Goal: Transaction & Acquisition: Book appointment/travel/reservation

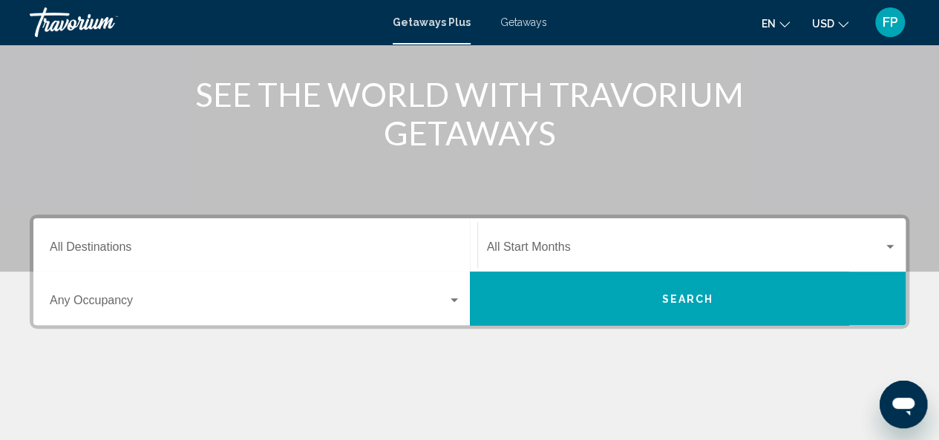
scroll to position [188, 0]
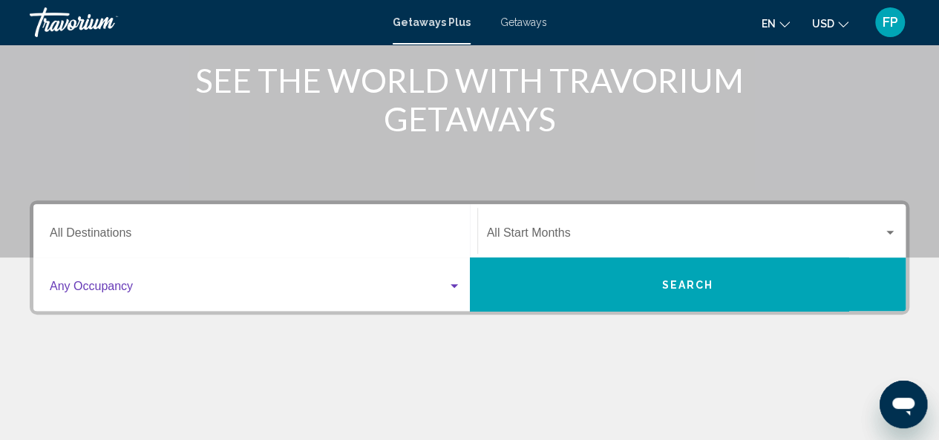
click at [452, 286] on div "Search widget" at bounding box center [453, 286] width 7 height 4
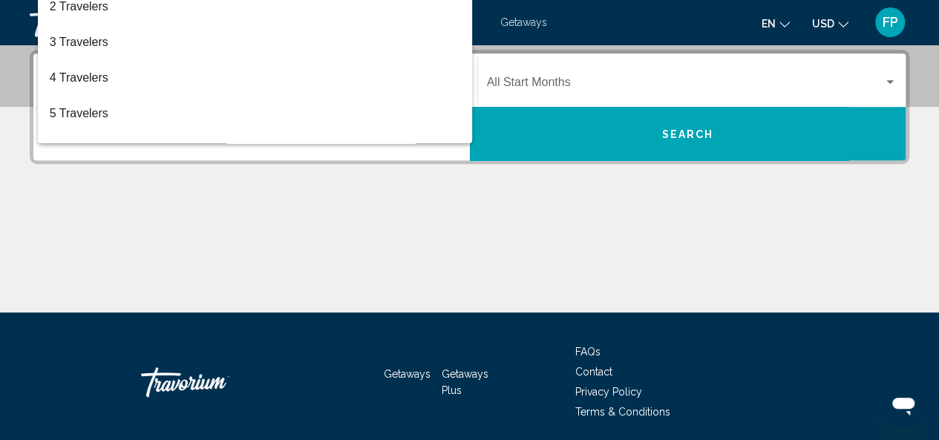
scroll to position [340, 0]
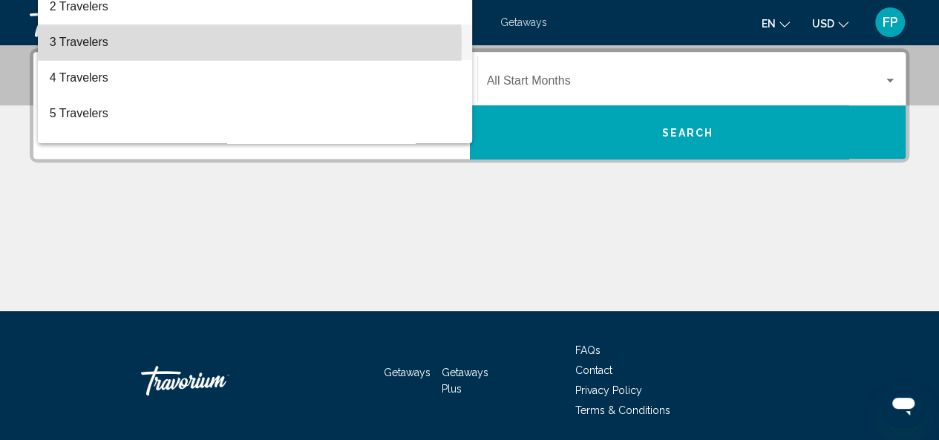
click at [161, 45] on span "3 Travelers" at bounding box center [255, 42] width 411 height 36
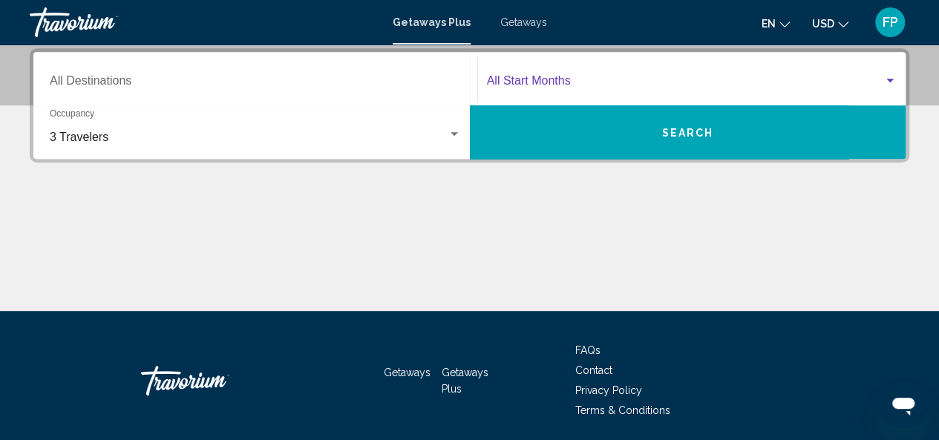
click at [893, 76] on div "Search widget" at bounding box center [889, 81] width 13 height 12
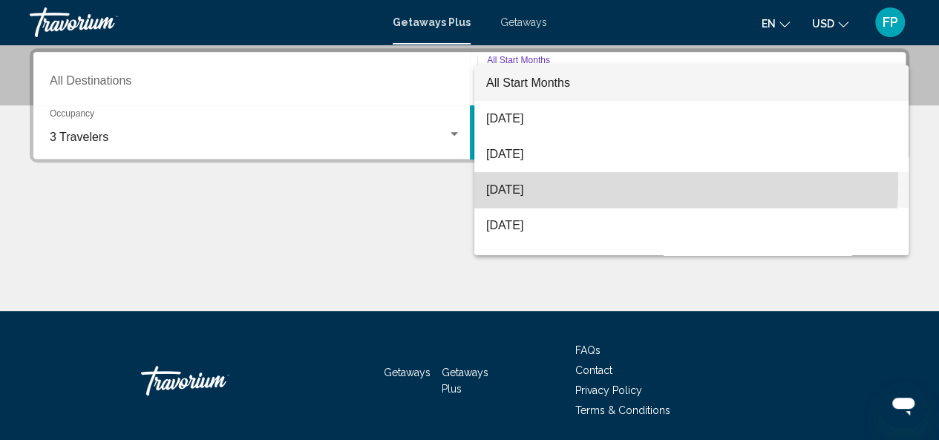
click at [554, 183] on span "[DATE]" at bounding box center [691, 190] width 410 height 36
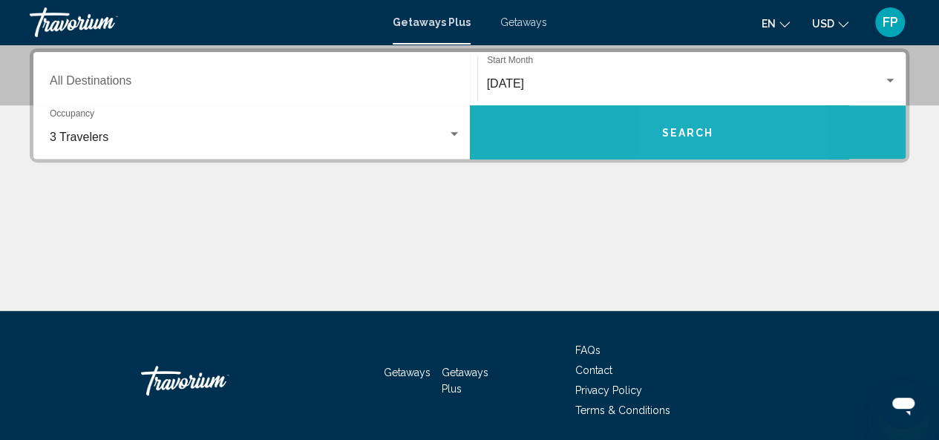
click at [678, 130] on span "Search" at bounding box center [687, 133] width 52 height 12
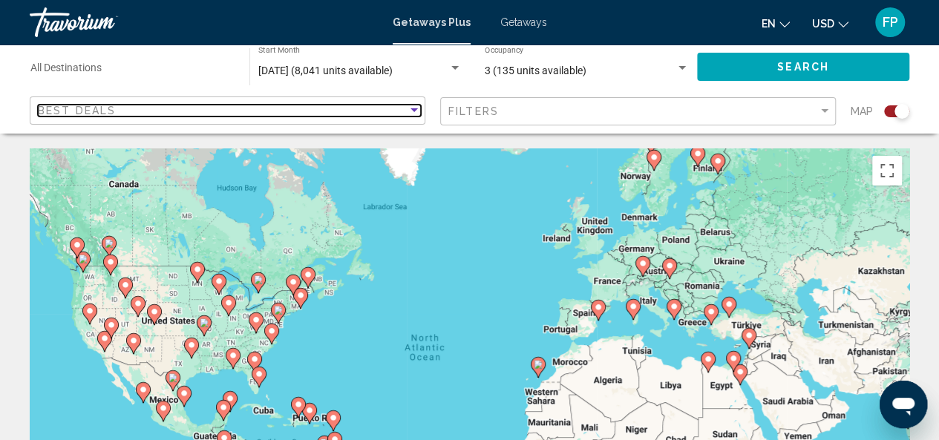
click at [235, 105] on div "Best Deals" at bounding box center [223, 111] width 370 height 12
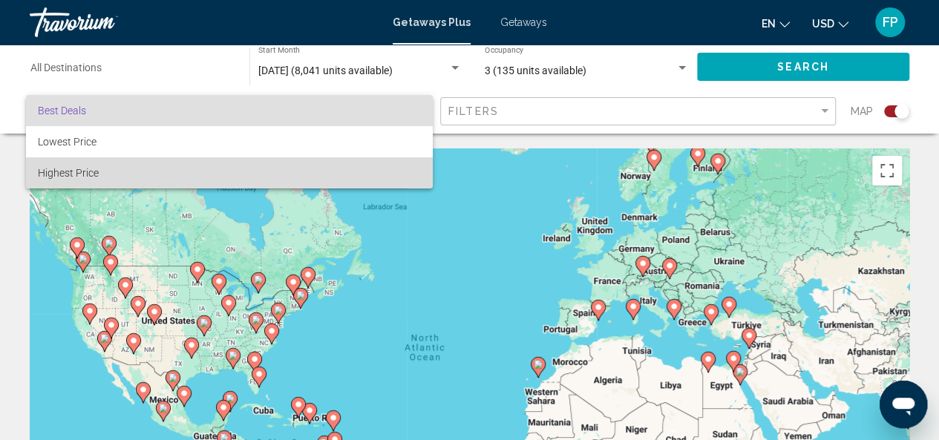
click at [137, 171] on span "Highest Price" at bounding box center [229, 172] width 383 height 31
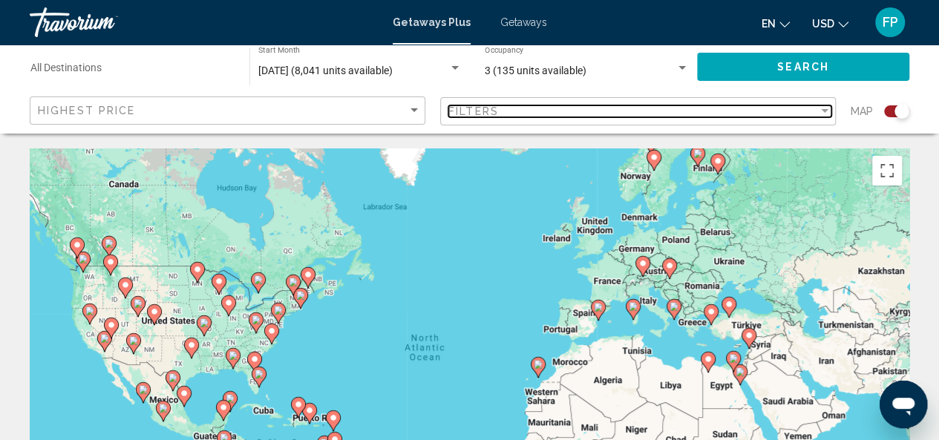
click at [488, 114] on span "Filters" at bounding box center [473, 111] width 50 height 12
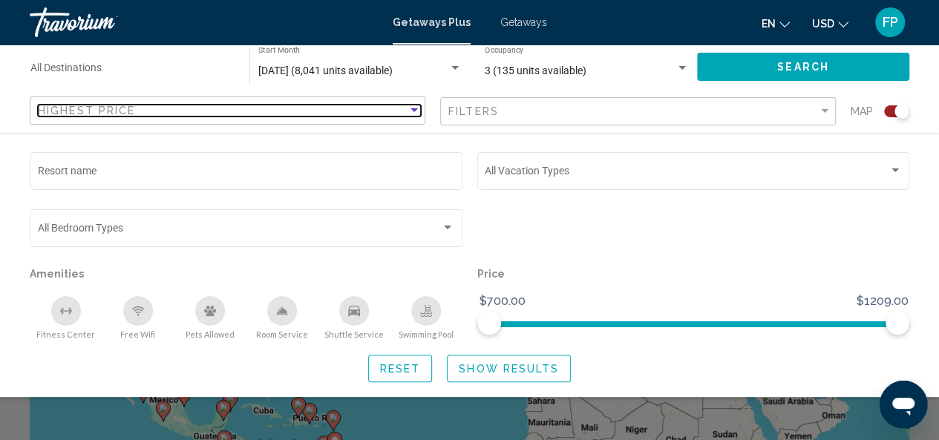
click at [410, 108] on div "Sort by" at bounding box center [413, 111] width 13 height 12
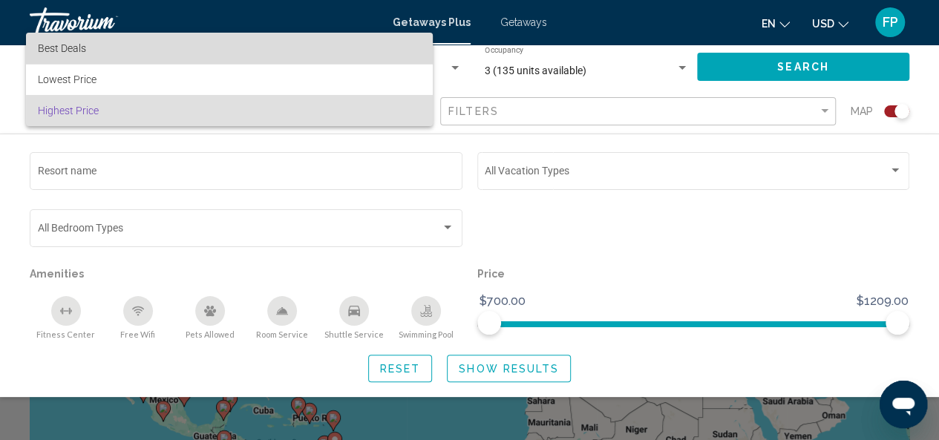
click at [185, 60] on span "Best Deals" at bounding box center [229, 48] width 383 height 31
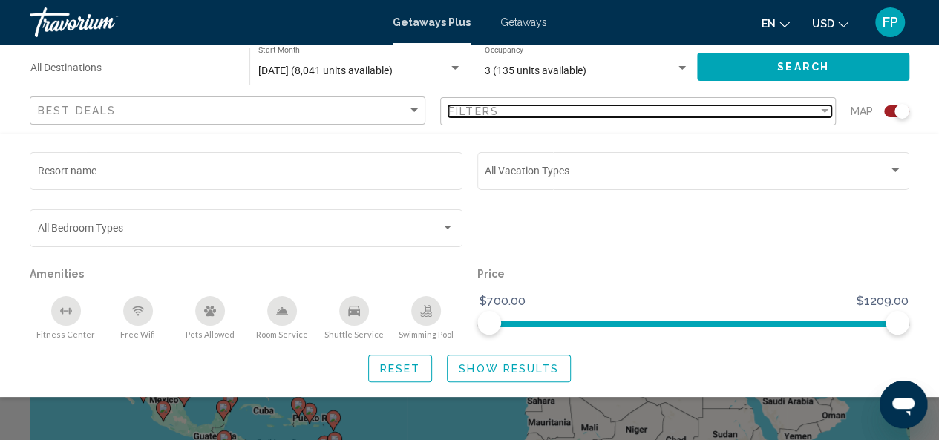
click at [491, 115] on span "Filters" at bounding box center [473, 111] width 50 height 12
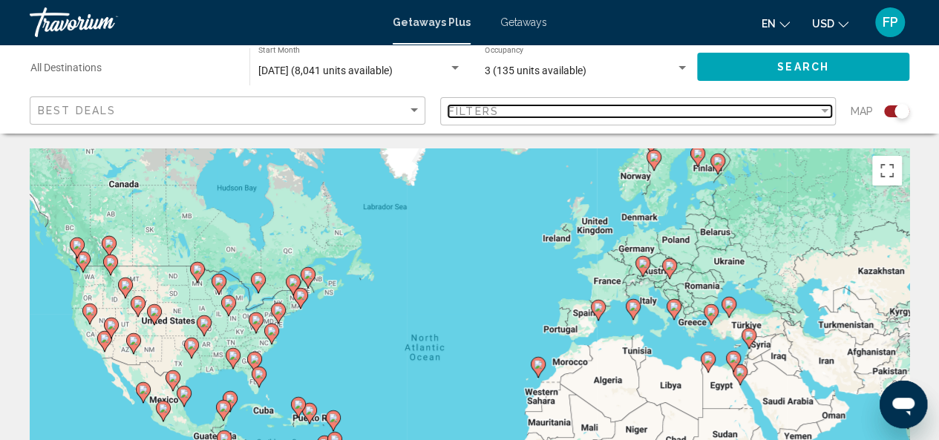
click at [494, 108] on span "Filters" at bounding box center [473, 111] width 50 height 12
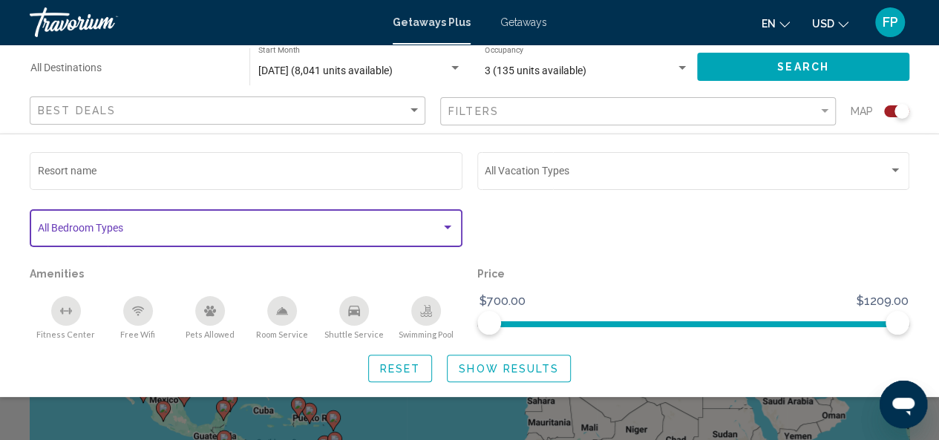
click at [143, 229] on span "Search widget" at bounding box center [240, 231] width 404 height 12
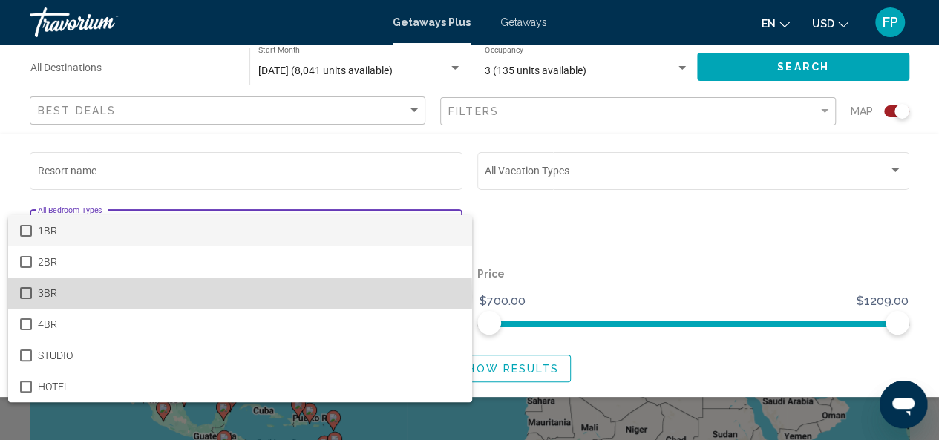
click at [35, 296] on mat-option "3BR" at bounding box center [240, 293] width 464 height 31
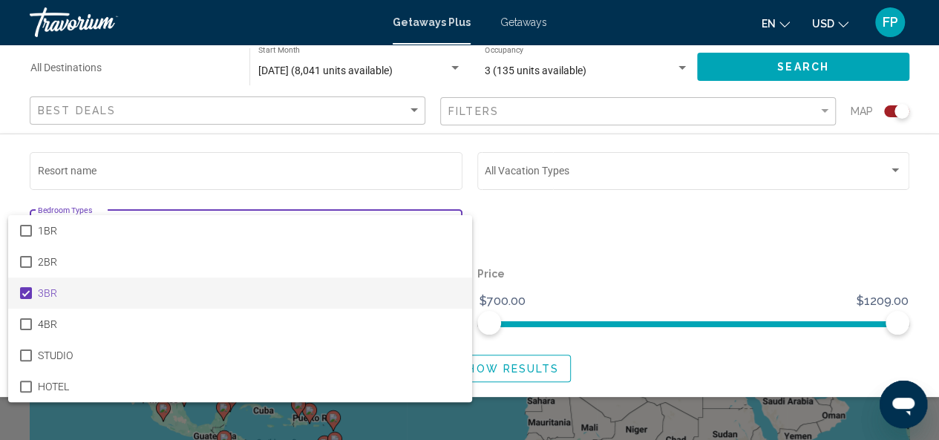
click at [471, 107] on div at bounding box center [469, 220] width 939 height 440
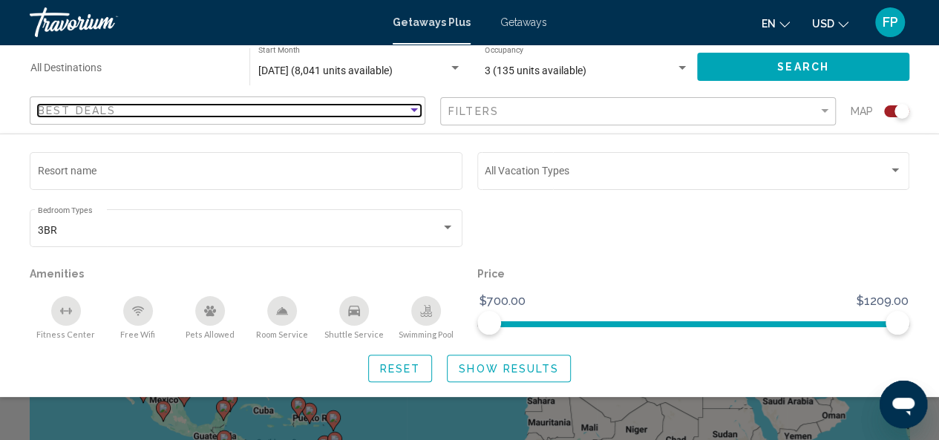
click at [113, 108] on span "Best Deals" at bounding box center [77, 111] width 78 height 12
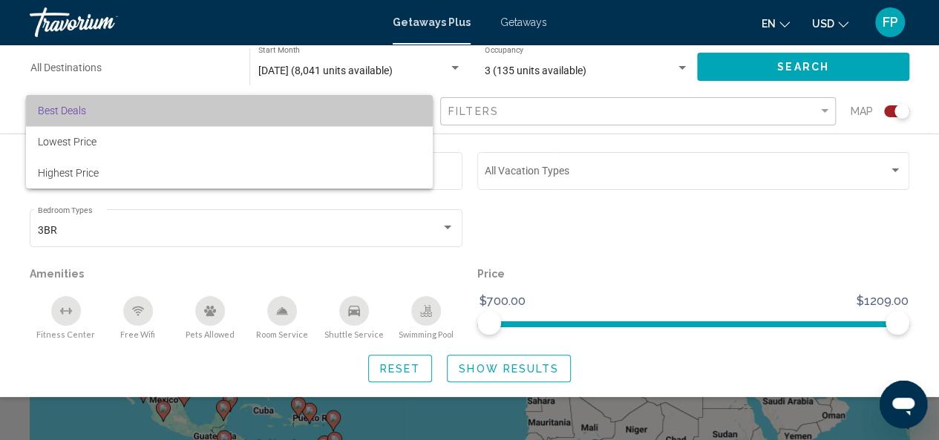
click at [99, 108] on span "Best Deals" at bounding box center [229, 110] width 383 height 31
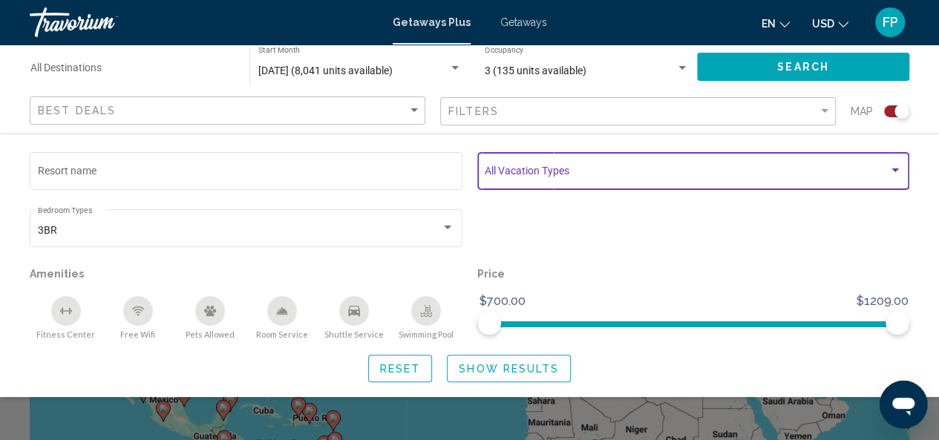
click at [592, 171] on span "Search widget" at bounding box center [687, 174] width 404 height 12
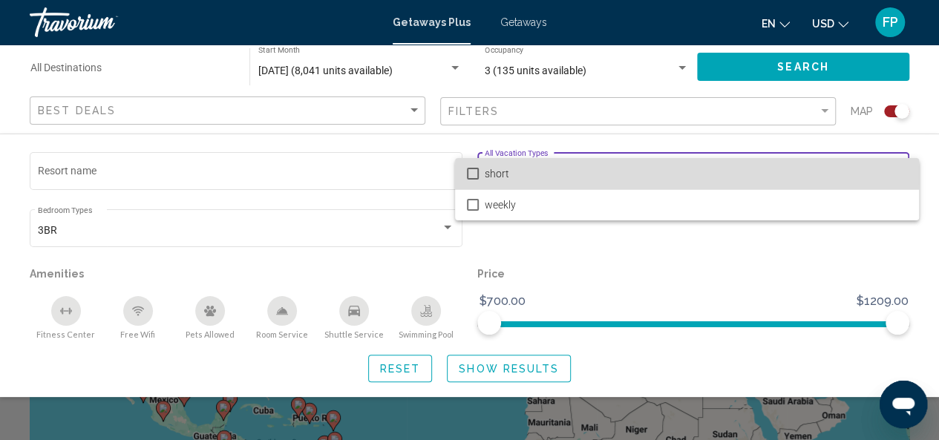
click at [468, 174] on mat-pseudo-checkbox at bounding box center [473, 174] width 12 height 12
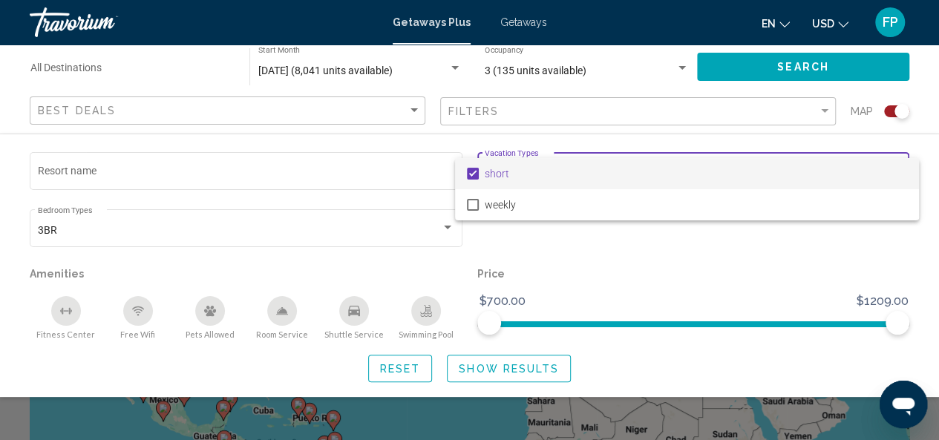
click at [653, 246] on div at bounding box center [469, 220] width 939 height 440
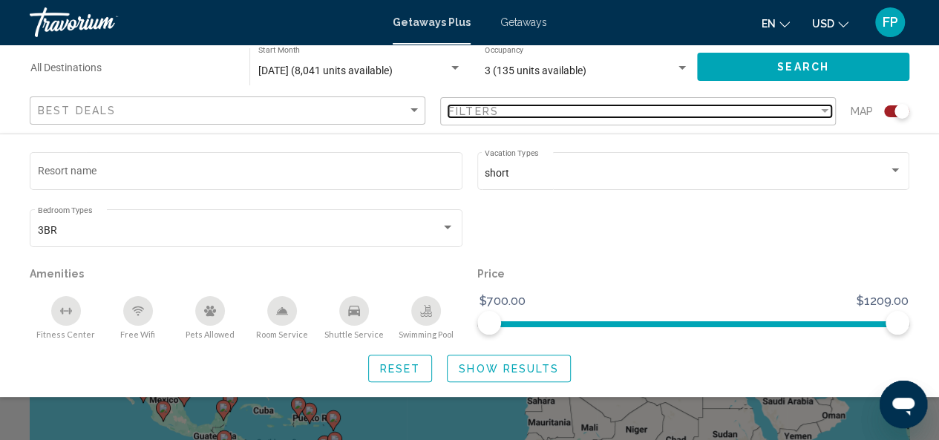
click at [825, 109] on div "Filter" at bounding box center [824, 111] width 7 height 4
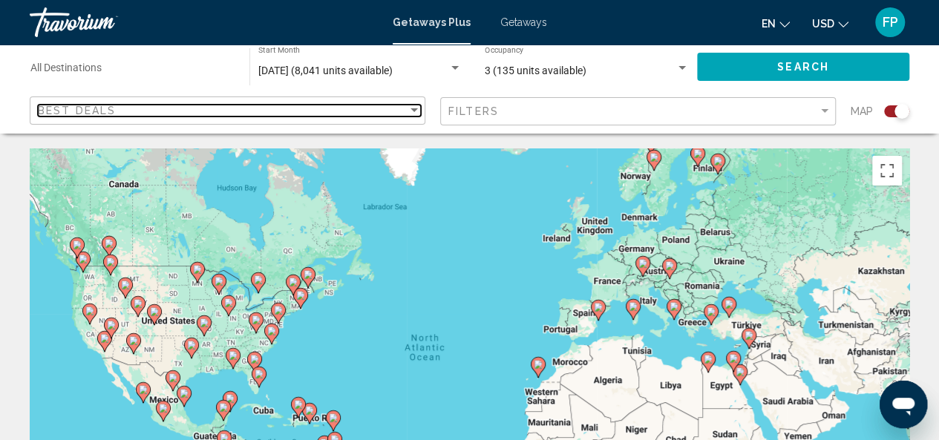
click at [413, 108] on div "Sort by" at bounding box center [413, 110] width 7 height 4
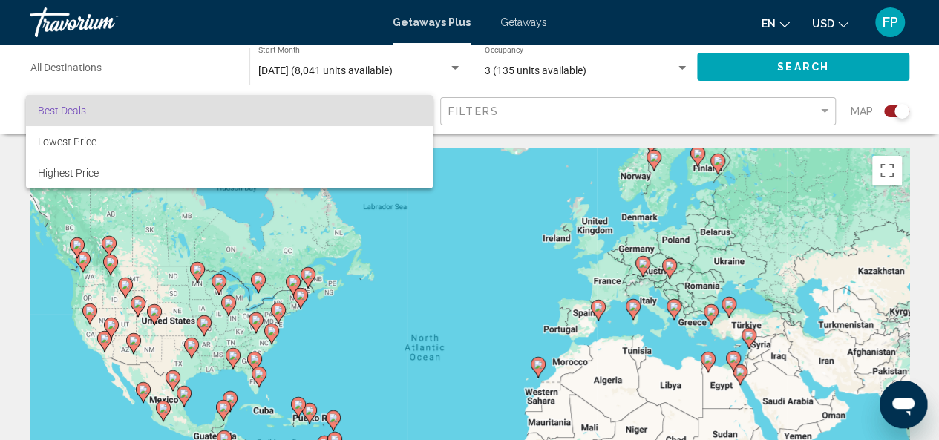
click at [848, 64] on div at bounding box center [469, 220] width 939 height 440
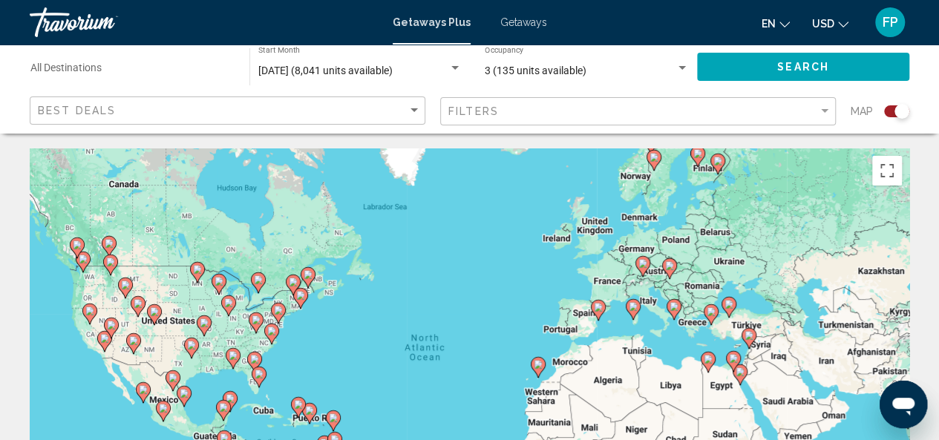
click at [684, 68] on div "Search widget" at bounding box center [681, 68] width 7 height 4
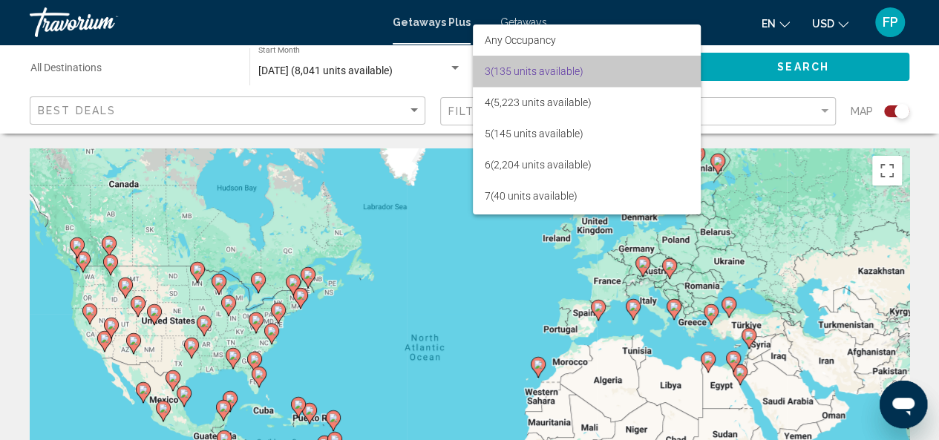
click at [619, 73] on span "3 (135 units available)" at bounding box center [587, 71] width 204 height 31
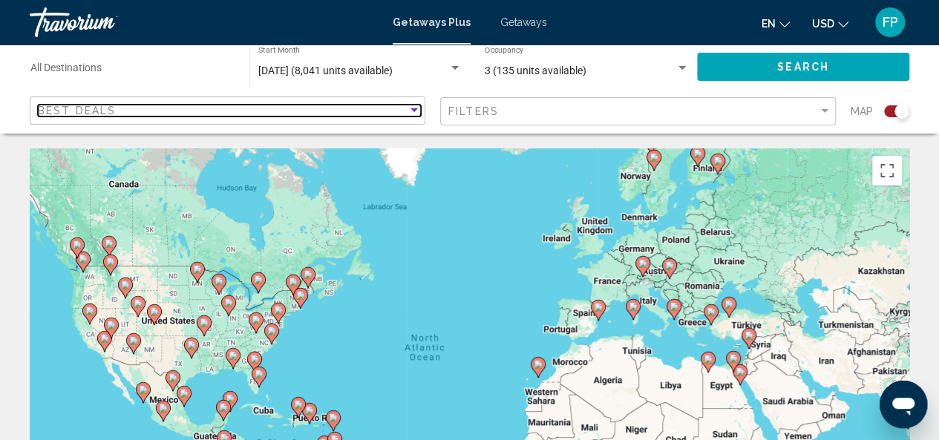
click at [211, 105] on div "Best Deals" at bounding box center [223, 111] width 370 height 12
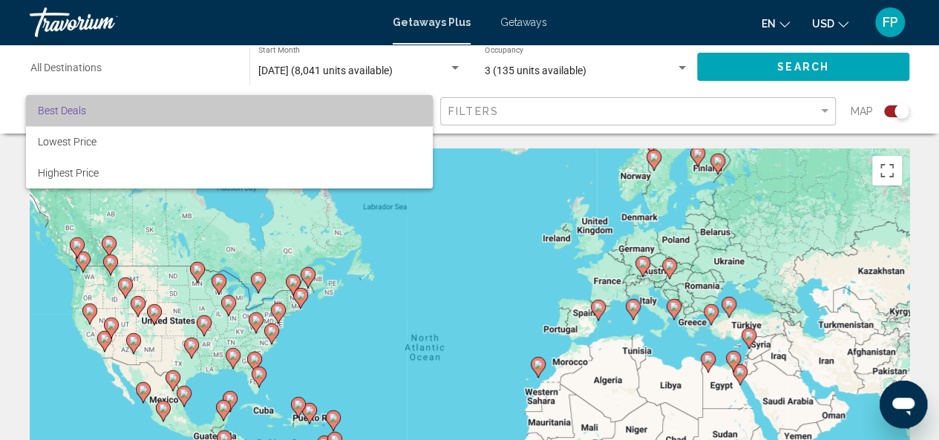
click at [211, 105] on span "Best Deals" at bounding box center [229, 110] width 383 height 31
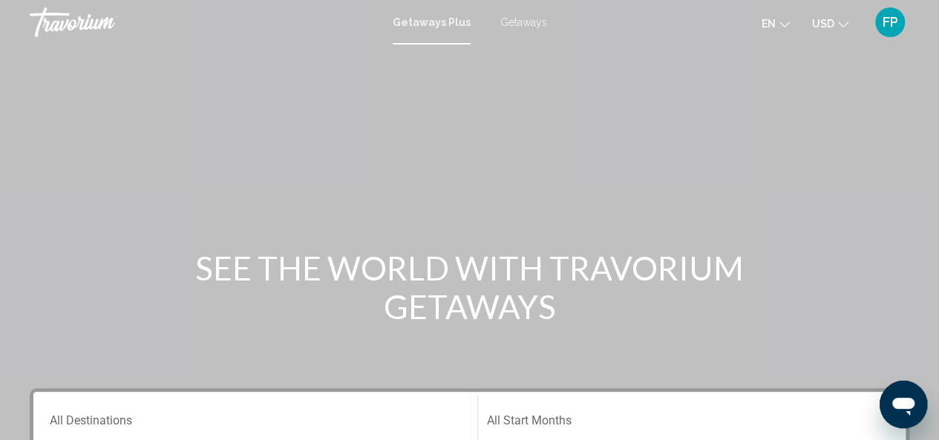
click at [517, 23] on span "Getaways" at bounding box center [523, 22] width 47 height 12
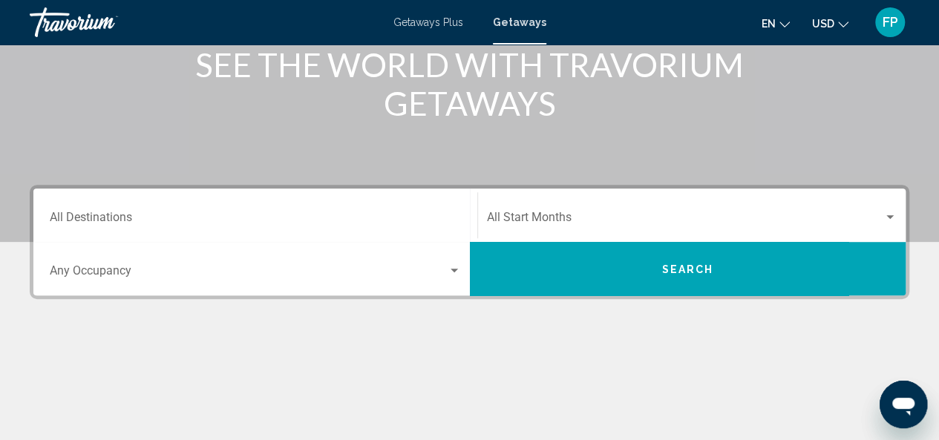
scroll to position [204, 0]
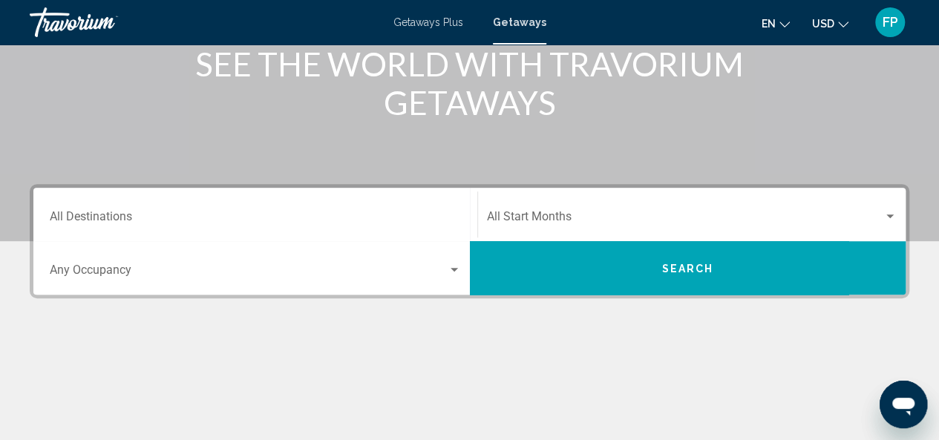
click at [891, 214] on div "Search widget" at bounding box center [889, 216] width 7 height 4
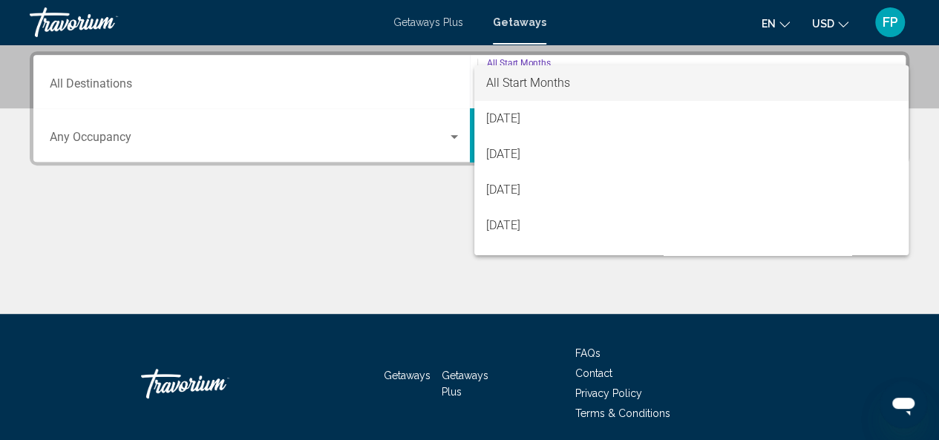
scroll to position [340, 0]
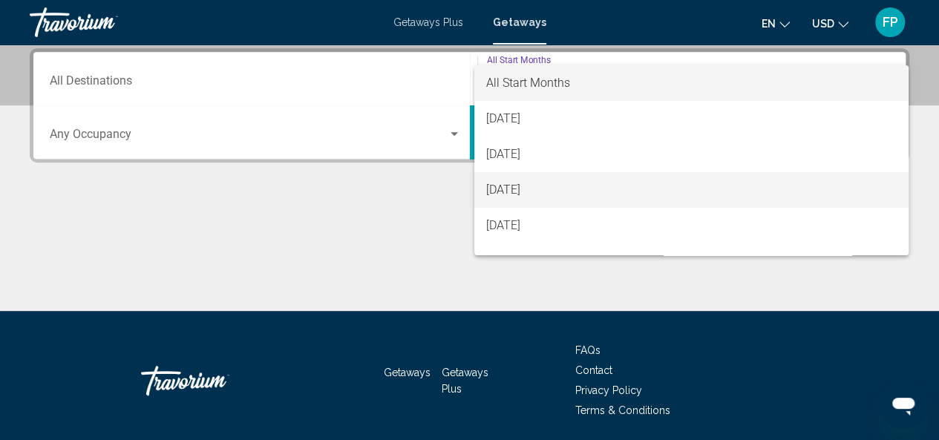
click at [733, 200] on span "[DATE]" at bounding box center [691, 190] width 410 height 36
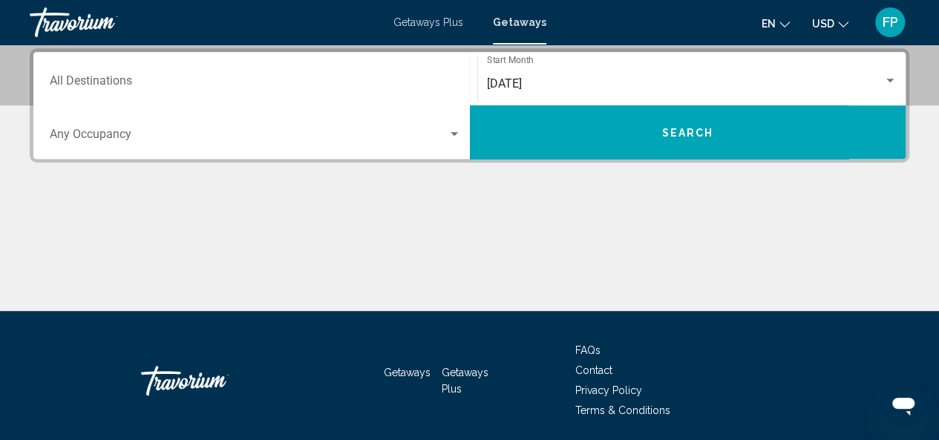
click at [233, 98] on div "Destination All Destinations" at bounding box center [255, 79] width 411 height 47
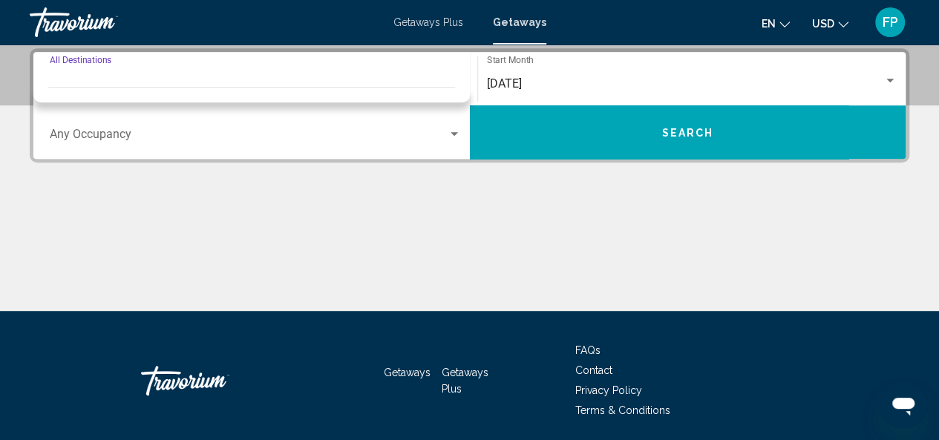
click at [95, 67] on div "Destination All Destinations" at bounding box center [255, 79] width 411 height 47
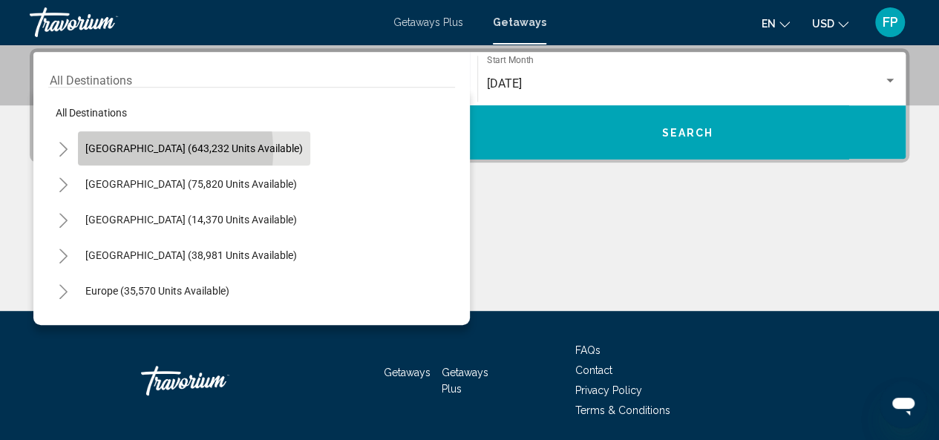
click at [128, 150] on span "United States (643,232 units available)" at bounding box center [193, 148] width 217 height 12
type input "**********"
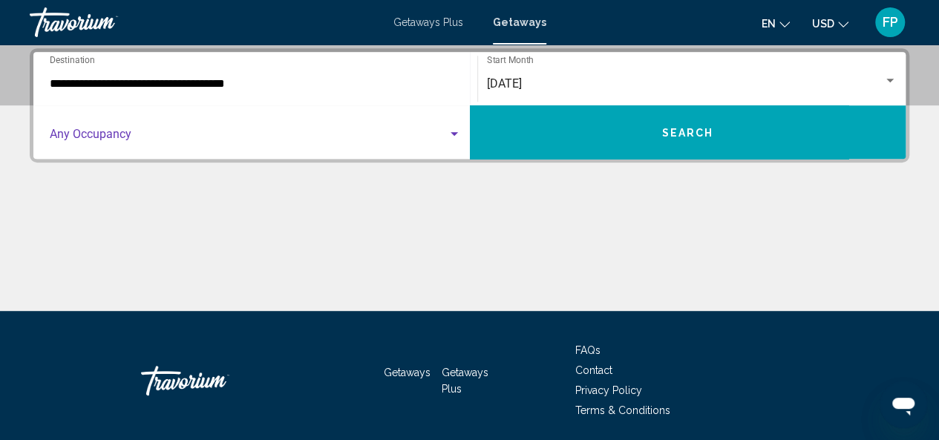
click at [122, 132] on span "Search widget" at bounding box center [249, 137] width 398 height 13
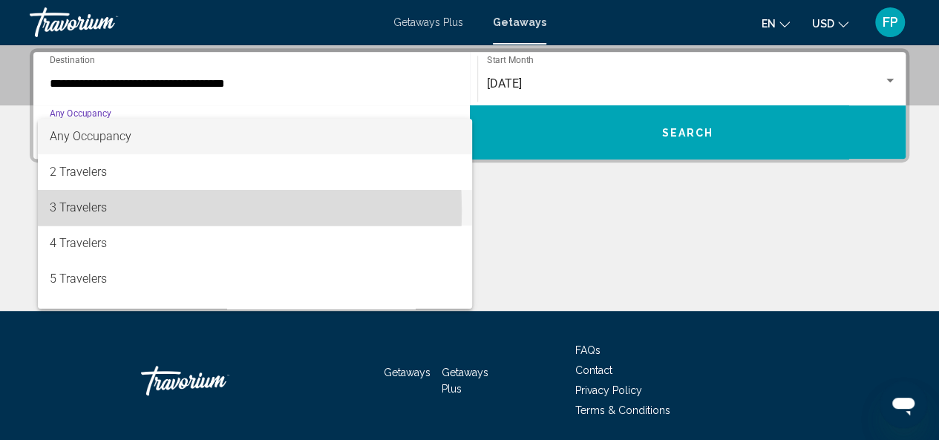
click at [101, 210] on span "3 Travelers" at bounding box center [255, 208] width 411 height 36
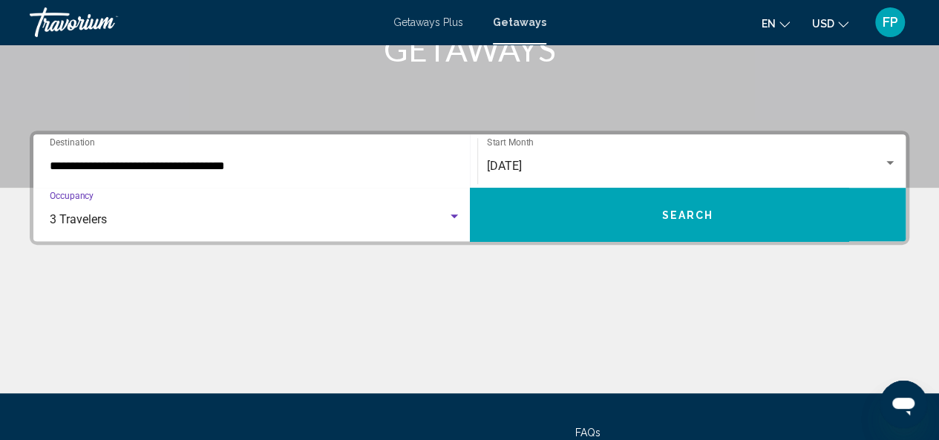
scroll to position [273, 0]
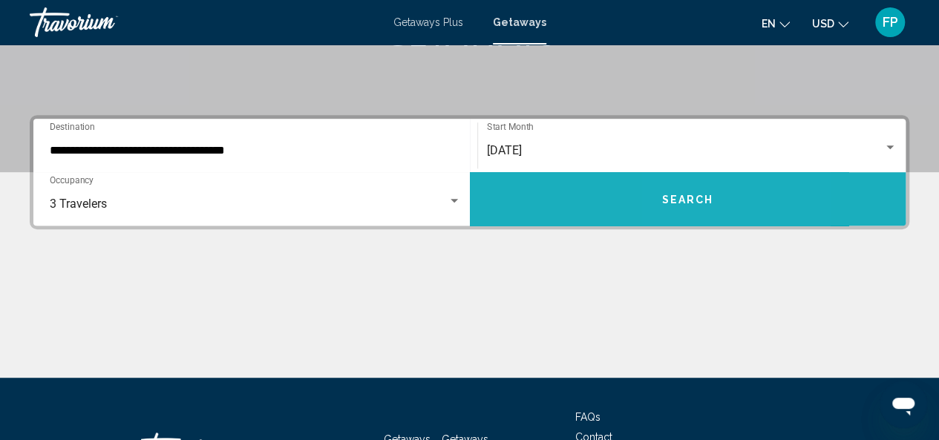
click at [680, 197] on span "Search" at bounding box center [687, 200] width 52 height 12
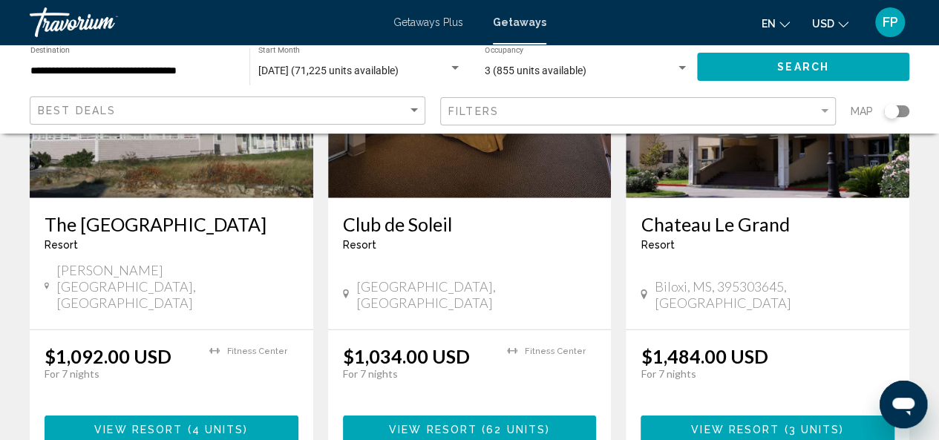
scroll to position [1883, 0]
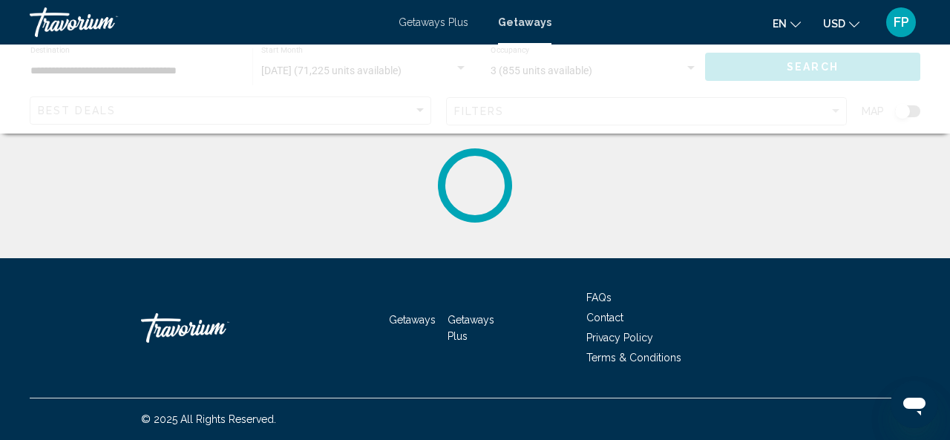
click at [938, 168] on div "Main content" at bounding box center [475, 185] width 950 height 74
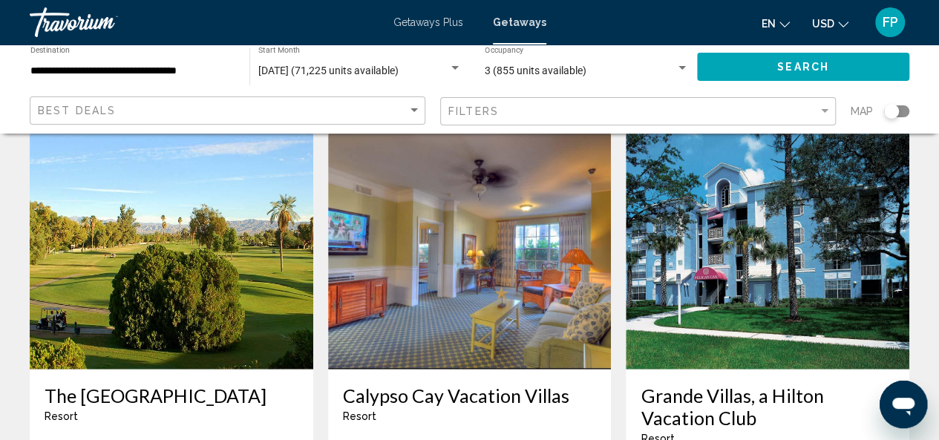
scroll to position [1684, 0]
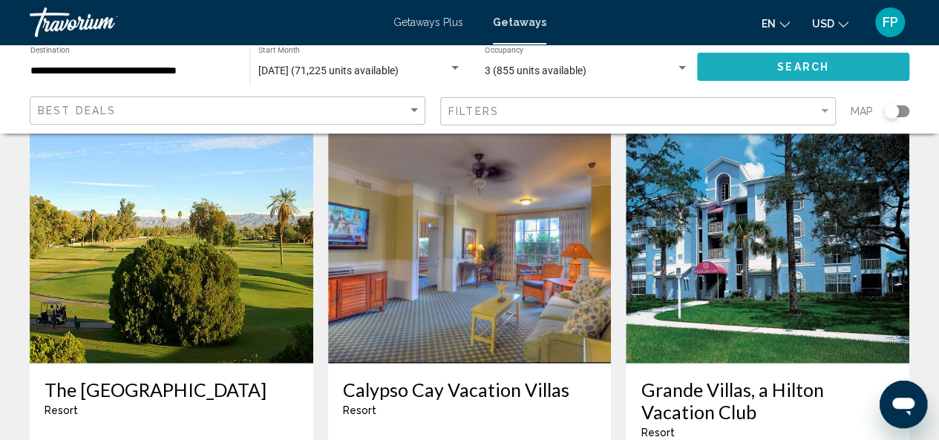
click at [794, 62] on span "Search" at bounding box center [803, 68] width 52 height 12
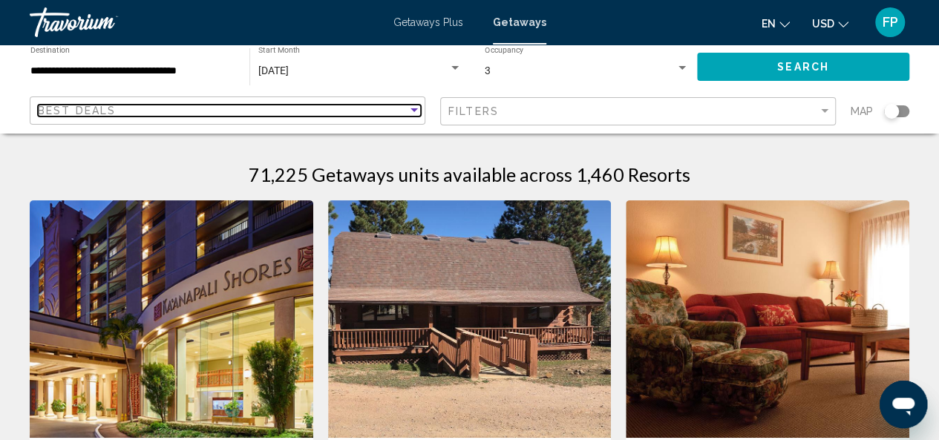
click at [413, 114] on div "Sort by" at bounding box center [413, 111] width 13 height 12
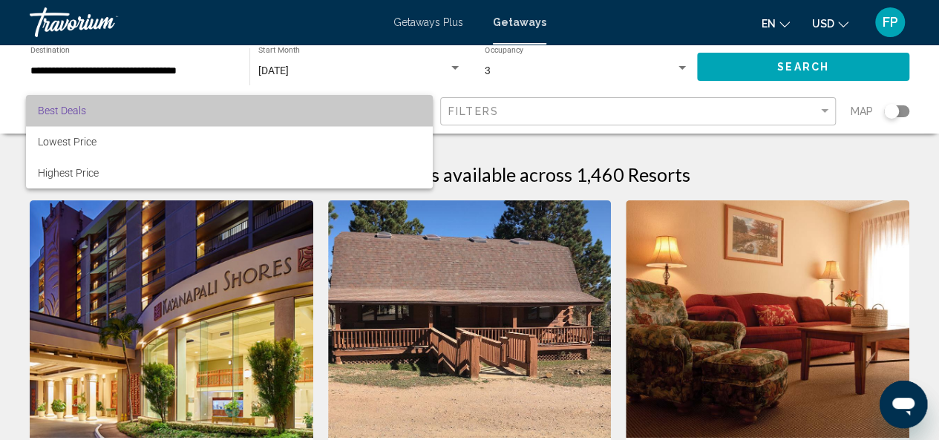
click at [352, 112] on span "Best Deals" at bounding box center [229, 110] width 383 height 31
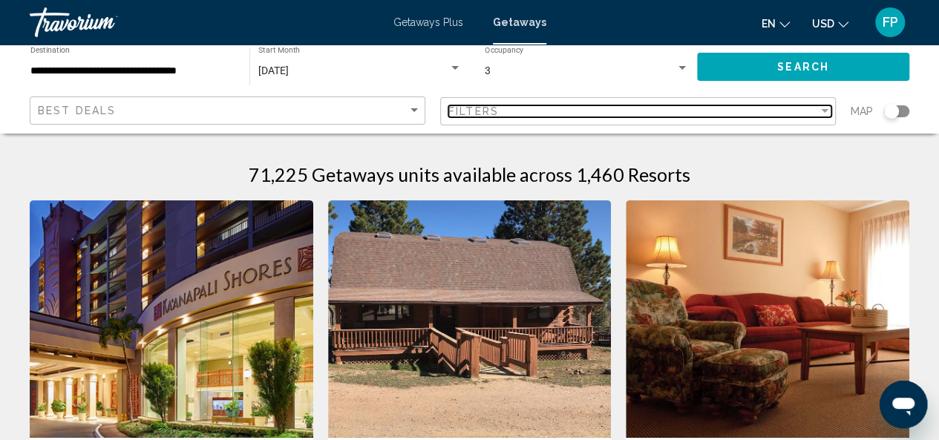
click at [500, 111] on div "Filters" at bounding box center [633, 111] width 370 height 12
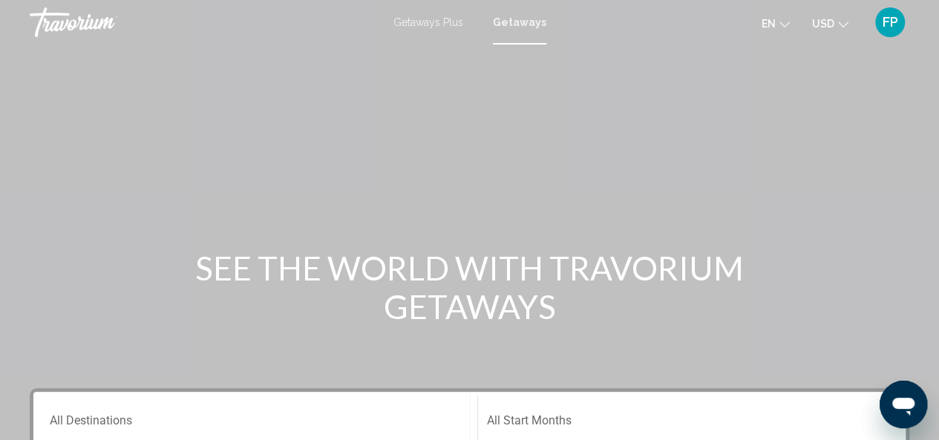
click at [839, 26] on icon "Change currency" at bounding box center [843, 24] width 10 height 10
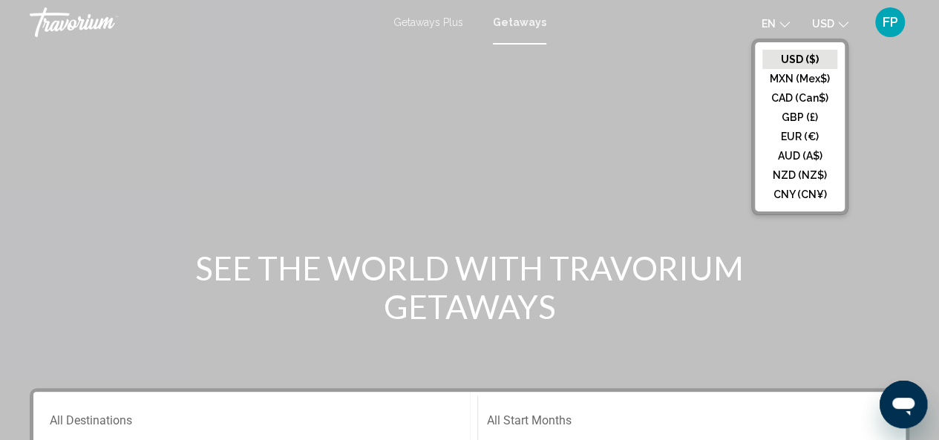
click at [814, 56] on button "USD ($)" at bounding box center [799, 59] width 75 height 19
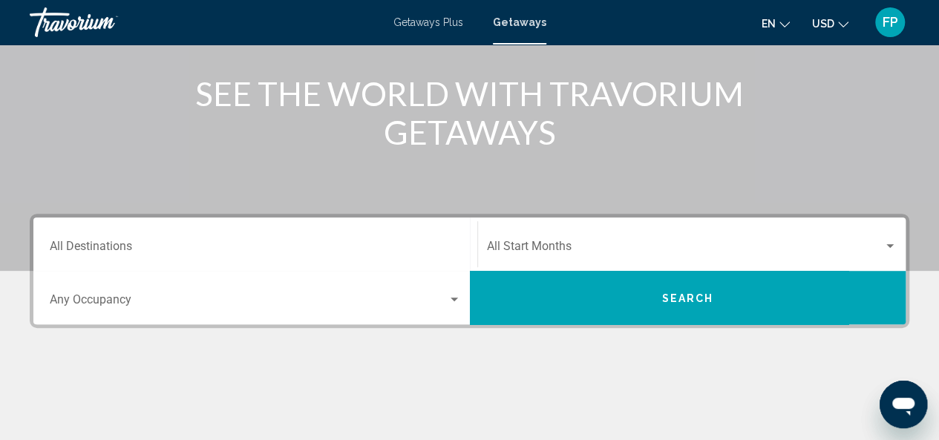
scroll to position [188, 0]
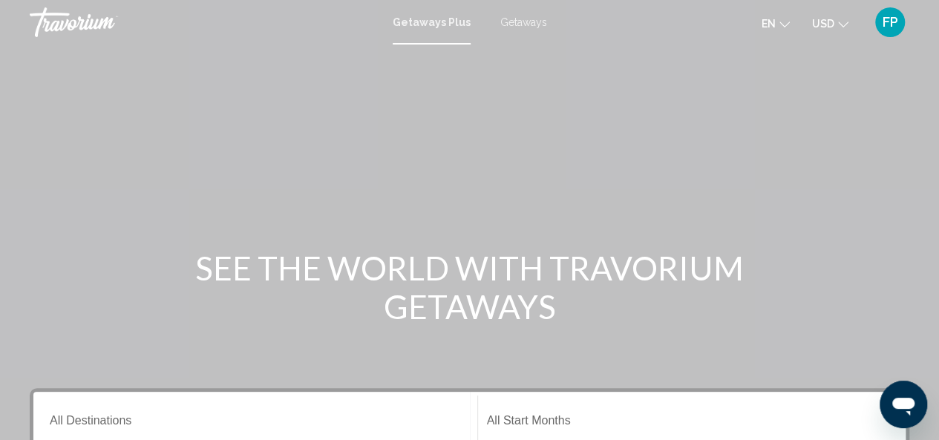
click at [837, 26] on button "USD USD ($) MXN (Mex$) CAD (Can$) GBP (£) EUR (€) AUD (A$) NZD (NZ$) CNY (CN¥)" at bounding box center [830, 24] width 36 height 22
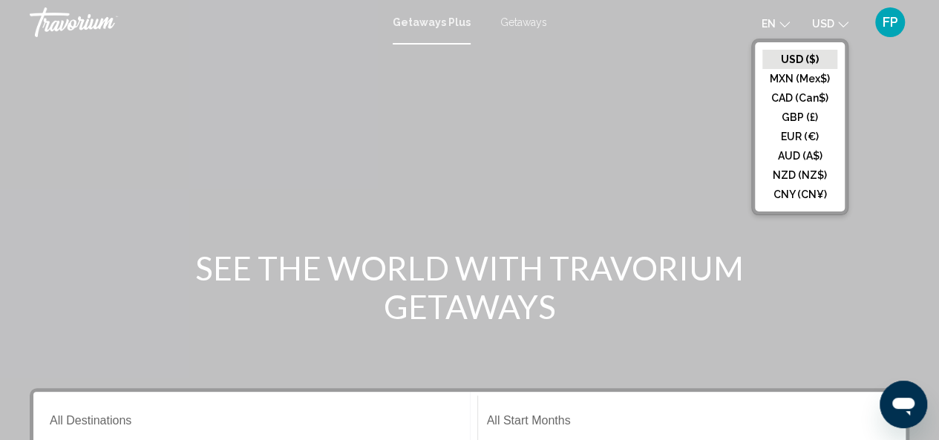
click at [800, 60] on button "USD ($)" at bounding box center [799, 59] width 75 height 19
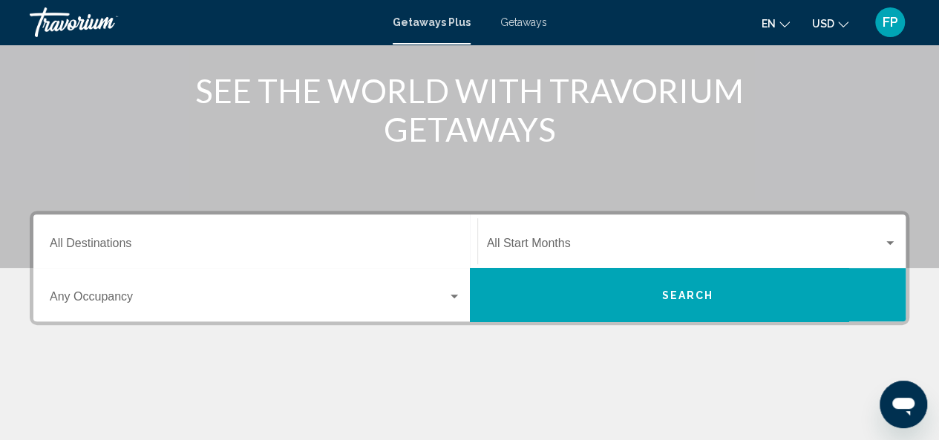
scroll to position [178, 0]
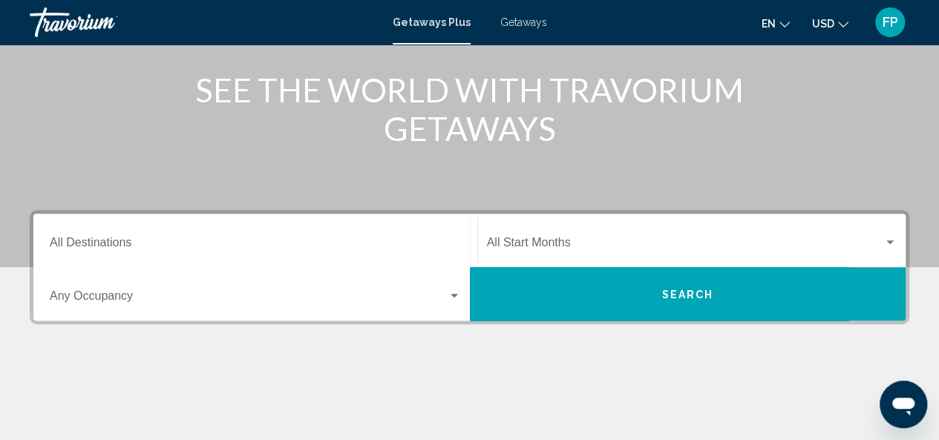
click at [215, 233] on div "Destination All Destinations" at bounding box center [255, 240] width 411 height 47
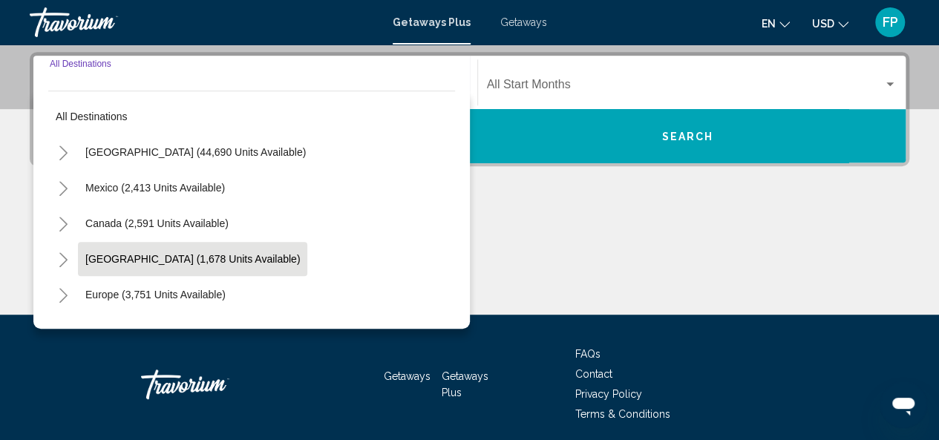
scroll to position [340, 0]
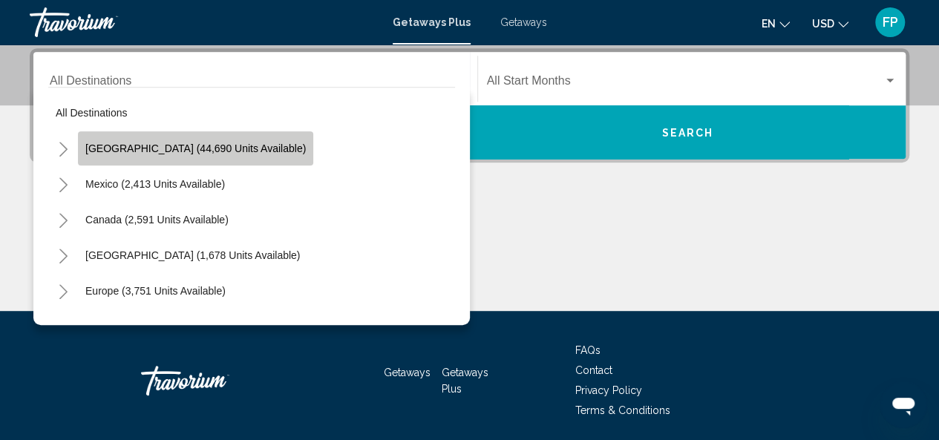
click at [257, 146] on span "[GEOGRAPHIC_DATA] (44,690 units available)" at bounding box center [195, 148] width 220 height 12
type input "**********"
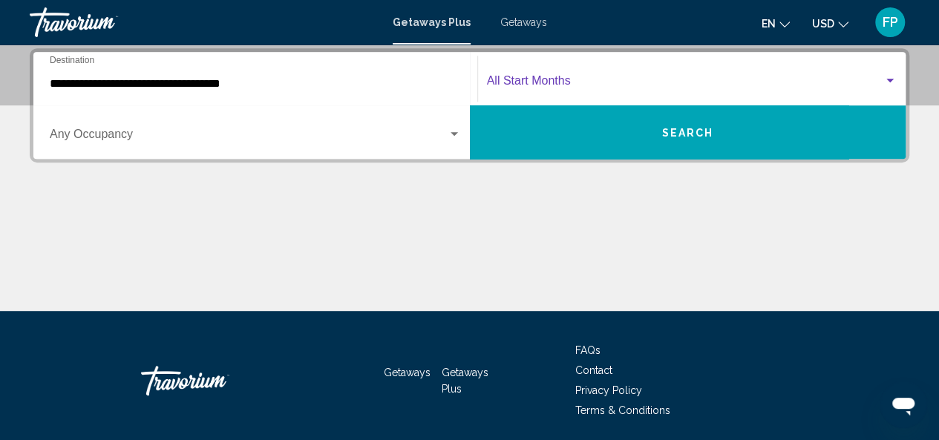
click at [889, 78] on div "Search widget" at bounding box center [889, 81] width 13 height 12
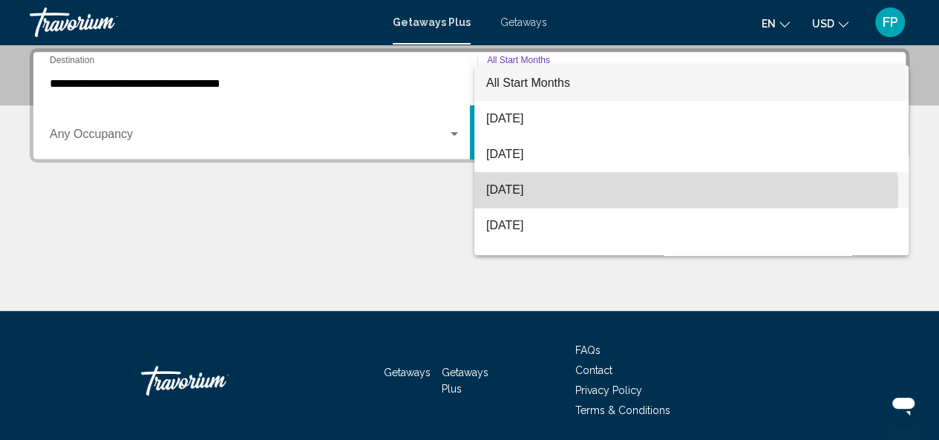
click at [656, 192] on span "[DATE]" at bounding box center [691, 190] width 410 height 36
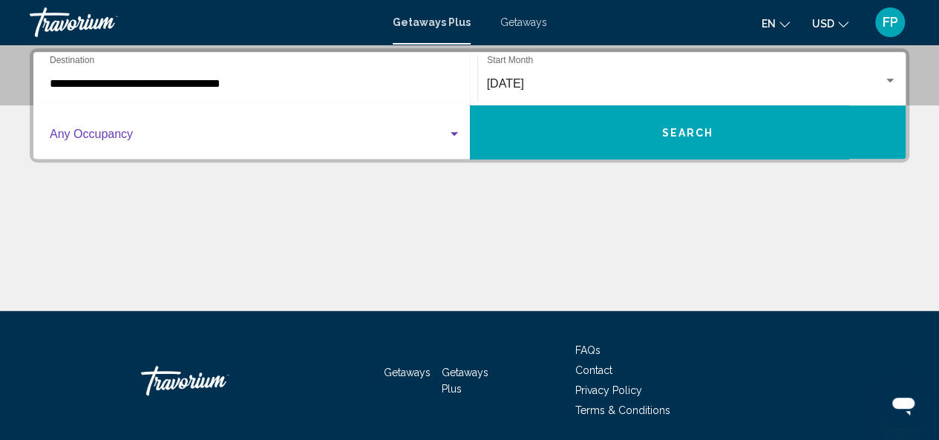
click at [119, 132] on span "Search widget" at bounding box center [249, 137] width 398 height 13
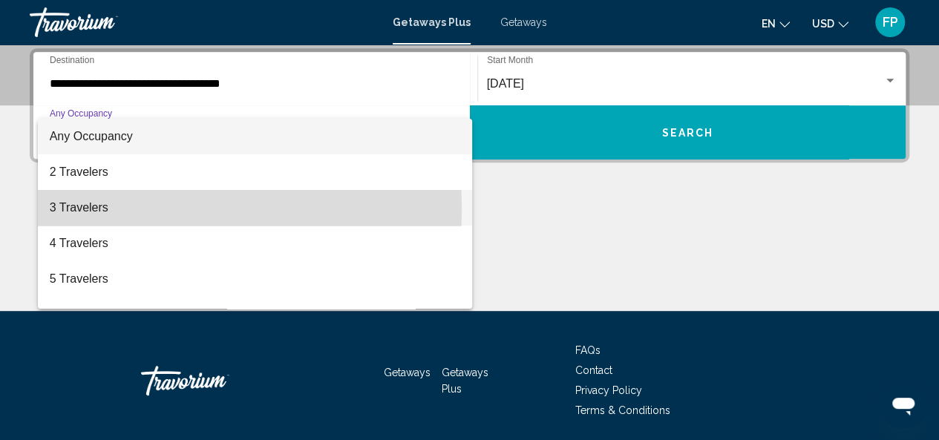
click at [105, 208] on span "3 Travelers" at bounding box center [255, 208] width 411 height 36
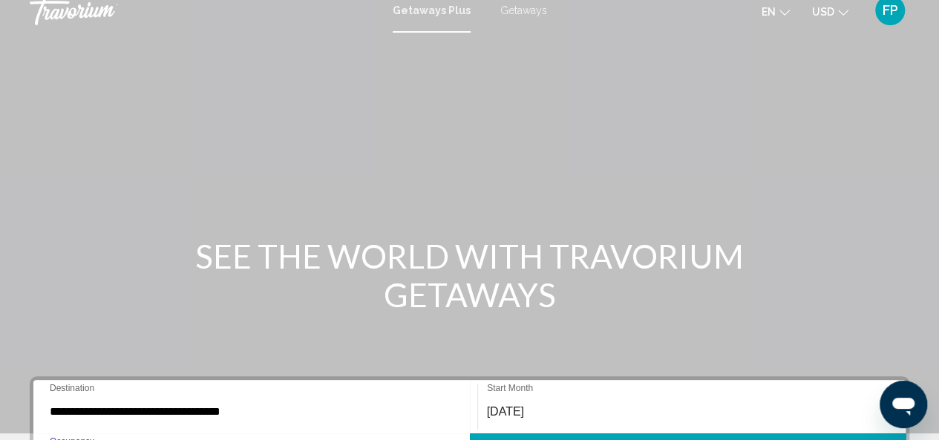
scroll to position [0, 0]
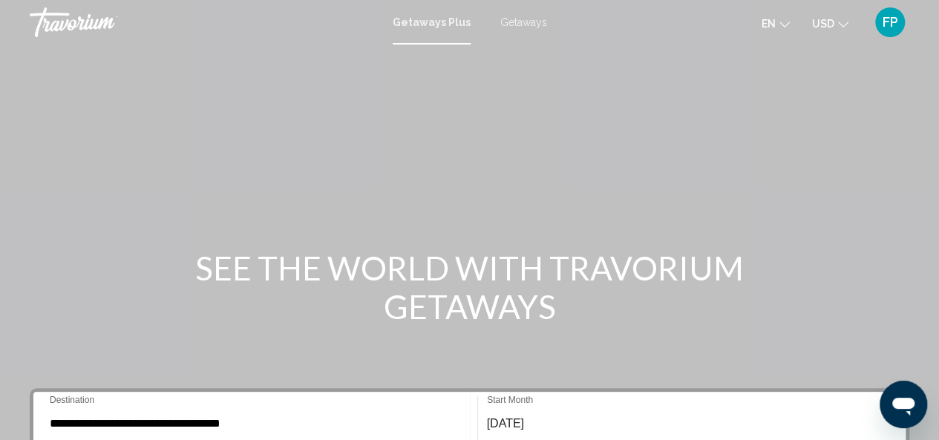
click at [782, 27] on button "en English Español Français Italiano Português русский" at bounding box center [775, 24] width 28 height 22
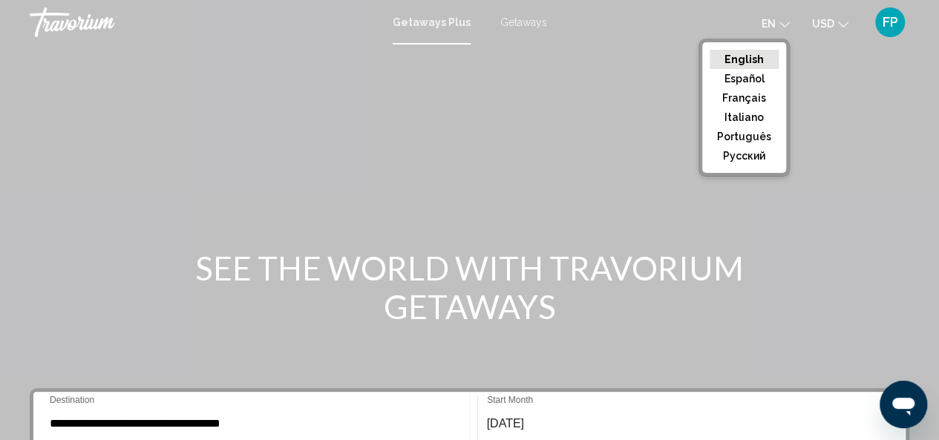
click at [761, 59] on button "English" at bounding box center [743, 59] width 69 height 19
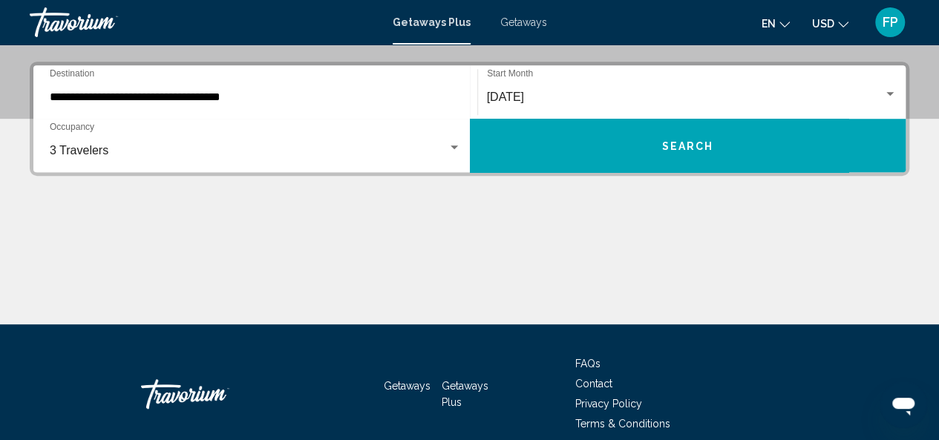
scroll to position [336, 0]
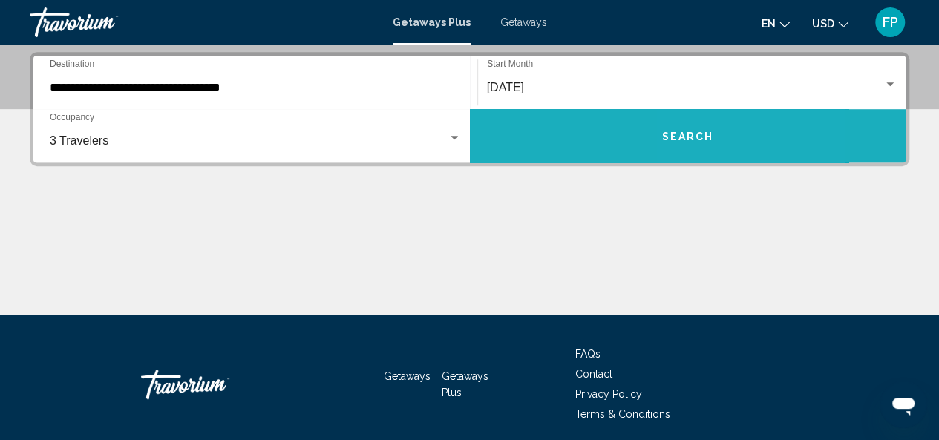
click at [692, 131] on span "Search" at bounding box center [687, 137] width 52 height 12
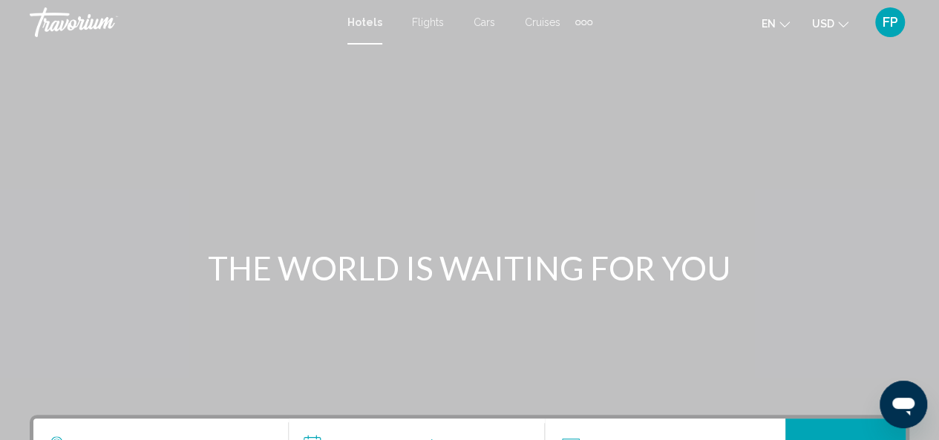
click at [485, 23] on span "Cars" at bounding box center [484, 22] width 22 height 12
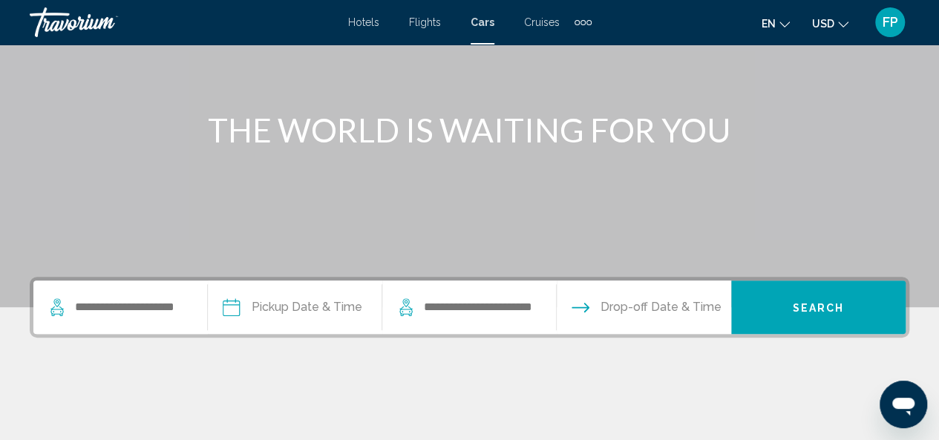
scroll to position [148, 0]
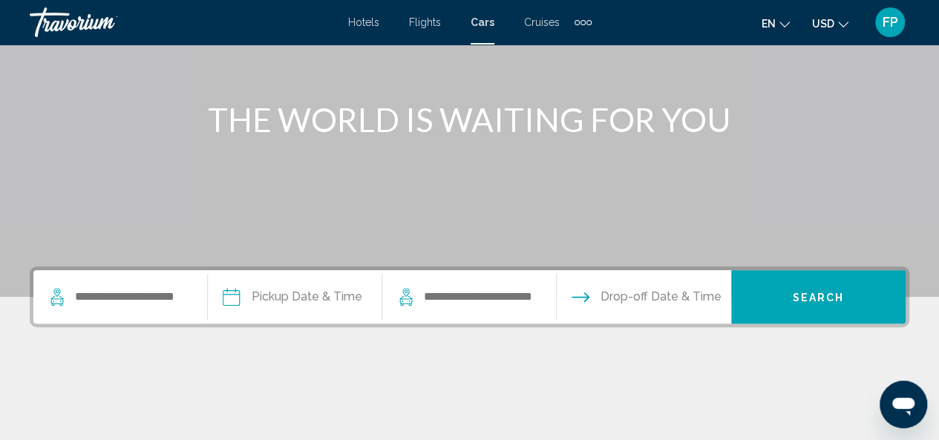
click at [283, 296] on input "Pickup date" at bounding box center [294, 299] width 180 height 58
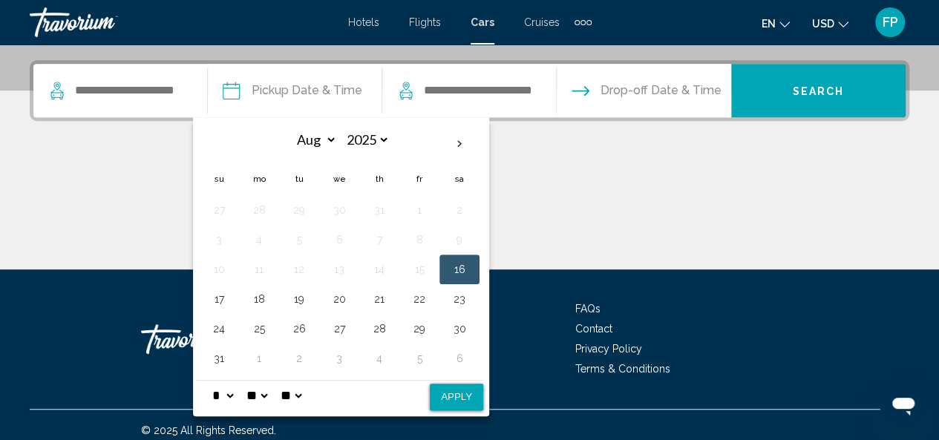
scroll to position [365, 0]
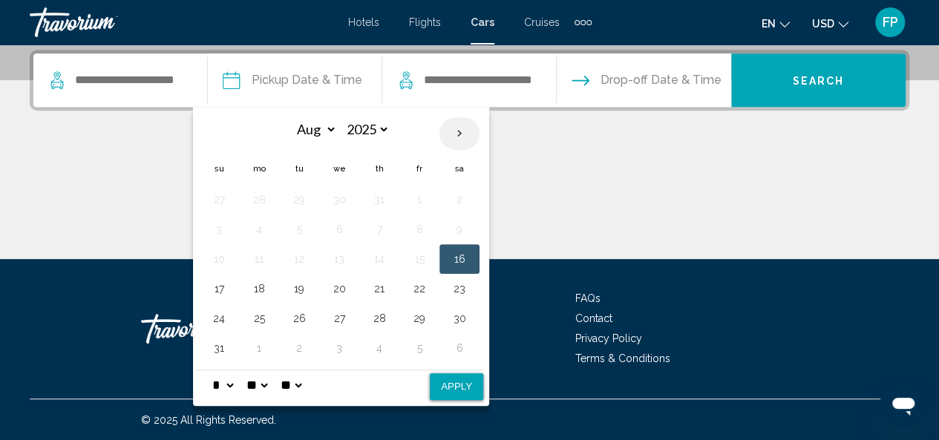
click at [459, 134] on th "Next month" at bounding box center [459, 133] width 40 height 33
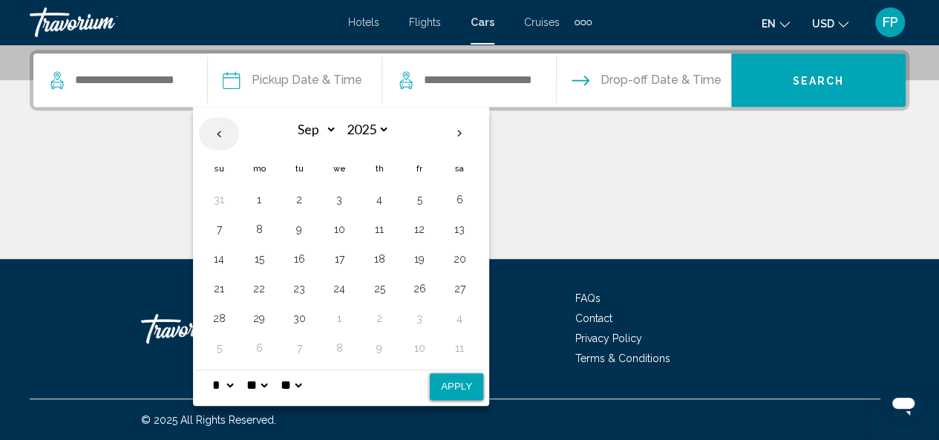
click at [216, 133] on th "Previous month" at bounding box center [219, 133] width 40 height 33
select select "*"
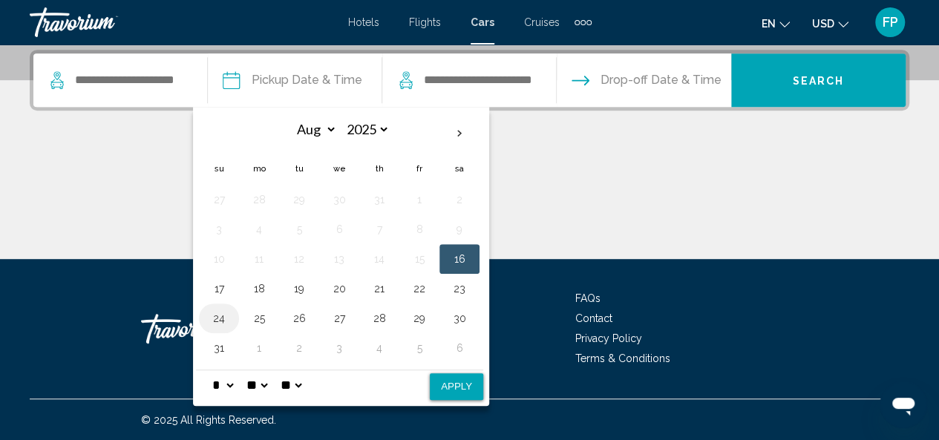
click at [223, 318] on button "24" at bounding box center [219, 318] width 24 height 21
click at [337, 319] on button "27" at bounding box center [339, 318] width 24 height 21
click at [219, 321] on button "24" at bounding box center [219, 318] width 24 height 21
click at [304, 382] on select "** **" at bounding box center [291, 385] width 27 height 30
click at [229, 381] on select "* * * * * * * * * ** ** **" at bounding box center [222, 385] width 27 height 30
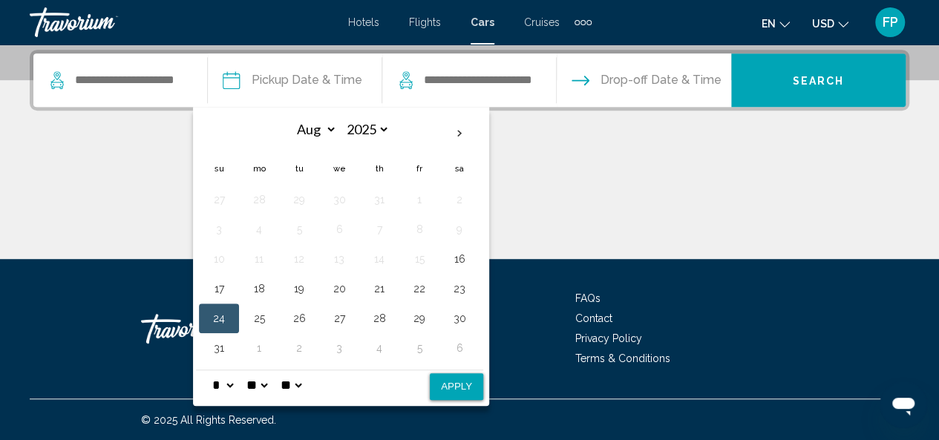
select select "*"
click at [210, 370] on select "* * * * * * * * * ** ** **" at bounding box center [222, 385] width 27 height 30
click at [337, 320] on button "27" at bounding box center [339, 318] width 24 height 21
click at [217, 315] on button "24" at bounding box center [219, 318] width 24 height 21
drag, startPoint x: 217, startPoint y: 315, endPoint x: 246, endPoint y: 311, distance: 29.2
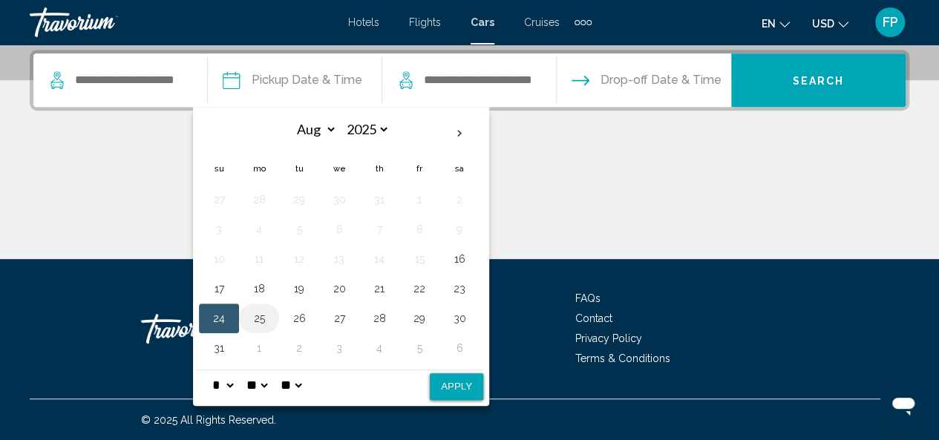
click at [246, 311] on tr "24 25 26 27 28 29 30" at bounding box center [339, 319] width 281 height 30
drag, startPoint x: 246, startPoint y: 311, endPoint x: 340, endPoint y: 318, distance: 94.5
click at [340, 318] on tr "24 25 26 27 28 29 30" at bounding box center [339, 319] width 281 height 30
click at [441, 384] on button "Apply" at bounding box center [456, 386] width 53 height 27
type input "**********"
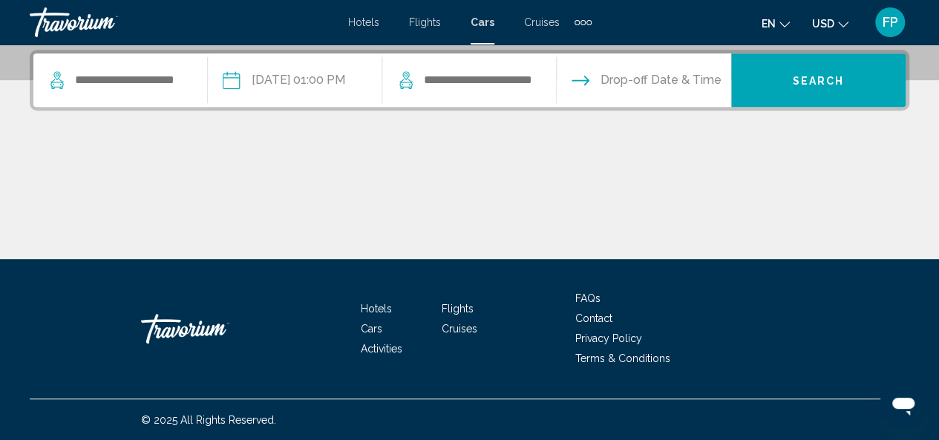
click at [355, 81] on input "**********" at bounding box center [294, 82] width 180 height 58
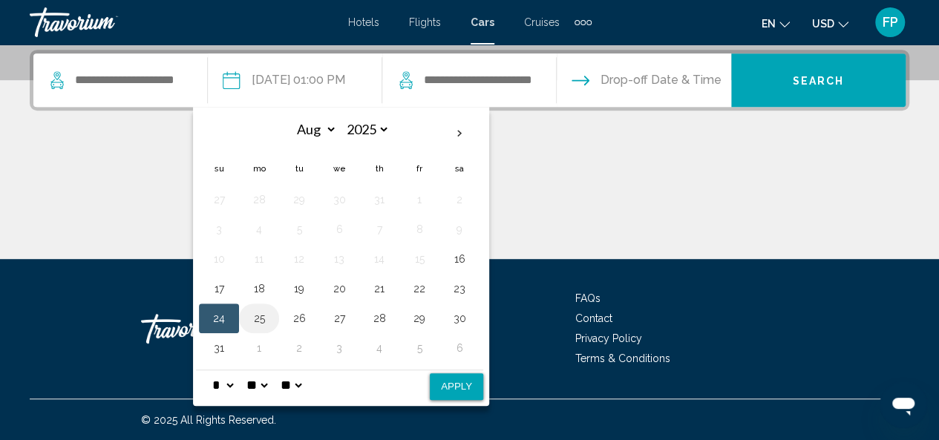
click at [262, 321] on button "25" at bounding box center [259, 318] width 24 height 21
click at [224, 318] on button "24" at bounding box center [219, 318] width 24 height 21
click at [258, 318] on button "25" at bounding box center [259, 318] width 24 height 21
click at [218, 316] on button "24" at bounding box center [219, 318] width 24 height 21
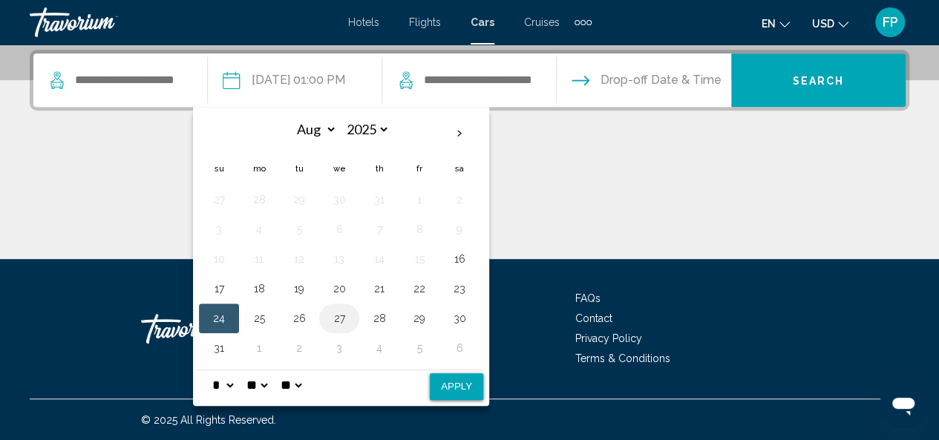
click at [337, 317] on button "27" at bounding box center [339, 318] width 24 height 21
click at [223, 318] on button "24" at bounding box center [219, 318] width 24 height 21
drag, startPoint x: 223, startPoint y: 318, endPoint x: 258, endPoint y: 313, distance: 35.2
click at [258, 313] on tr "24 25 26 27 28 29 30" at bounding box center [339, 319] width 281 height 30
click at [258, 313] on button "25" at bounding box center [259, 318] width 24 height 21
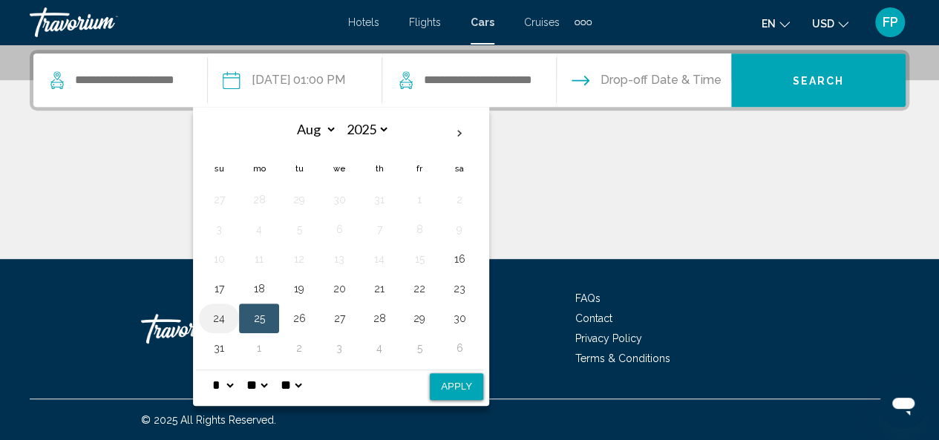
click at [223, 314] on button "24" at bounding box center [219, 318] width 24 height 21
click at [514, 218] on div "Main content" at bounding box center [469, 203] width 879 height 111
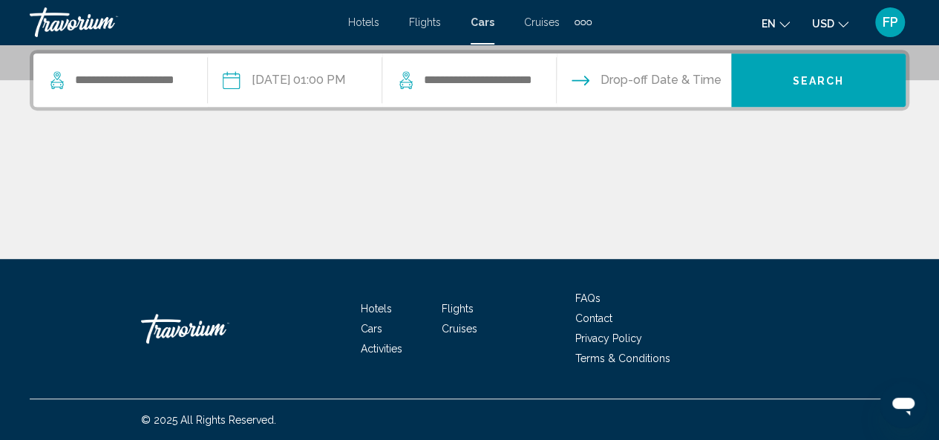
click at [599, 84] on input "Drop-off date" at bounding box center [643, 82] width 180 height 58
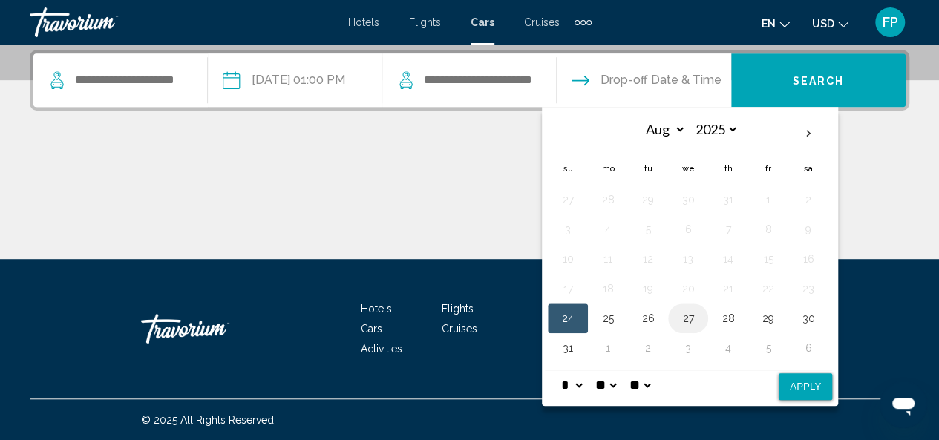
click at [686, 314] on button "27" at bounding box center [688, 318] width 24 height 21
click at [797, 382] on button "Apply" at bounding box center [805, 386] width 53 height 27
type input "**********"
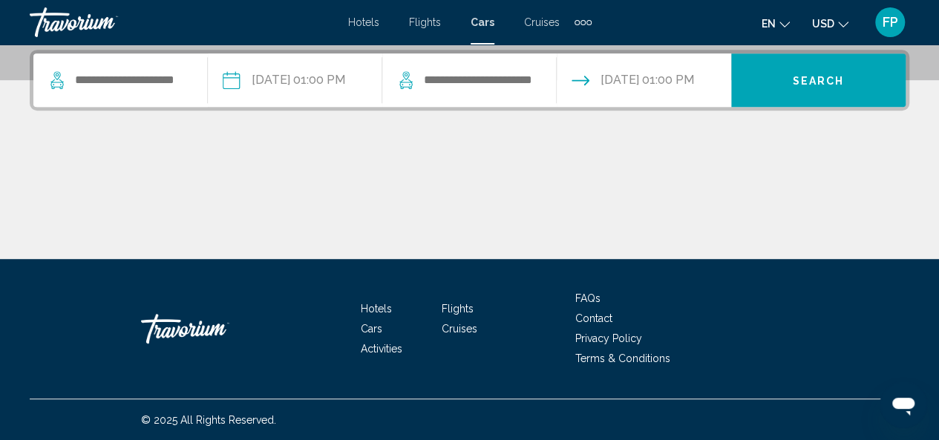
click at [700, 82] on input "**********" at bounding box center [643, 82] width 180 height 58
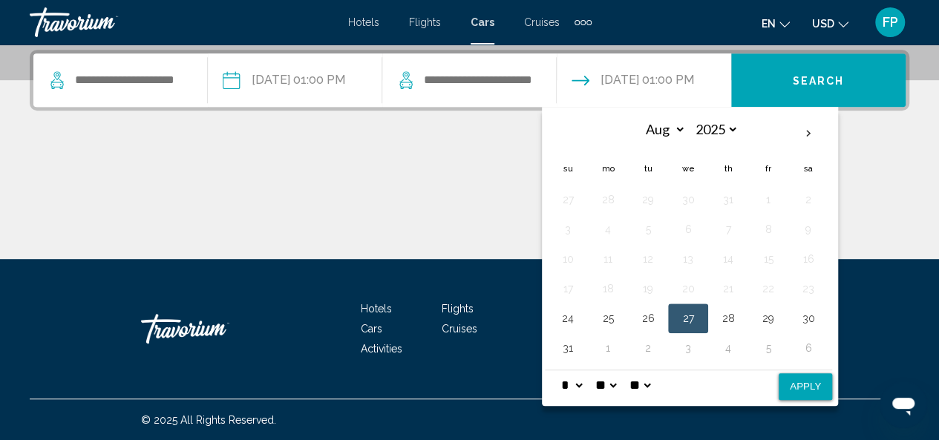
click at [580, 383] on select "* * * * * * * * * ** ** **" at bounding box center [571, 385] width 27 height 30
select select "*"
click at [560, 370] on select "* * * * * * * * * ** ** **" at bounding box center [571, 385] width 27 height 30
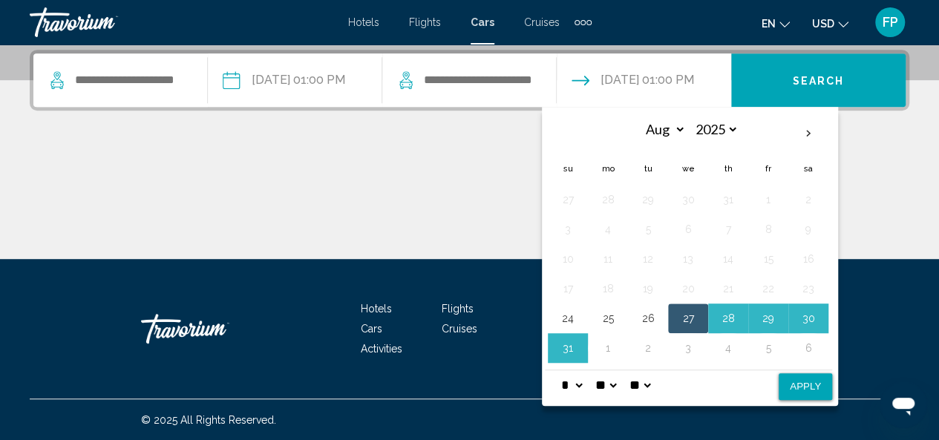
click at [798, 388] on button "Apply" at bounding box center [805, 386] width 53 height 27
type input "**********"
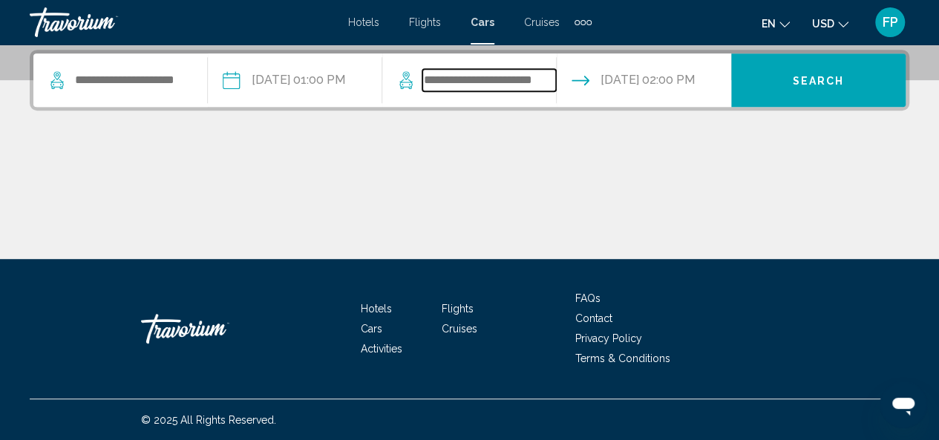
click at [496, 79] on input "Search widget" at bounding box center [489, 80] width 134 height 22
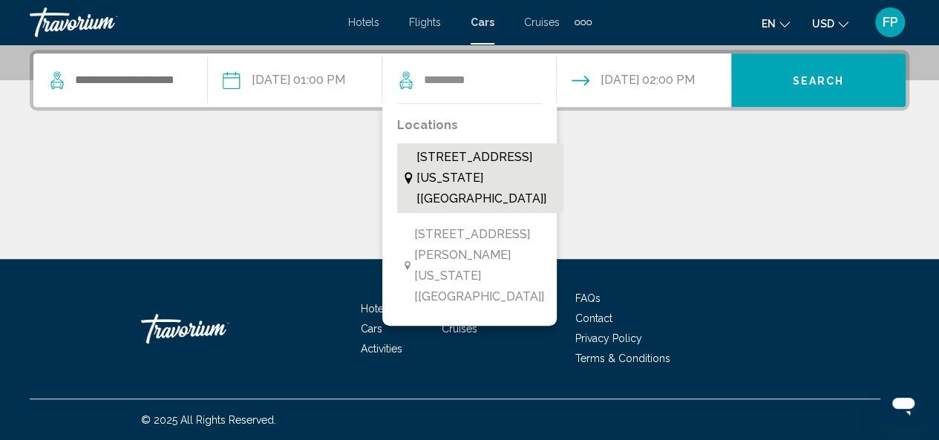
click at [479, 167] on span "1940 Highway 160 W, Ste 101, Fort Mill, 29708, Sc, South Carolina [SC] [US]" at bounding box center [486, 178] width 140 height 62
type input "**********"
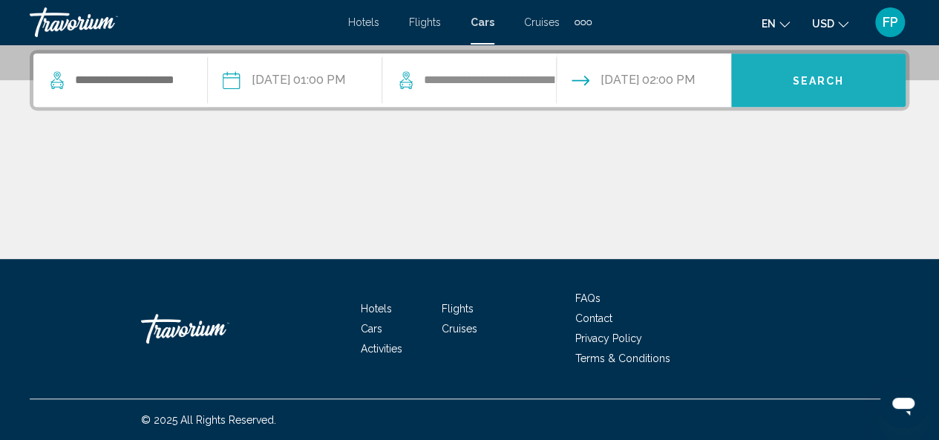
click at [796, 76] on span "Search" at bounding box center [819, 81] width 52 height 12
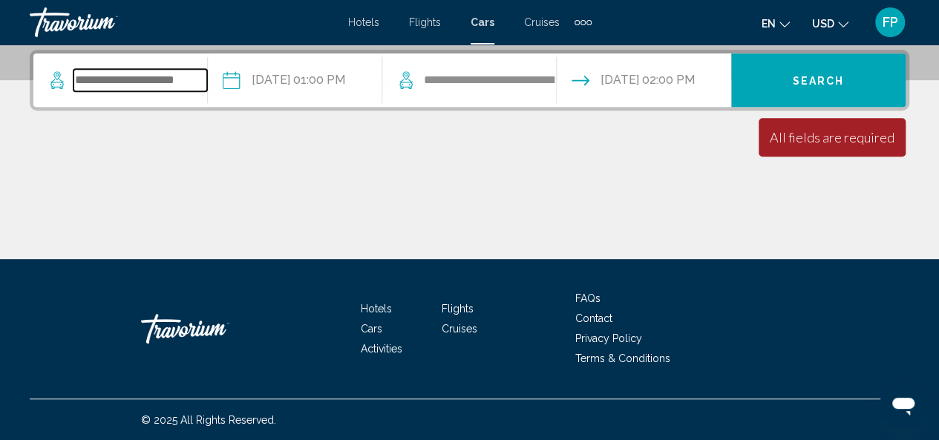
click at [118, 87] on input "Search widget" at bounding box center [140, 80] width 134 height 22
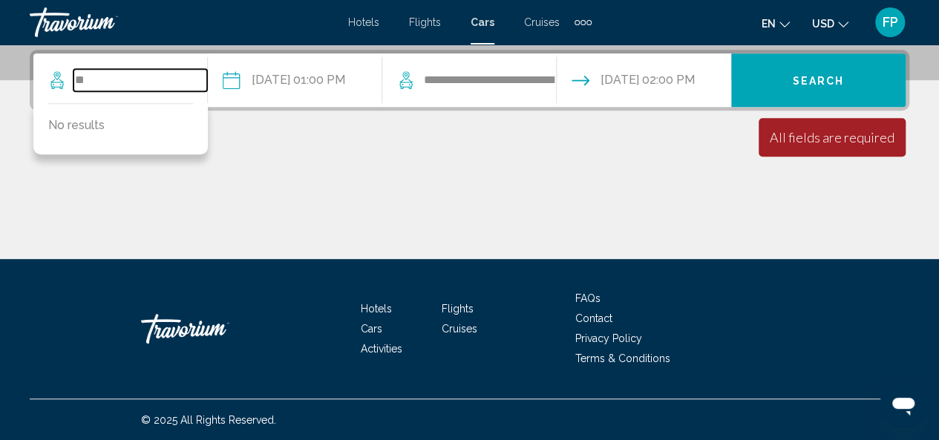
type input "*"
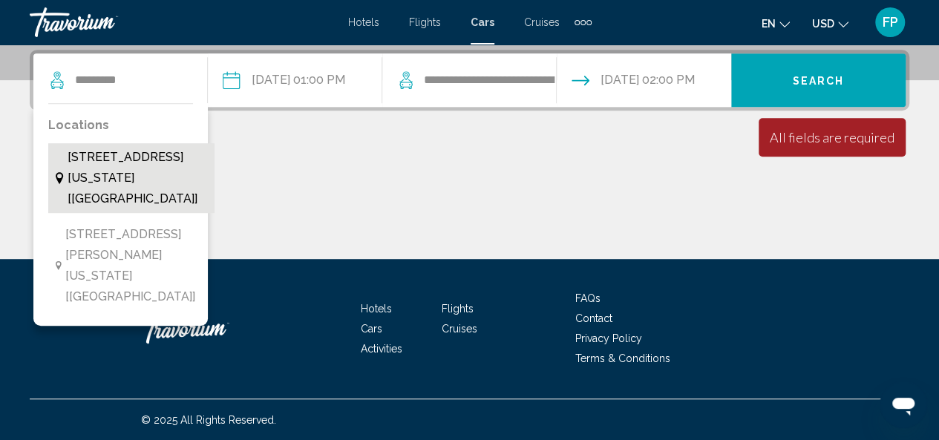
click at [114, 166] on span "1940 Highway 160 W, Ste 101, Fort Mill, 29708, Sc, South Carolina [SC] [US]" at bounding box center [138, 178] width 140 height 62
type input "**********"
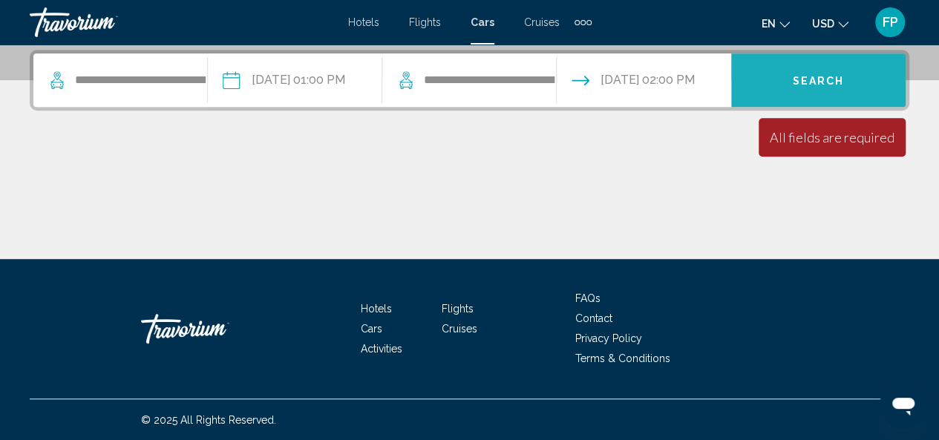
click at [816, 81] on span "Search" at bounding box center [819, 81] width 52 height 12
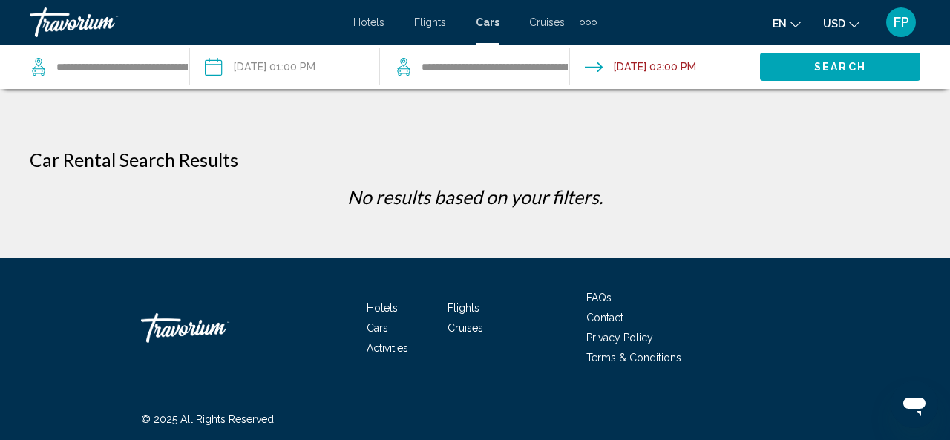
click at [660, 65] on input "Drop-off date: Aug 27, 2025 02:00 PM" at bounding box center [664, 69] width 196 height 49
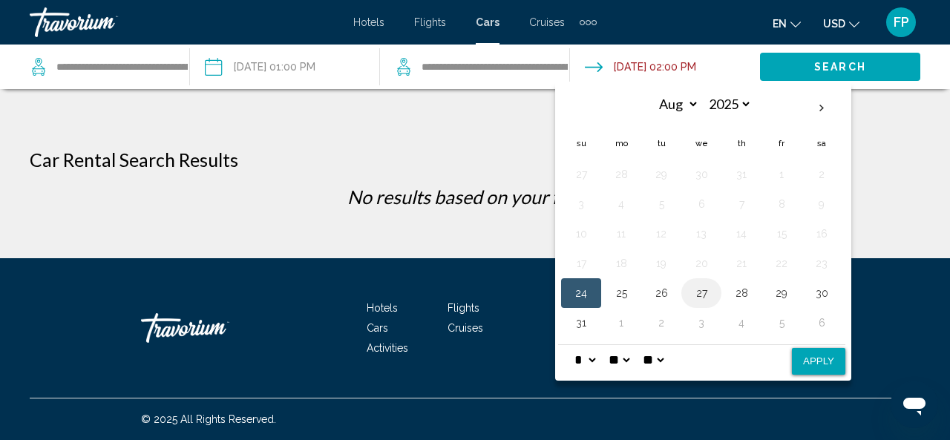
click at [701, 289] on button "27" at bounding box center [701, 293] width 24 height 21
drag, startPoint x: 804, startPoint y: 350, endPoint x: 888, endPoint y: 238, distance: 138.9
click at [888, 238] on div "**********" at bounding box center [475, 277] width 950 height 258
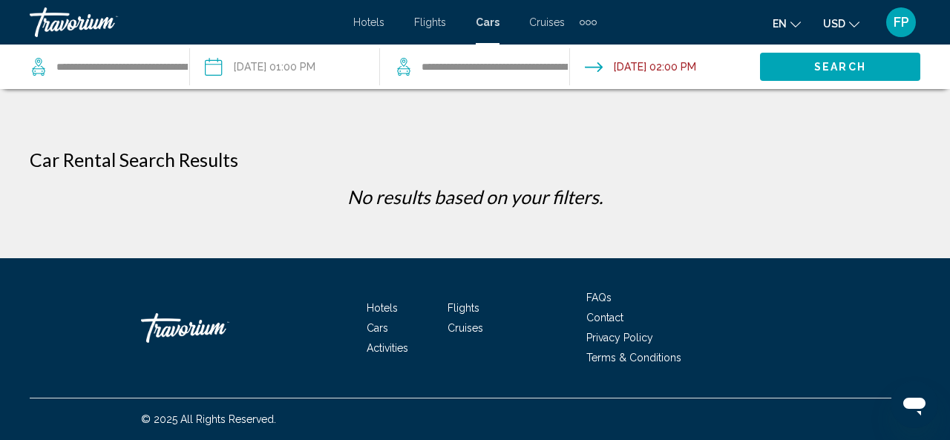
click at [597, 71] on input "Drop-off date: Aug 27, 2025 02:00 PM" at bounding box center [664, 69] width 196 height 49
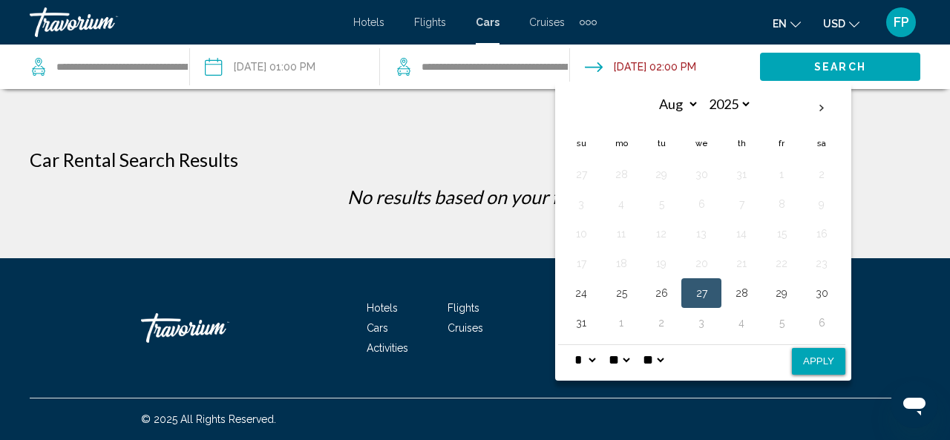
click at [695, 292] on button "27" at bounding box center [701, 293] width 24 height 21
click at [595, 355] on select "* * * * * * * * * ** ** **" at bounding box center [584, 360] width 27 height 30
select select "*"
click at [571, 345] on select "* * * * * * * * * ** ** **" at bounding box center [584, 360] width 27 height 30
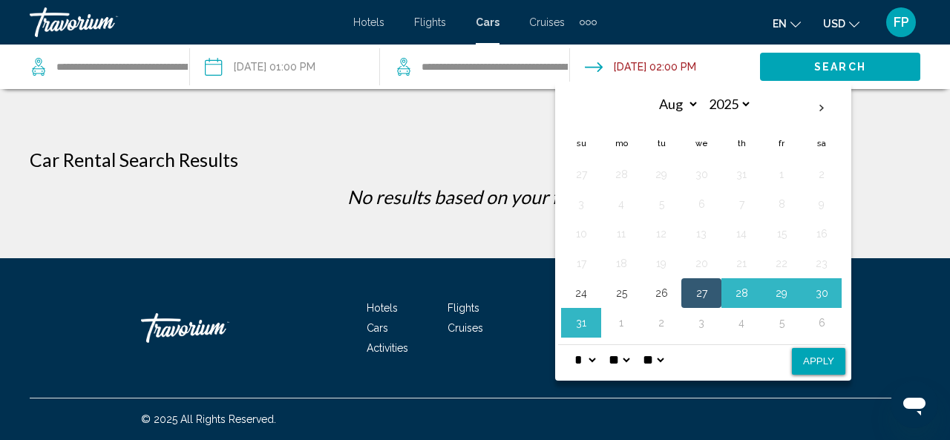
click at [810, 361] on button "Apply" at bounding box center [818, 361] width 53 height 27
type input "**********"
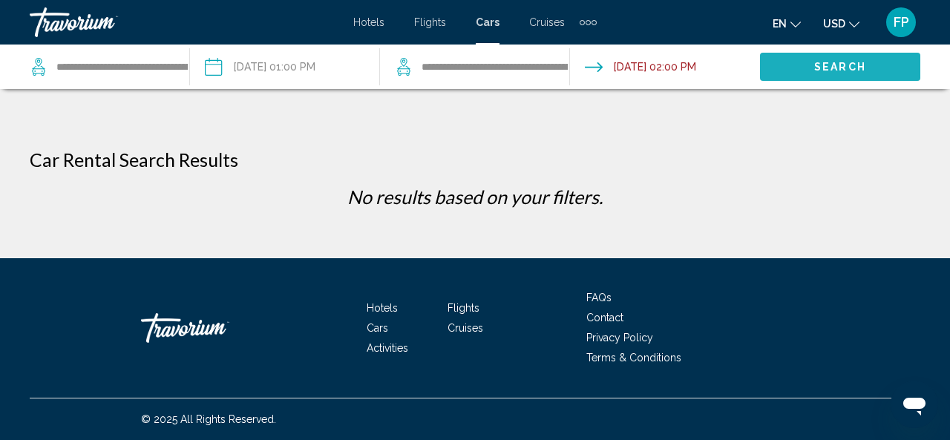
click at [834, 66] on span "Search" at bounding box center [840, 68] width 52 height 12
click at [834, 69] on span "Search" at bounding box center [840, 68] width 52 height 12
click at [491, 18] on span "Cars" at bounding box center [488, 22] width 24 height 12
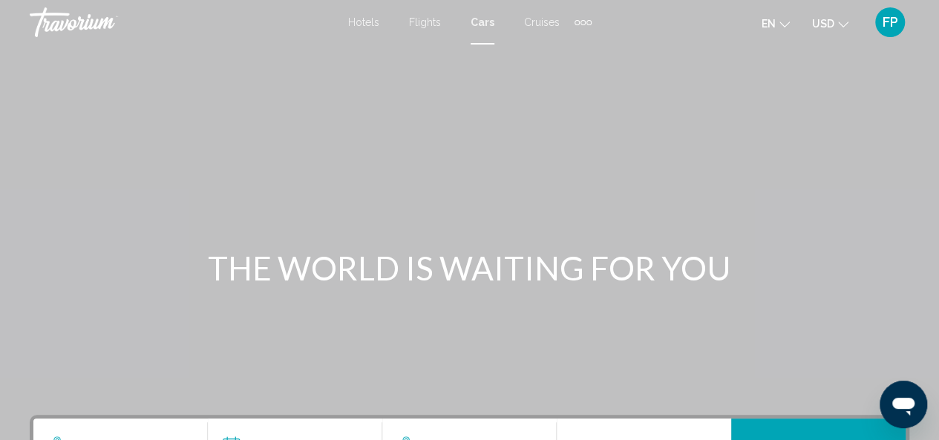
click at [842, 22] on icon "Change currency" at bounding box center [843, 24] width 10 height 10
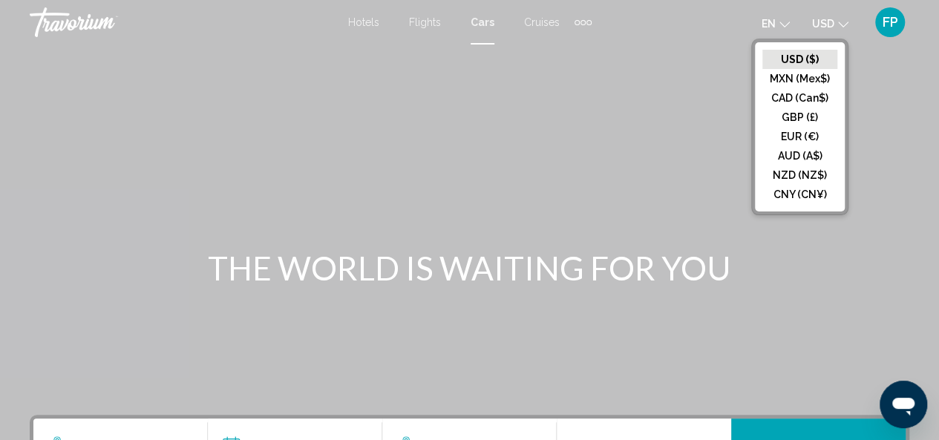
click at [797, 62] on button "USD ($)" at bounding box center [799, 59] width 75 height 19
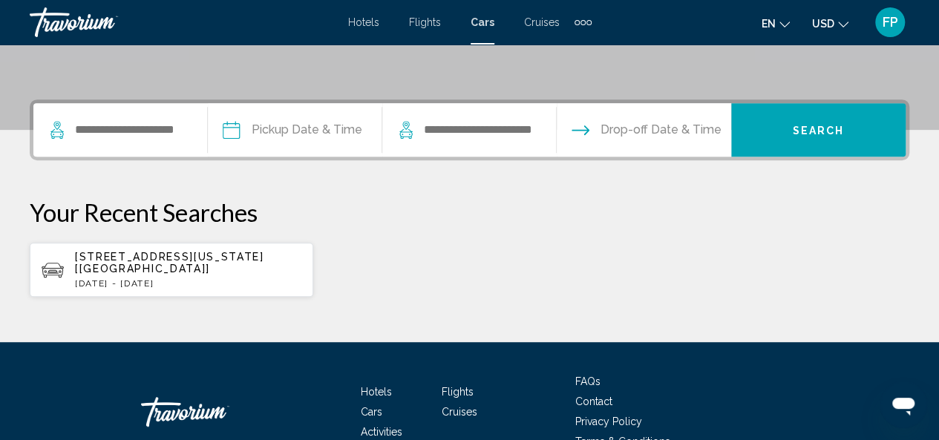
scroll to position [313, 0]
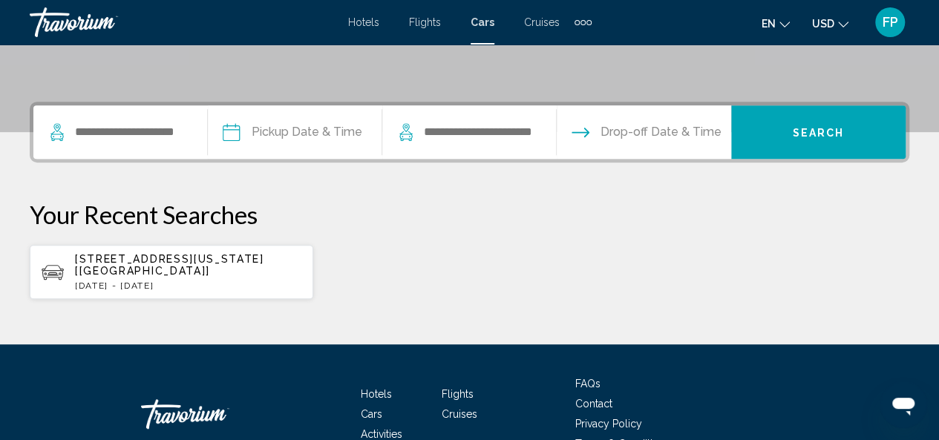
click at [220, 262] on span "1940 Highway 160 W, Ste 101, Fort Mill, 29708, Sc, South Carolina [SC] [US]" at bounding box center [169, 265] width 189 height 24
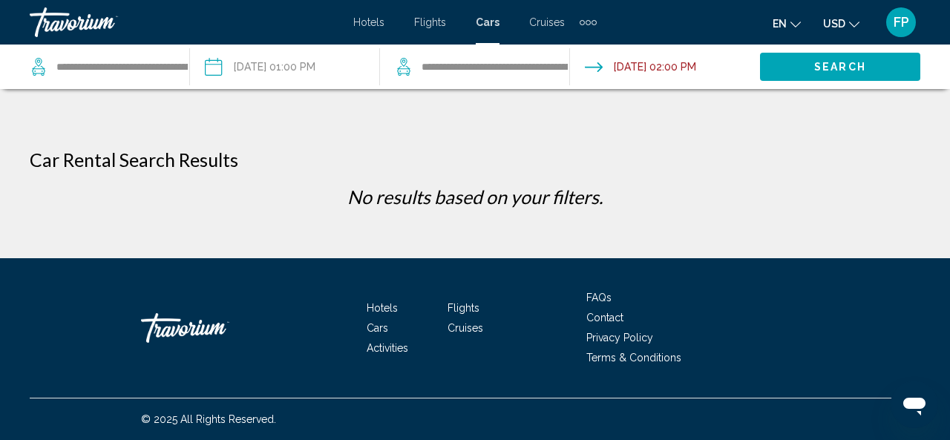
click at [589, 25] on div "Extra navigation items" at bounding box center [588, 22] width 17 height 22
click at [373, 24] on span "Hotels" at bounding box center [368, 22] width 31 height 12
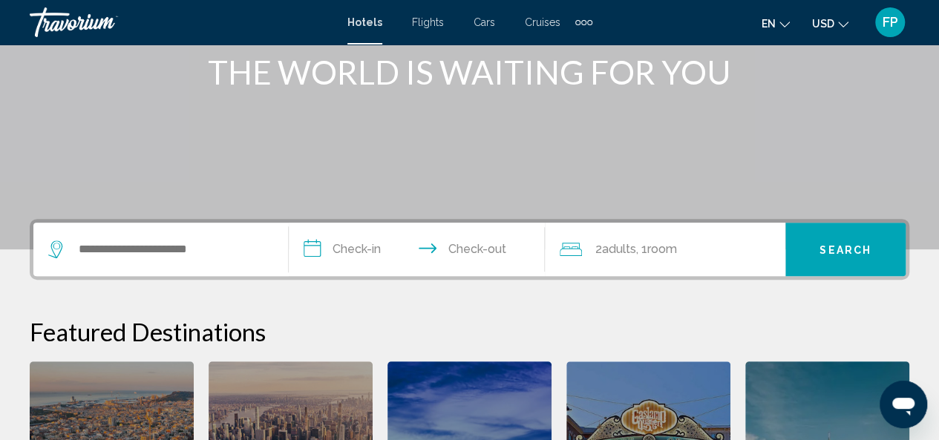
scroll to position [200, 0]
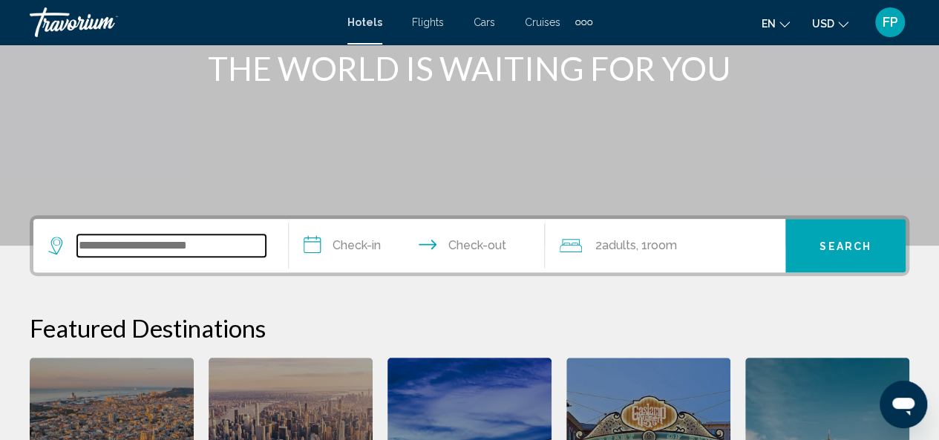
type input "*"
click at [194, 247] on input "*" at bounding box center [171, 246] width 189 height 22
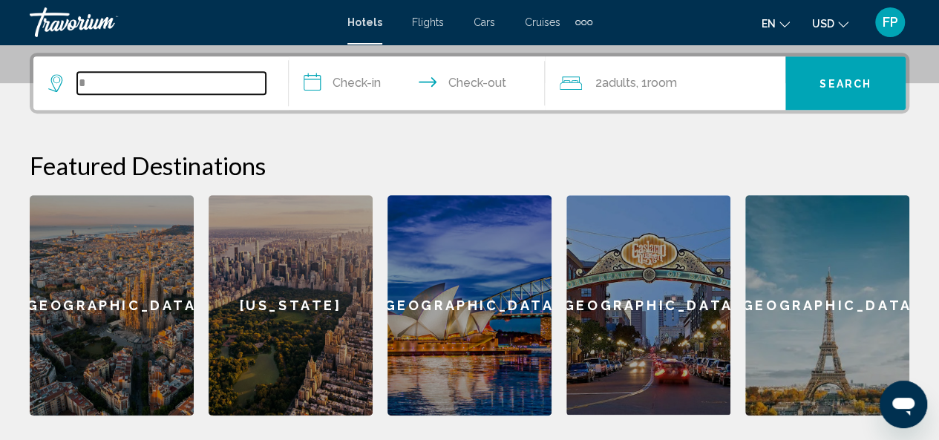
scroll to position [367, 0]
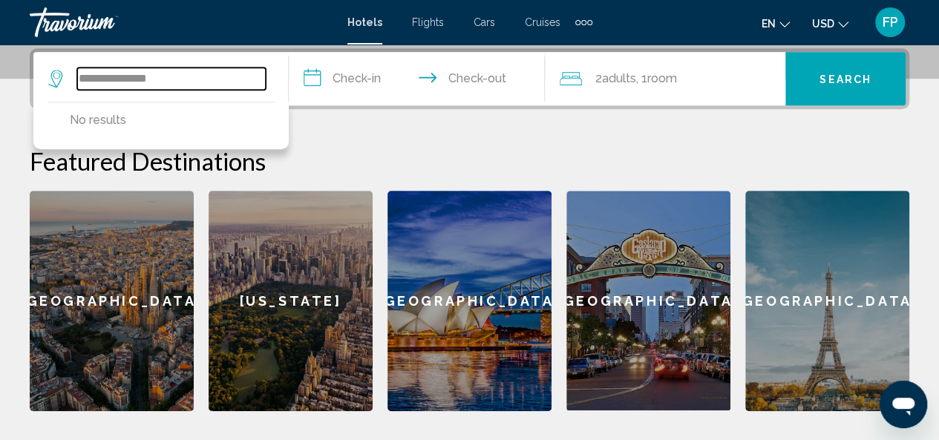
click at [111, 82] on input "**********" at bounding box center [171, 79] width 189 height 22
type input "**********"
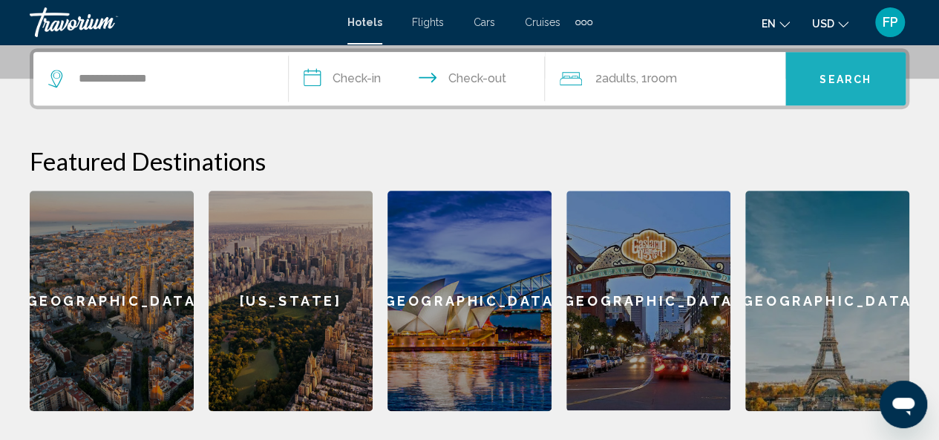
click at [839, 73] on span "Search" at bounding box center [845, 79] width 52 height 12
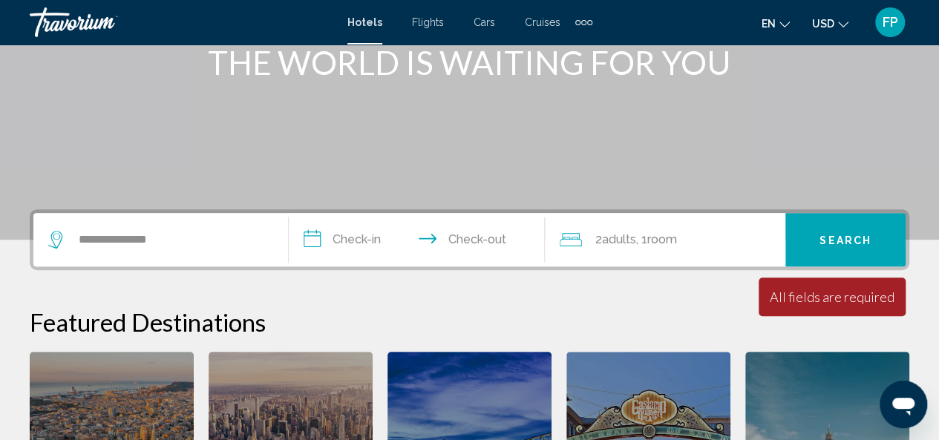
scroll to position [208, 0]
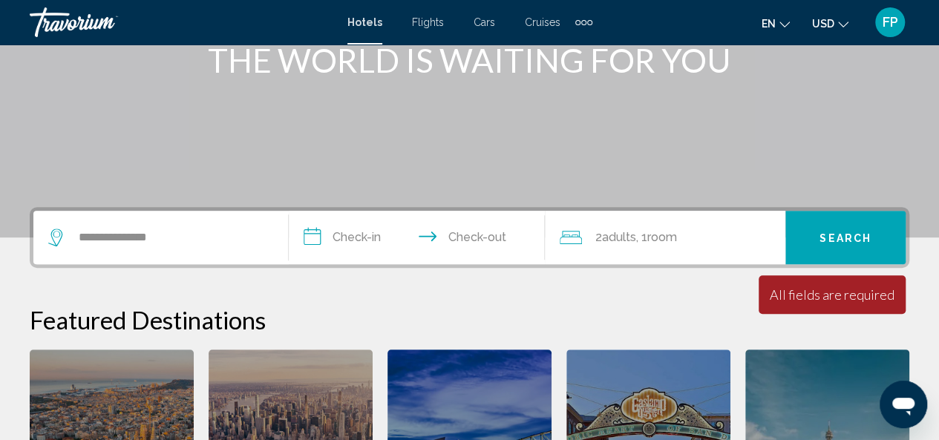
click at [357, 237] on input "**********" at bounding box center [419, 240] width 261 height 58
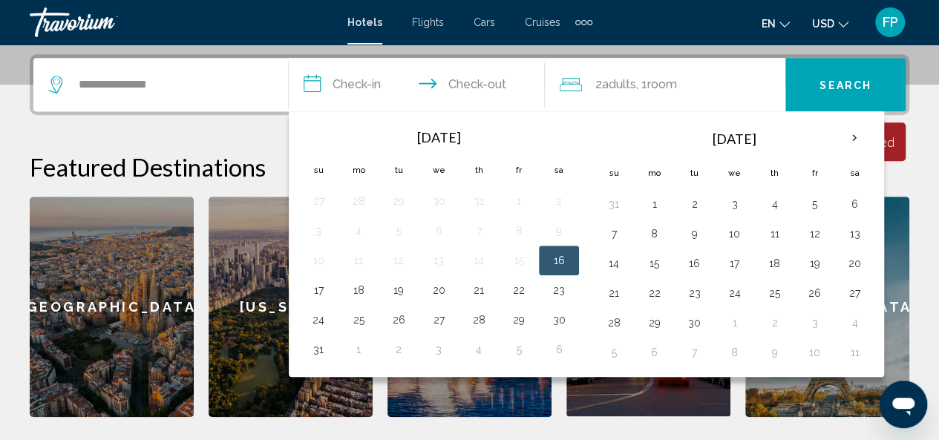
scroll to position [367, 0]
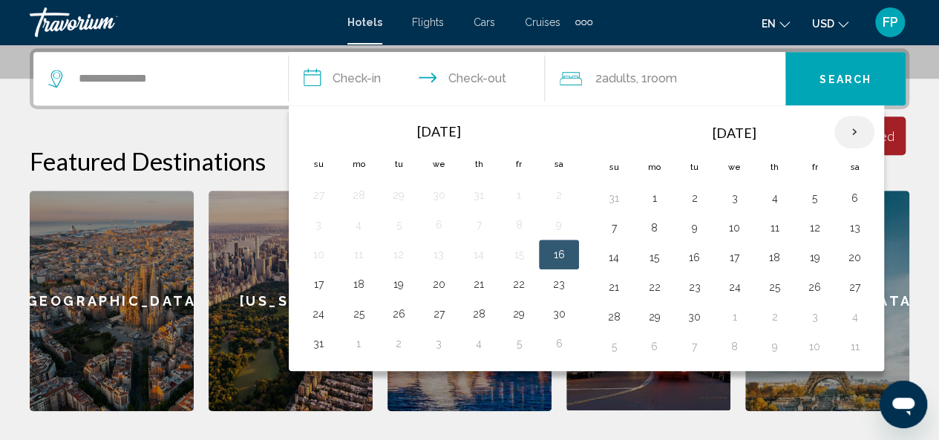
click at [843, 124] on th "Next month" at bounding box center [854, 132] width 40 height 33
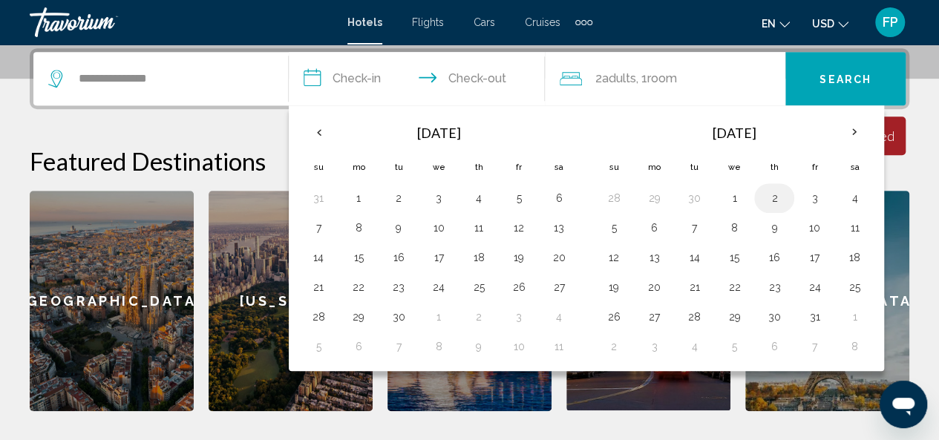
click at [767, 196] on button "2" at bounding box center [774, 198] width 24 height 21
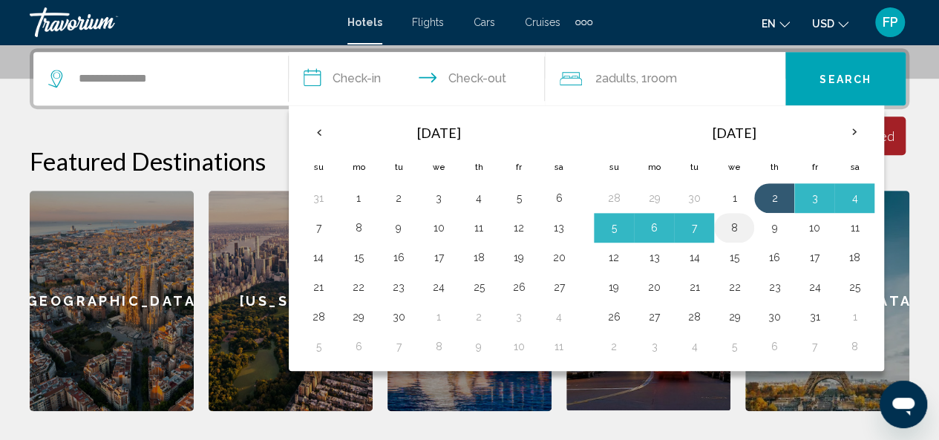
click at [733, 226] on button "8" at bounding box center [734, 227] width 24 height 21
type input "**********"
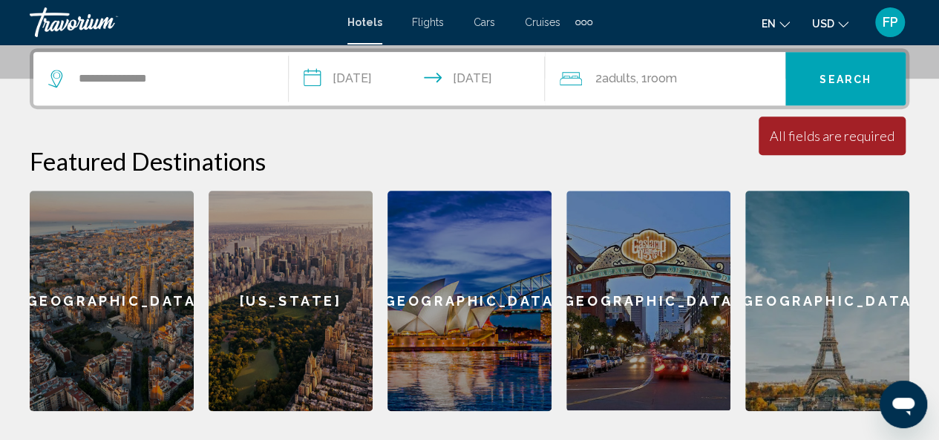
click at [693, 73] on div "2 Adult Adults , 1 Room rooms" at bounding box center [673, 78] width 226 height 21
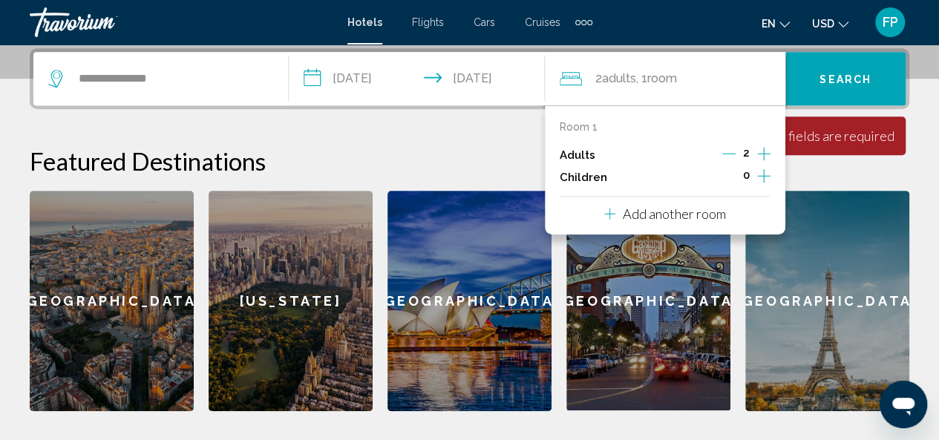
click at [764, 151] on icon "Increment adults" at bounding box center [763, 154] width 13 height 18
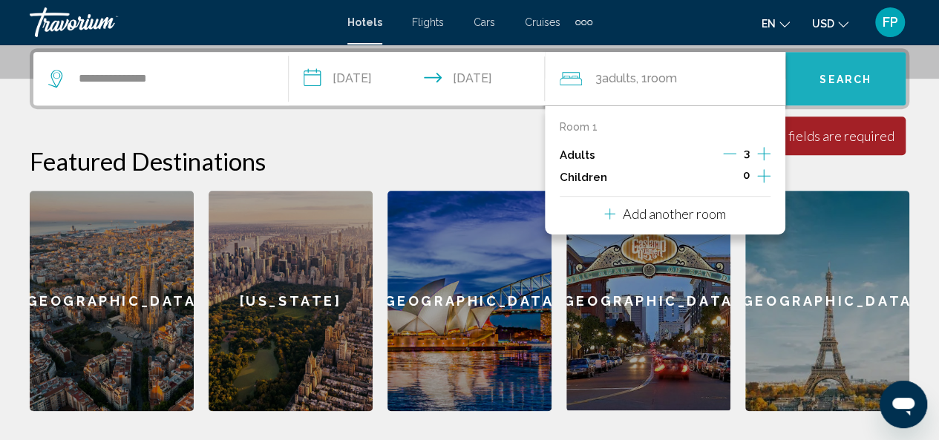
click at [810, 73] on button "Search" at bounding box center [845, 78] width 120 height 53
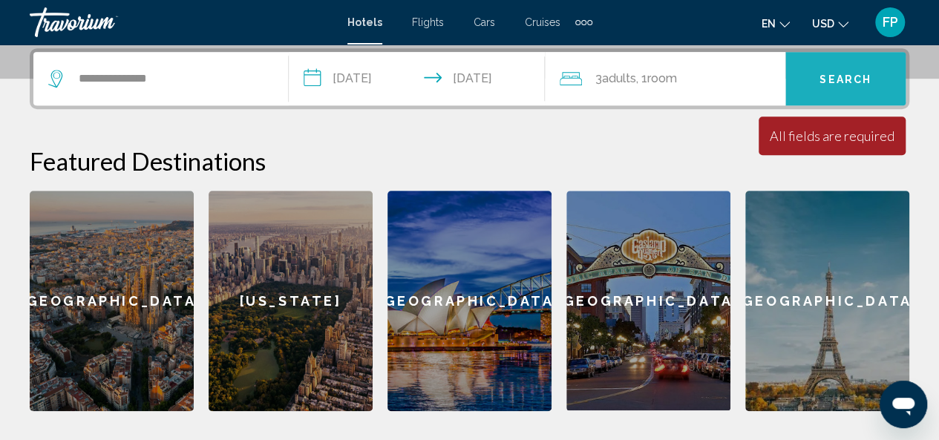
click at [810, 73] on button "Search" at bounding box center [845, 78] width 120 height 53
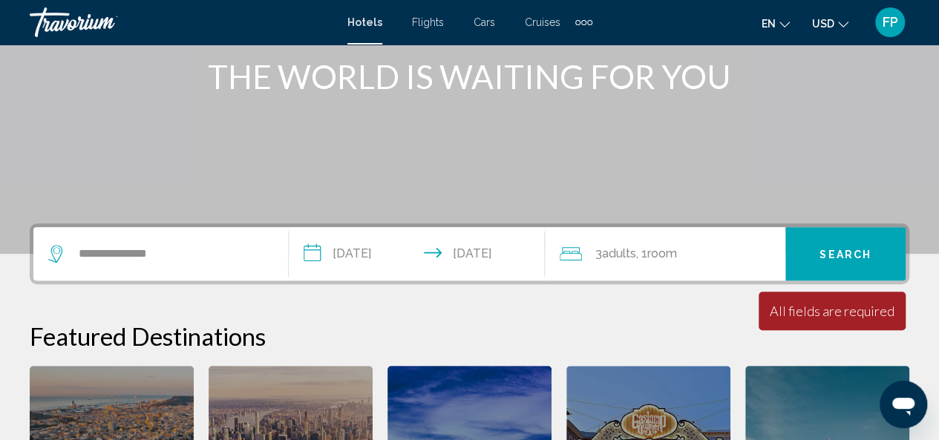
scroll to position [189, 0]
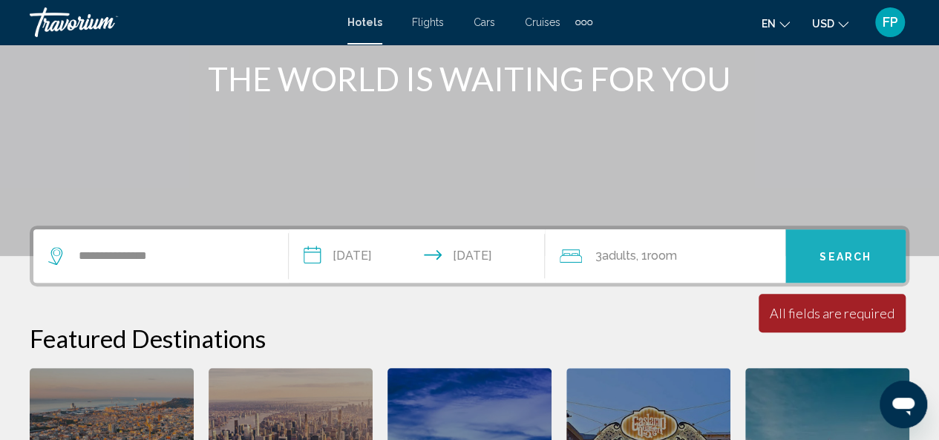
click at [837, 257] on span "Search" at bounding box center [845, 257] width 52 height 12
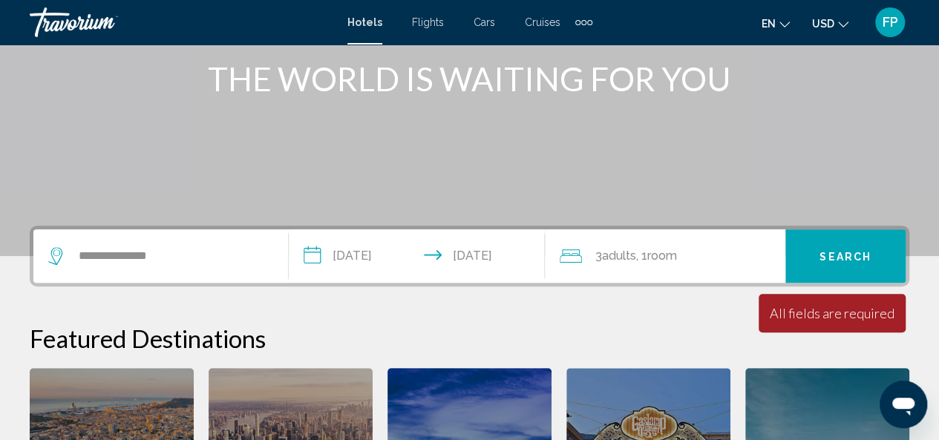
click at [368, 20] on span "Hotels" at bounding box center [364, 22] width 35 height 12
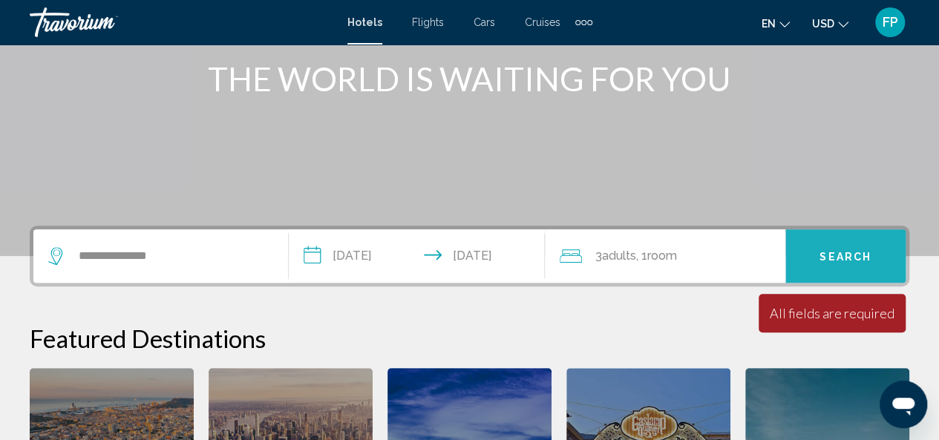
click at [823, 258] on span "Search" at bounding box center [845, 257] width 52 height 12
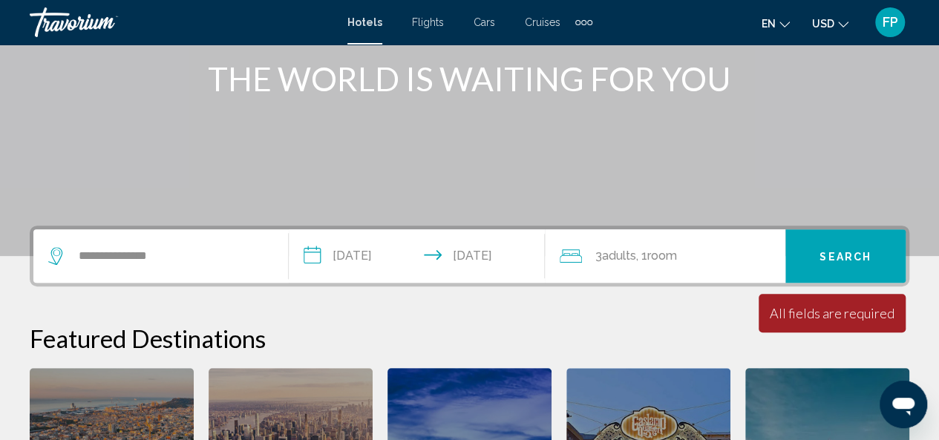
click at [658, 254] on span "Room" at bounding box center [662, 256] width 30 height 14
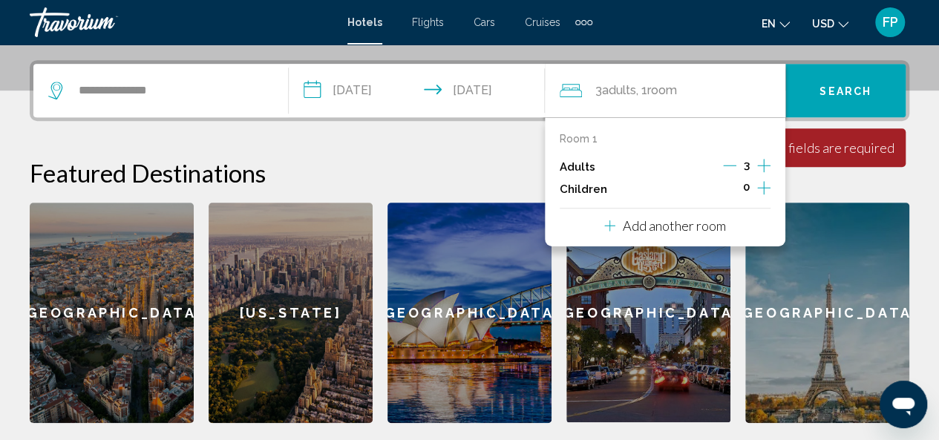
scroll to position [367, 0]
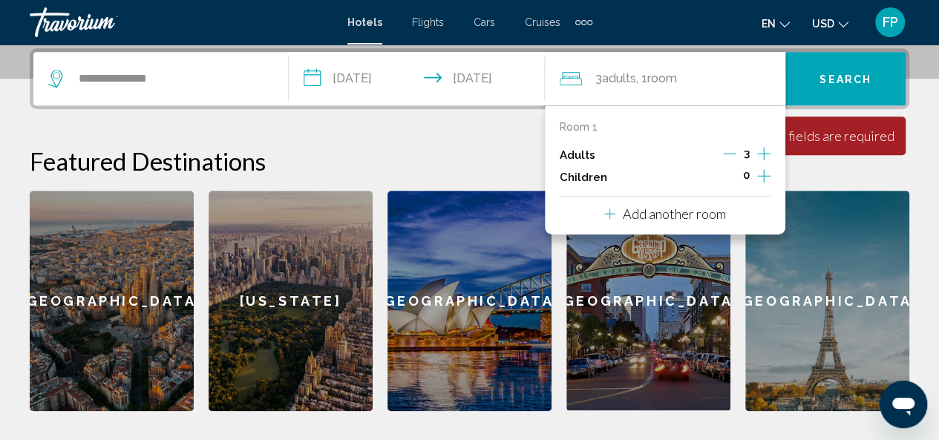
click at [524, 283] on div "Sydney" at bounding box center [469, 301] width 164 height 220
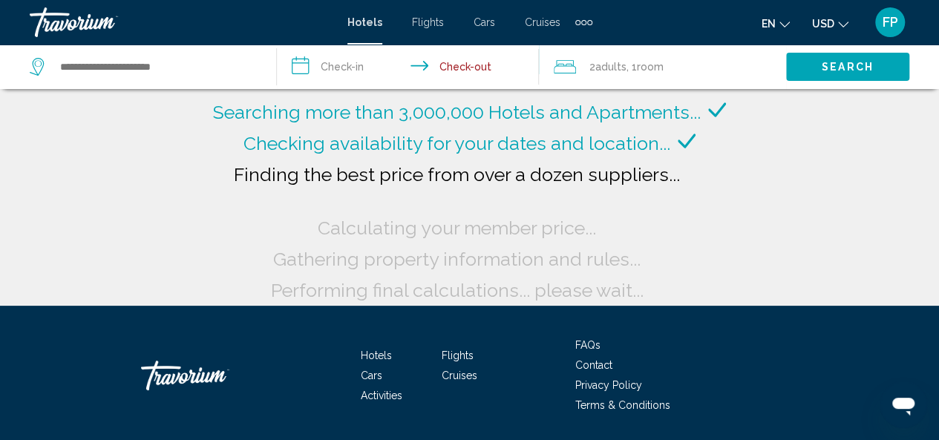
click at [478, 65] on input "**********" at bounding box center [411, 69] width 268 height 49
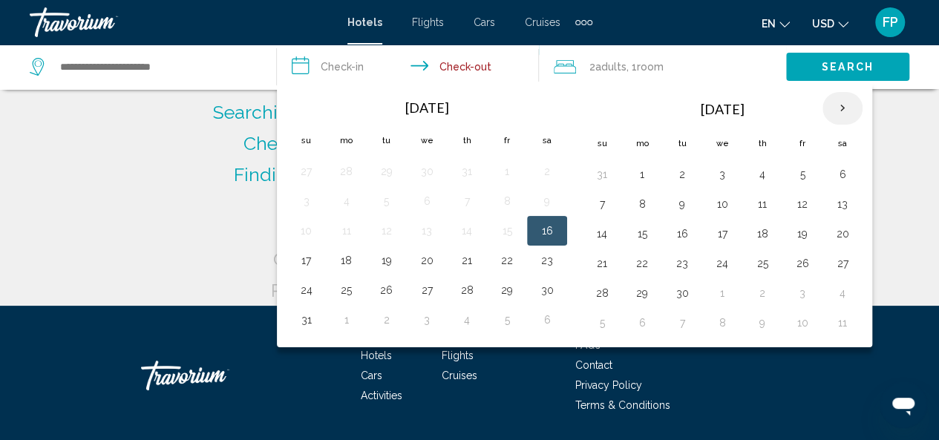
click at [840, 106] on th "Next month" at bounding box center [842, 108] width 40 height 33
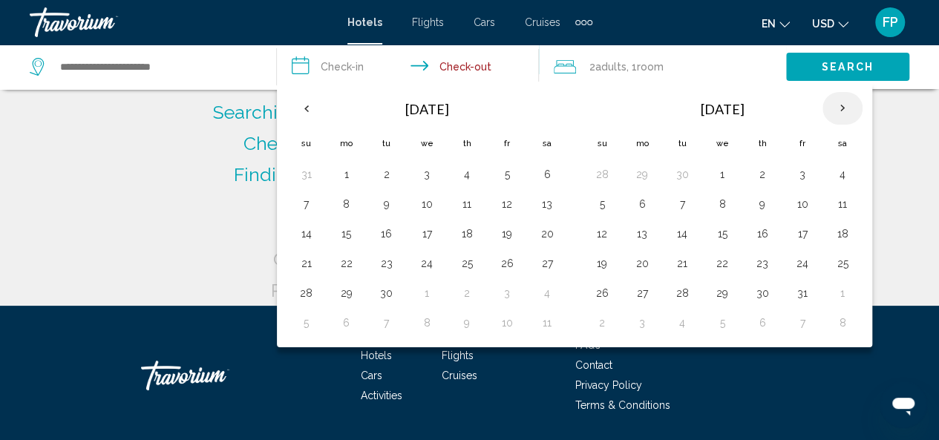
click at [840, 106] on th "Next month" at bounding box center [842, 108] width 40 height 33
type input "**********"
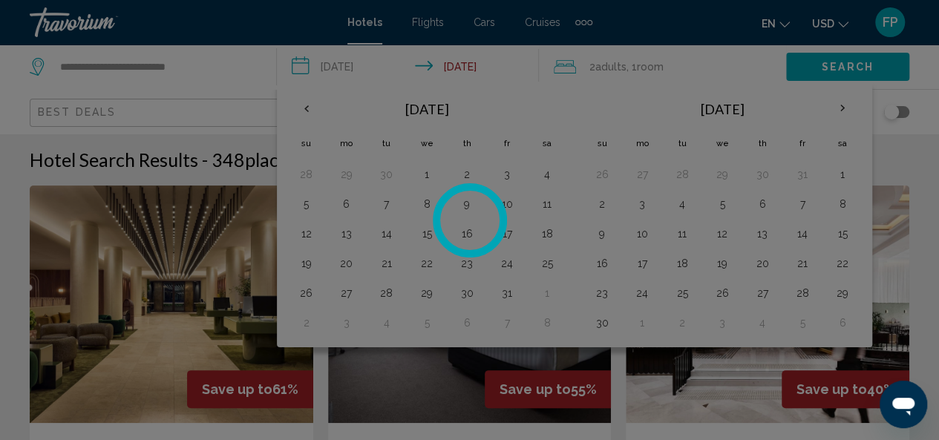
click at [465, 177] on div at bounding box center [469, 220] width 939 height 440
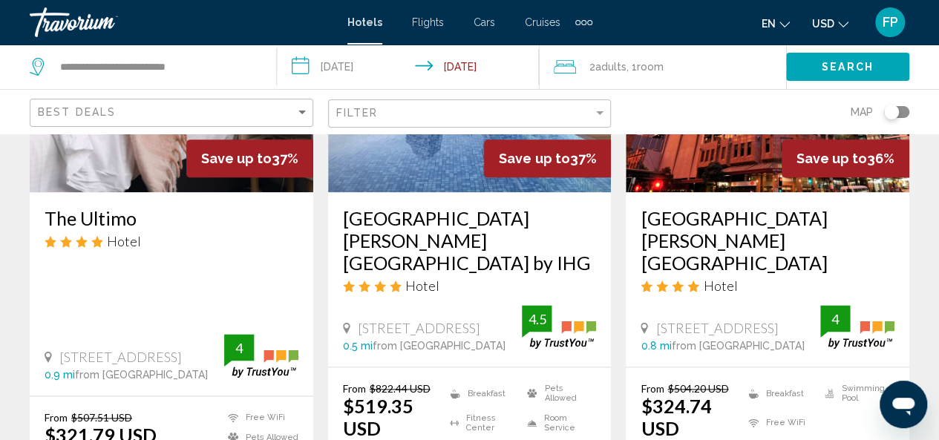
scroll to position [821, 0]
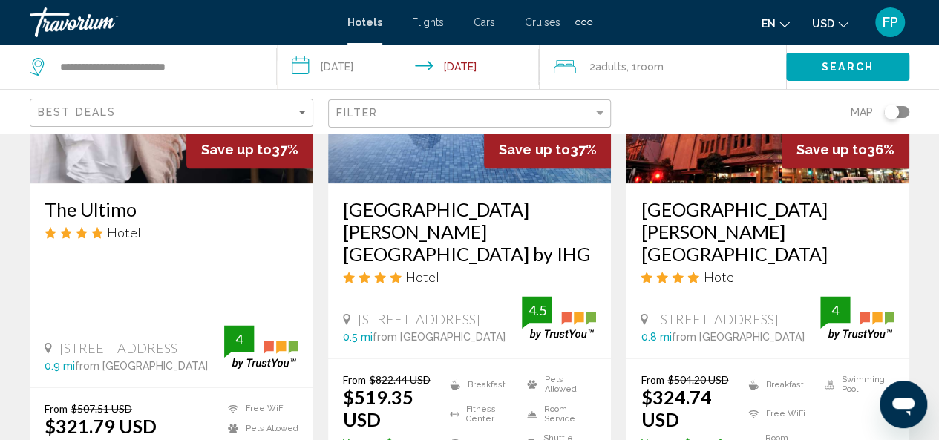
click at [301, 69] on input "**********" at bounding box center [411, 69] width 268 height 49
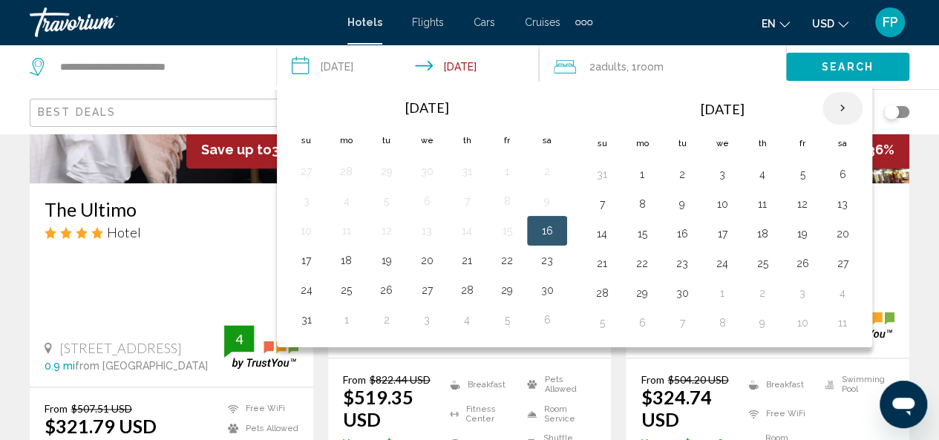
click at [834, 106] on th "Next month" at bounding box center [842, 108] width 40 height 33
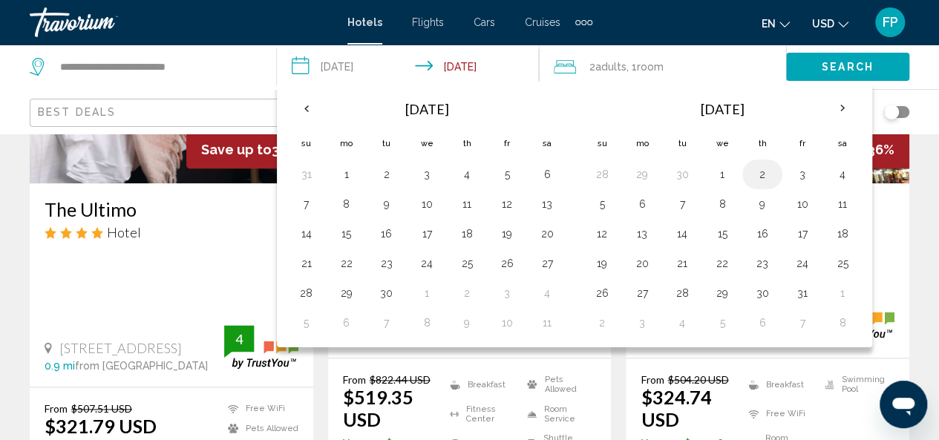
click at [756, 164] on button "2" at bounding box center [762, 174] width 24 height 21
click at [761, 172] on button "2" at bounding box center [762, 174] width 24 height 21
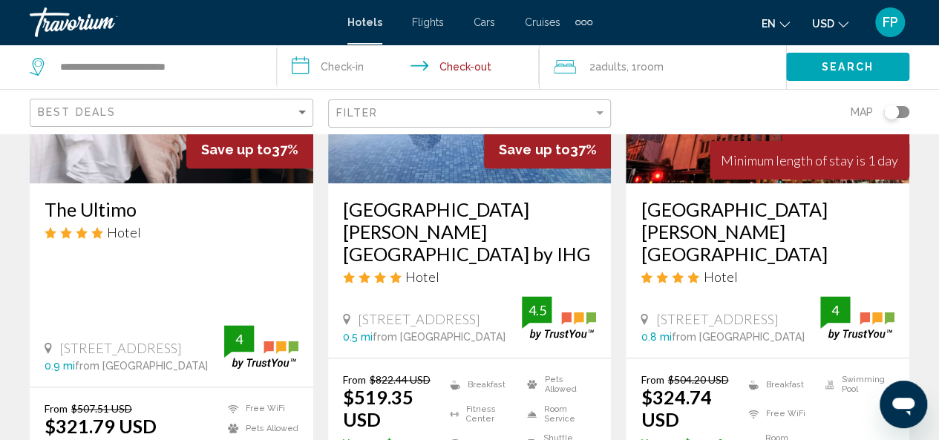
click at [485, 63] on input "**********" at bounding box center [411, 69] width 268 height 49
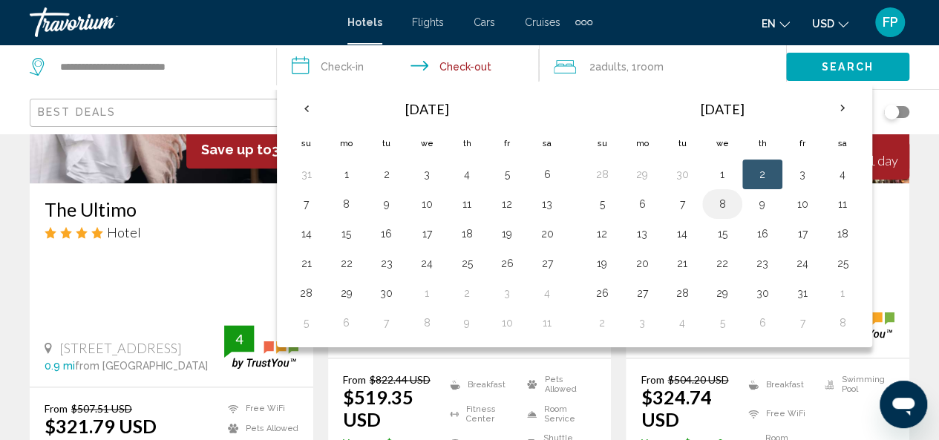
click at [710, 198] on button "8" at bounding box center [722, 204] width 24 height 21
click at [756, 167] on button "2" at bounding box center [762, 174] width 24 height 21
type input "**********"
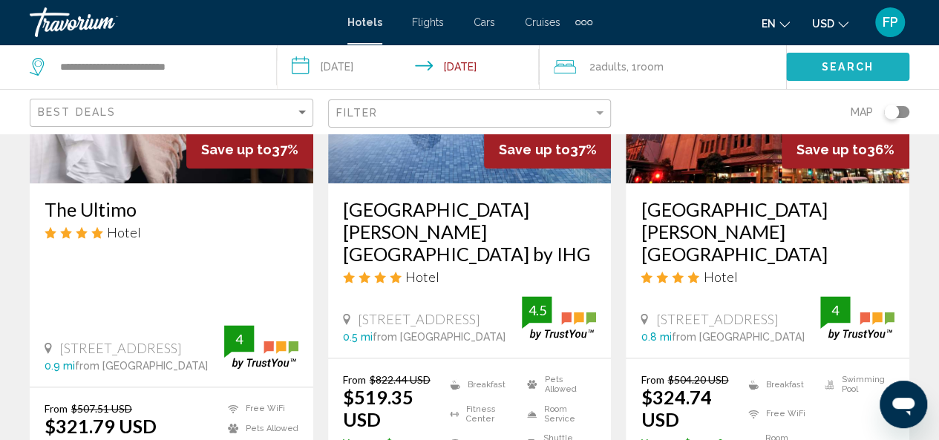
click at [821, 60] on button "Search" at bounding box center [847, 66] width 123 height 27
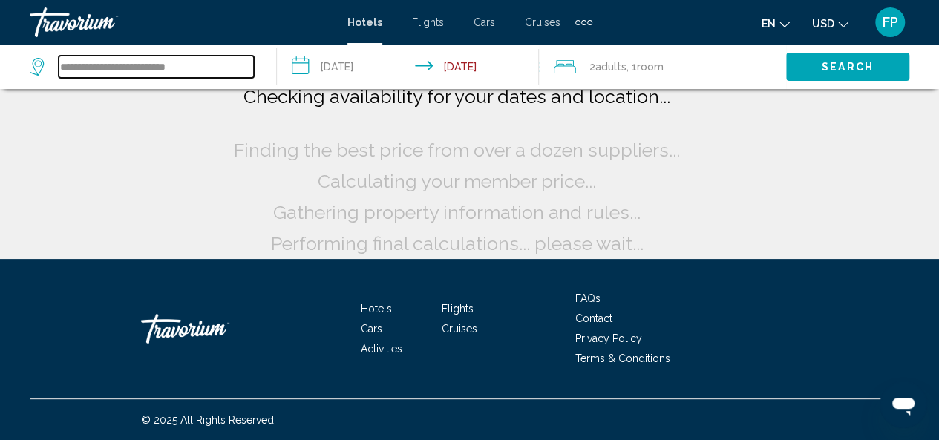
click at [196, 67] on input "**********" at bounding box center [156, 67] width 195 height 22
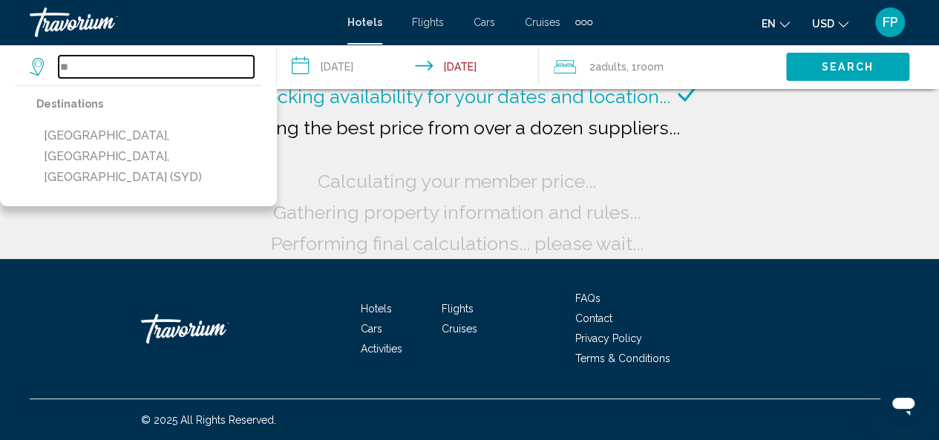
type input "*"
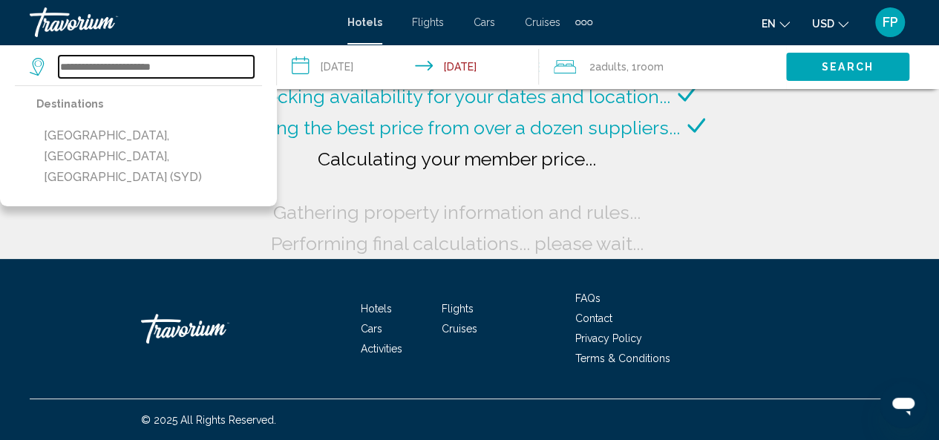
type input "*"
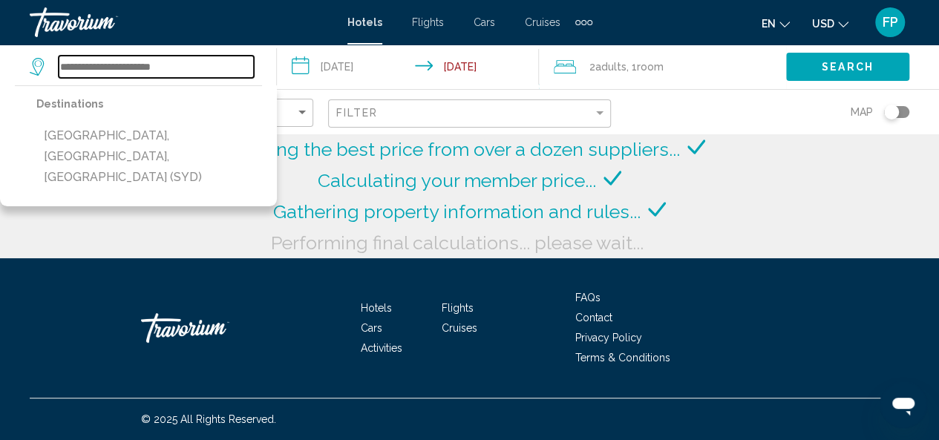
scroll to position [24, 0]
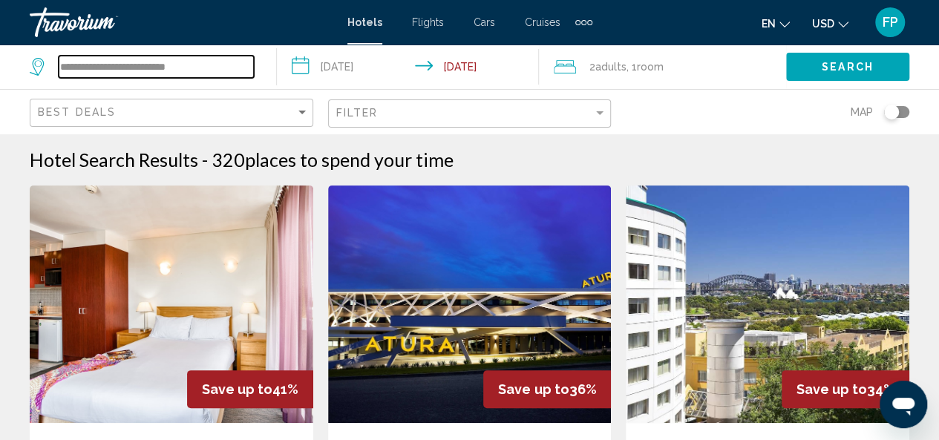
click at [203, 68] on input "**********" at bounding box center [156, 67] width 195 height 22
type input "*"
click at [202, 67] on input "Search widget" at bounding box center [156, 67] width 195 height 22
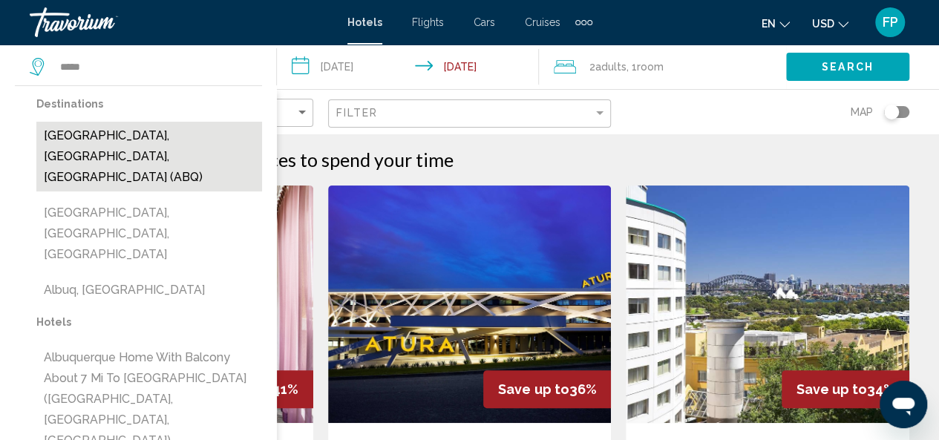
click at [174, 131] on button "Albuquerque, NM, United States (ABQ)" at bounding box center [149, 157] width 226 height 70
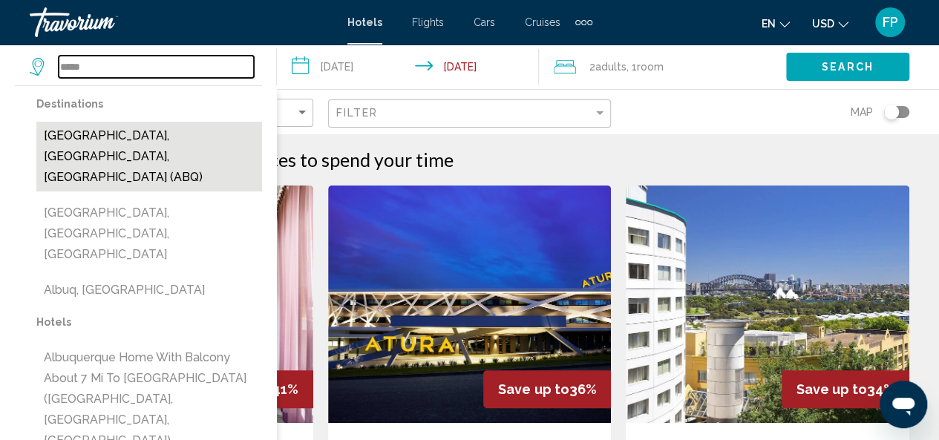
type input "**********"
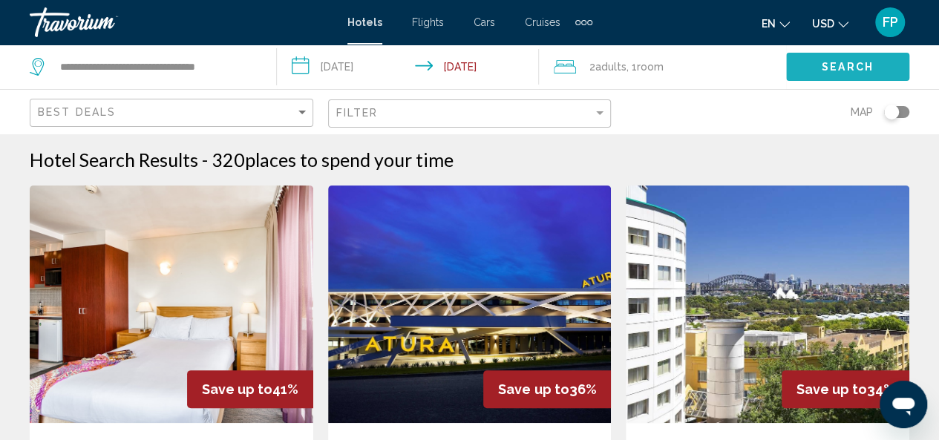
click at [863, 65] on span "Search" at bounding box center [848, 68] width 52 height 12
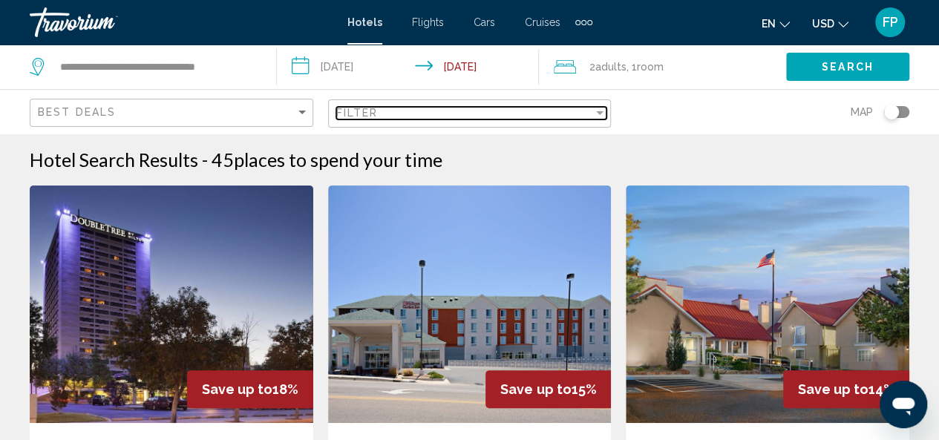
click at [596, 113] on div "Filter" at bounding box center [599, 113] width 13 height 12
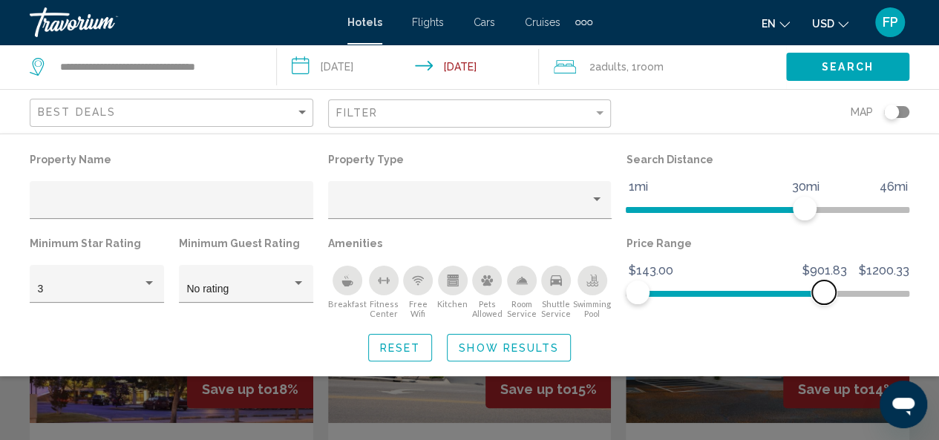
drag, startPoint x: 899, startPoint y: 298, endPoint x: 824, endPoint y: 298, distance: 75.7
click at [824, 298] on span "Hotel Filters" at bounding box center [824, 293] width 24 height 24
click at [836, 68] on span "Search" at bounding box center [848, 68] width 52 height 12
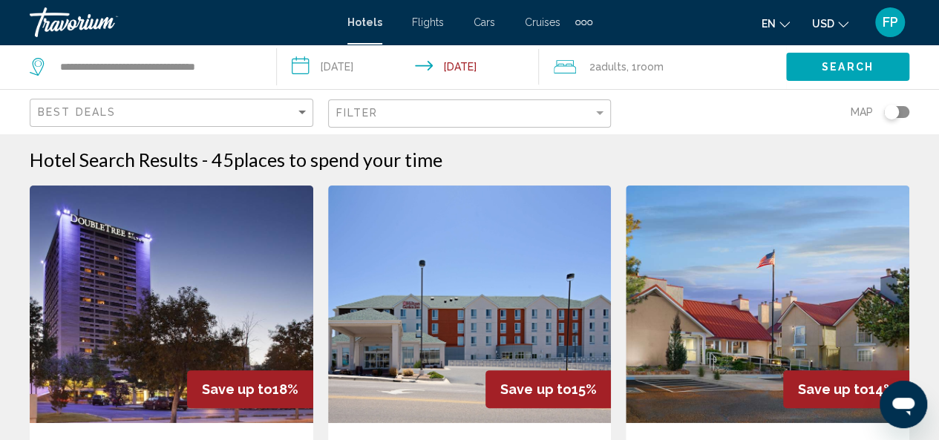
click at [880, 77] on button "Search" at bounding box center [847, 66] width 123 height 27
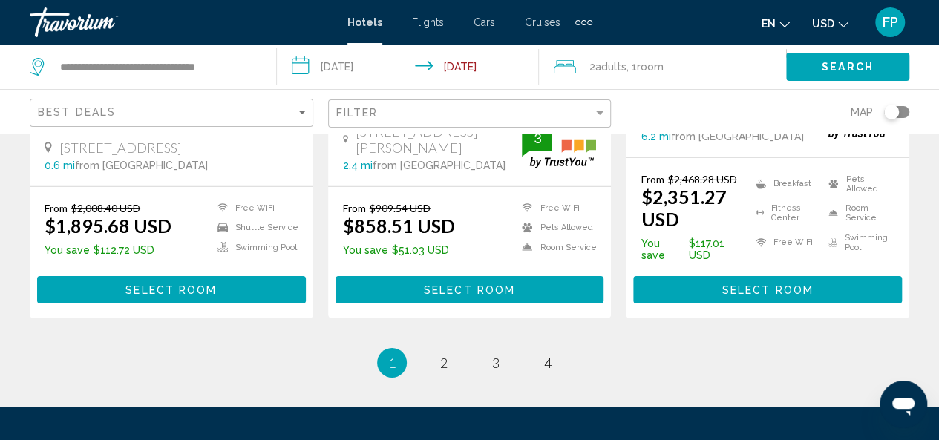
scroll to position [2228, 0]
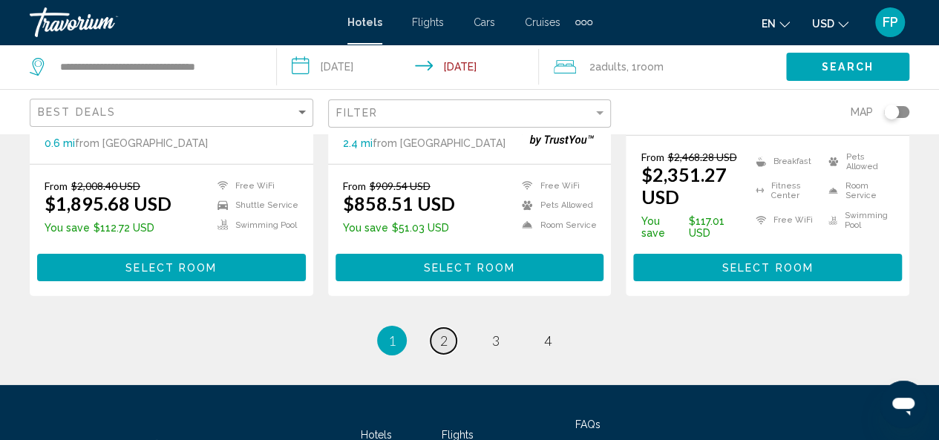
click at [442, 332] on span "2" at bounding box center [443, 340] width 7 height 16
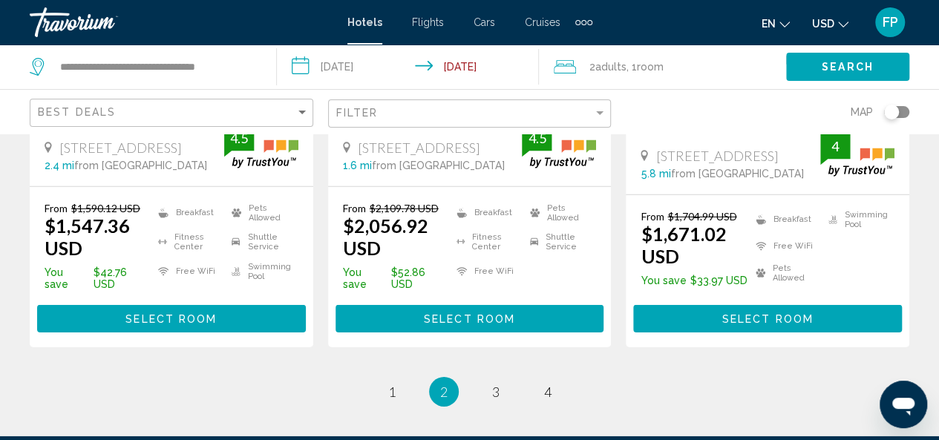
scroll to position [2186, 0]
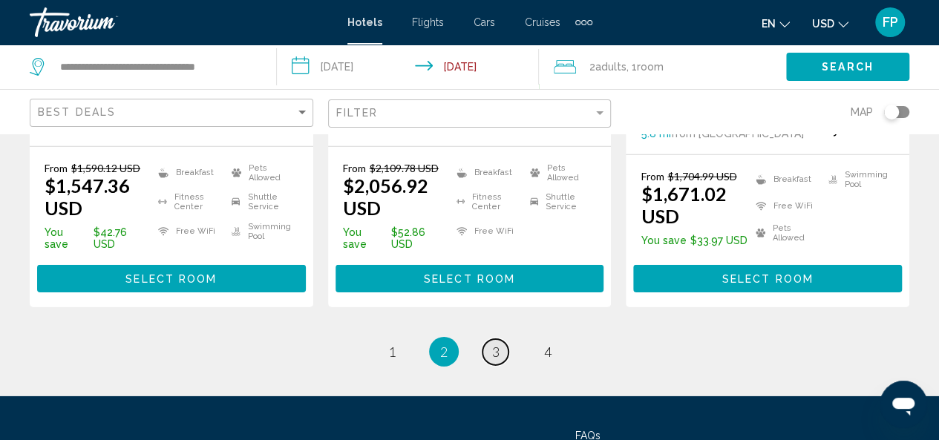
click at [492, 344] on span "3" at bounding box center [495, 352] width 7 height 16
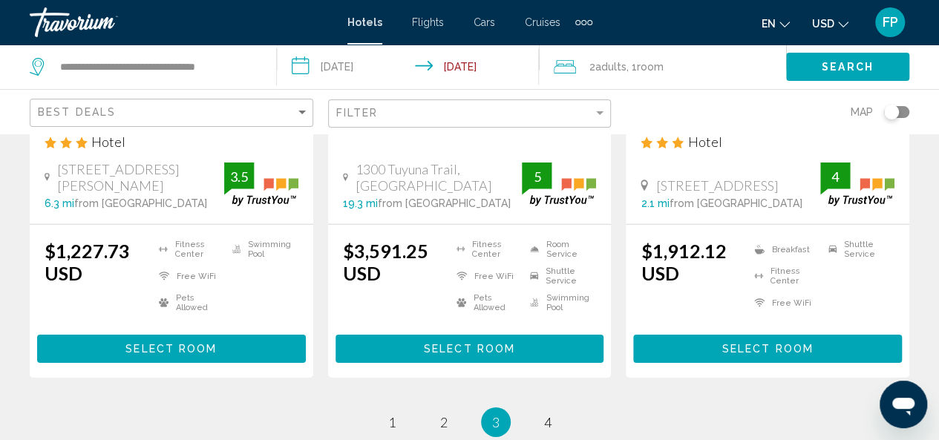
scroll to position [2147, 0]
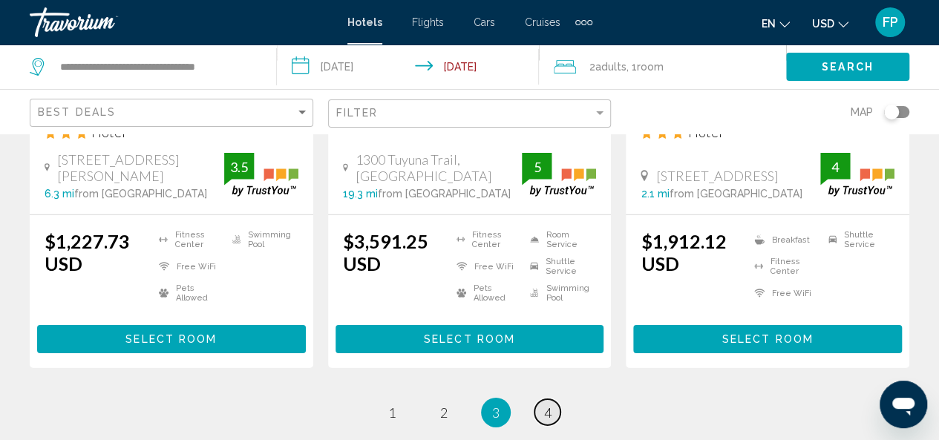
click at [551, 411] on span "4" at bounding box center [547, 412] width 7 height 16
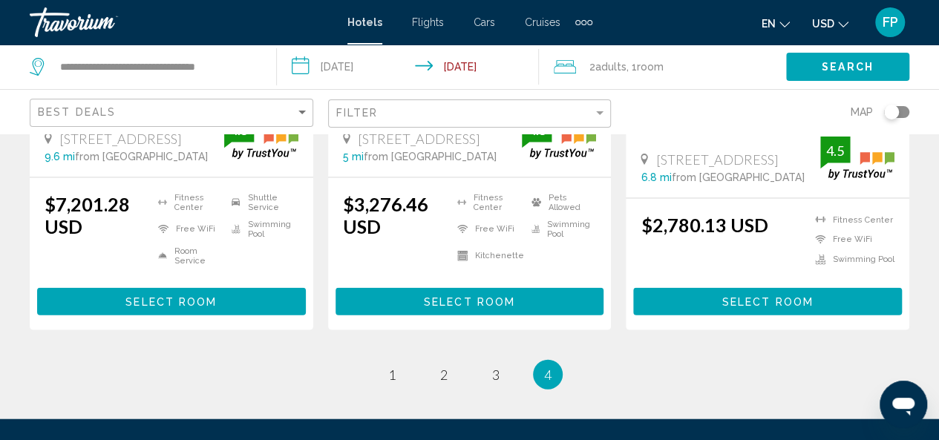
scroll to position [1573, 0]
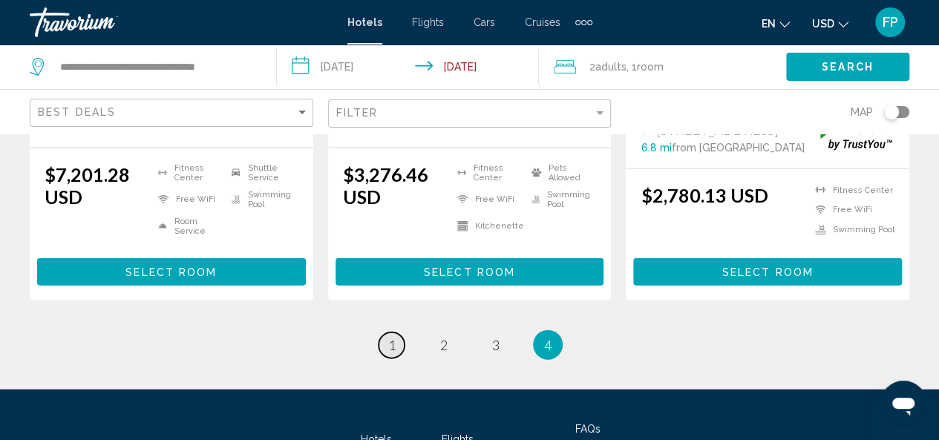
click at [390, 350] on span "1" at bounding box center [391, 345] width 7 height 16
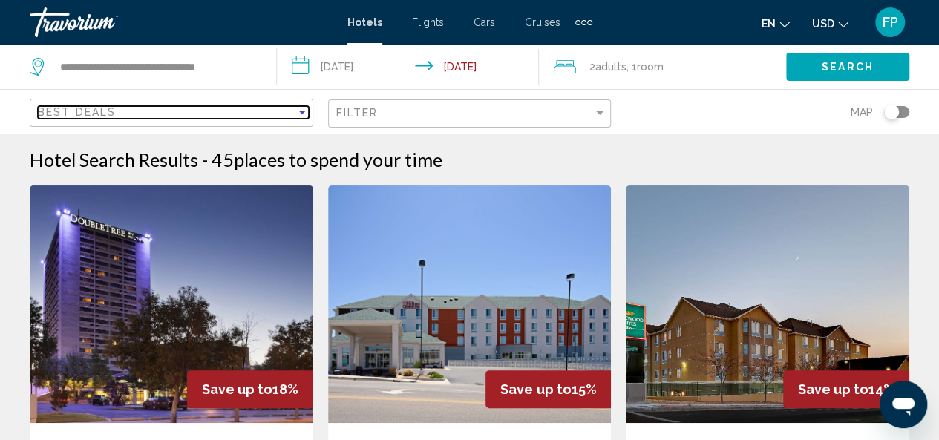
click at [300, 112] on div "Sort by" at bounding box center [301, 113] width 7 height 4
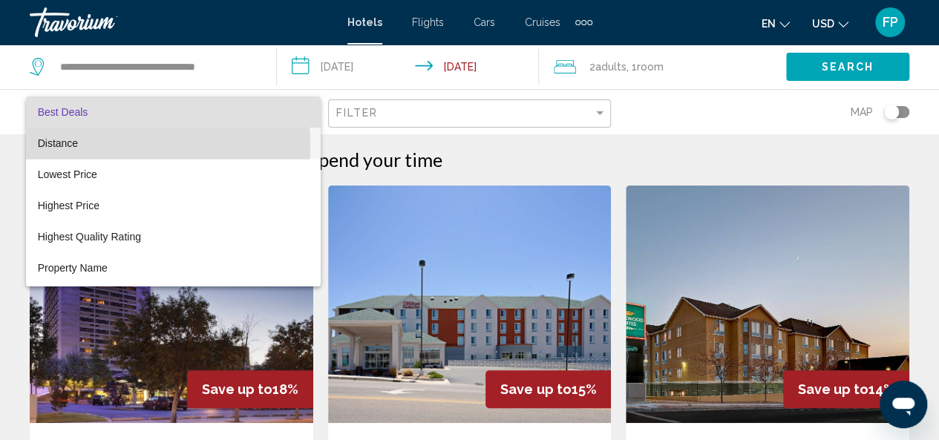
click at [96, 145] on span "Distance" at bounding box center [173, 143] width 271 height 31
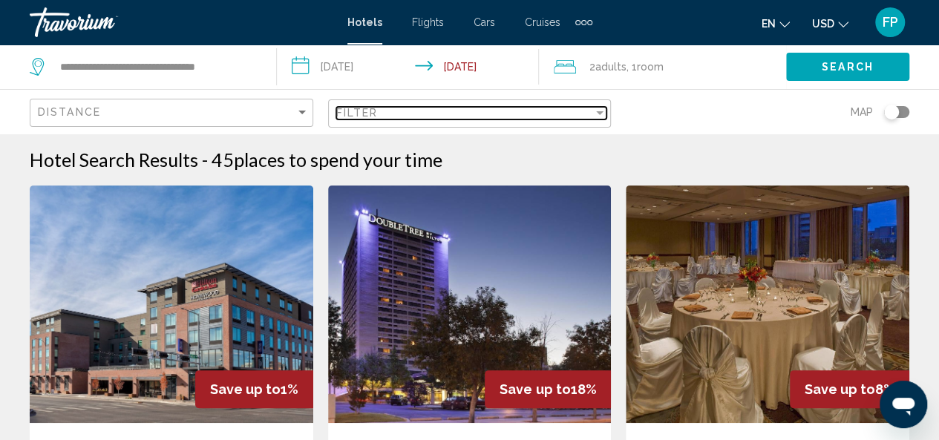
click at [597, 112] on div "Filter" at bounding box center [599, 113] width 7 height 4
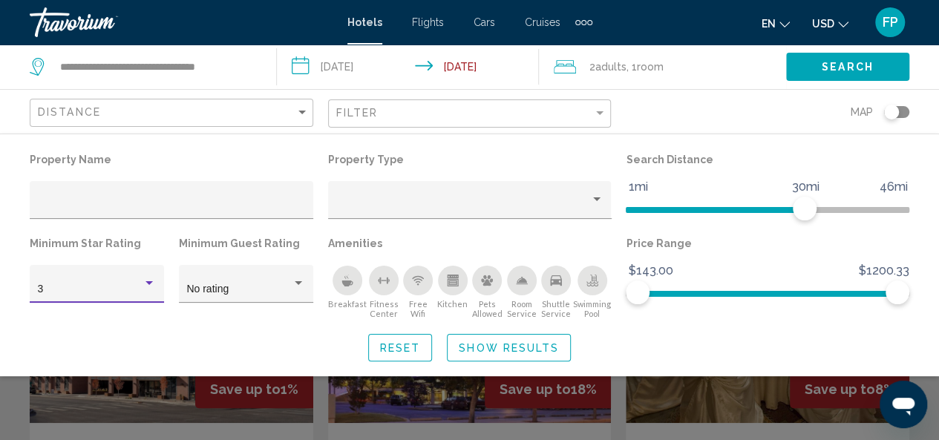
click at [150, 285] on div "Hotel Filters" at bounding box center [148, 283] width 7 height 4
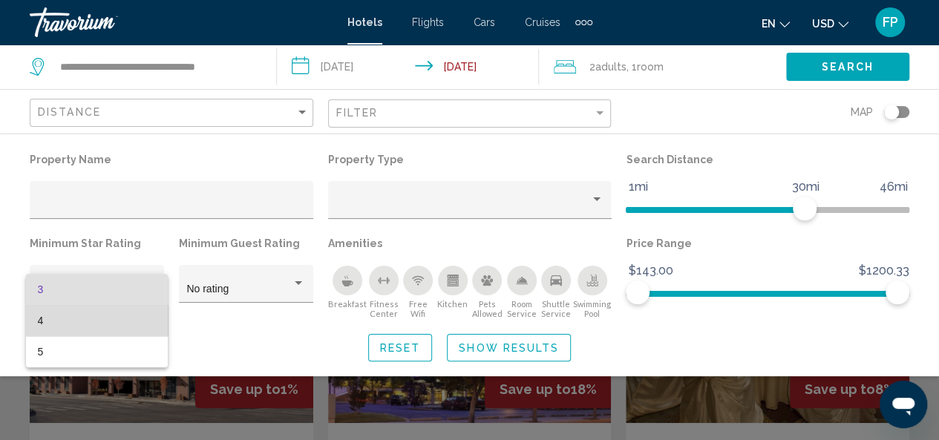
click at [137, 315] on span "4" at bounding box center [97, 320] width 119 height 31
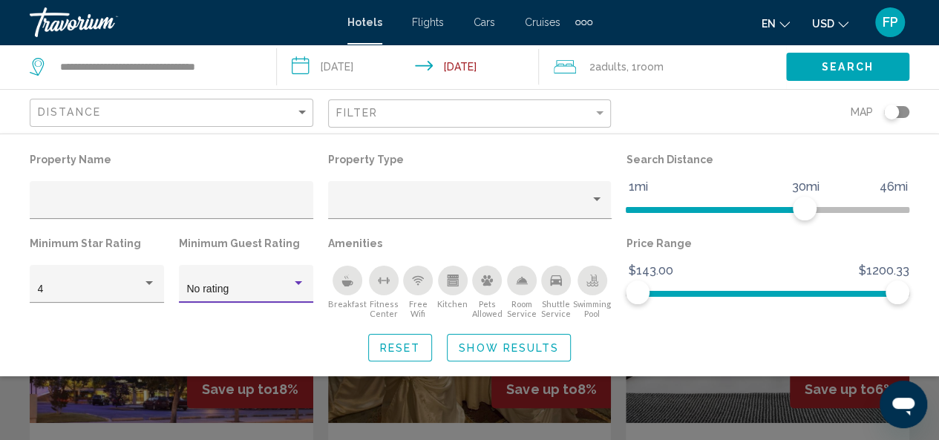
click at [298, 286] on div "Hotel Filters" at bounding box center [298, 284] width 13 height 12
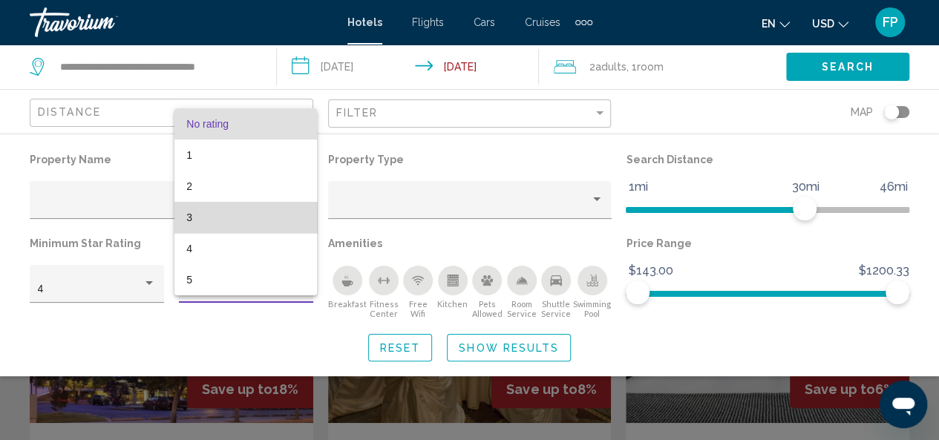
click at [208, 223] on span "3" at bounding box center [245, 217] width 119 height 31
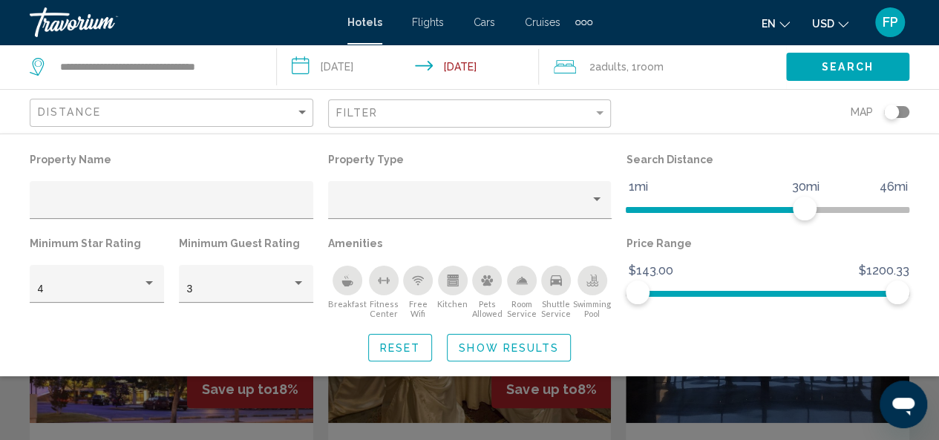
click at [411, 292] on div "Free Wifi" at bounding box center [418, 281] width 30 height 30
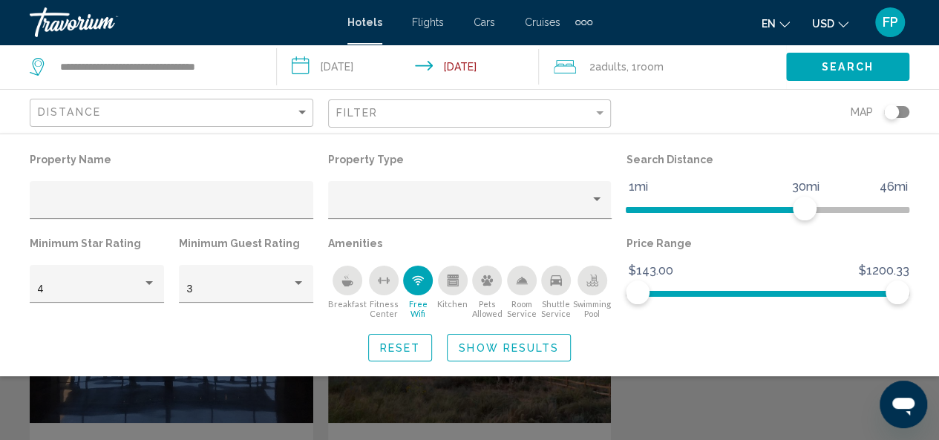
click at [344, 284] on icon "Breakfast" at bounding box center [346, 284] width 11 height 6
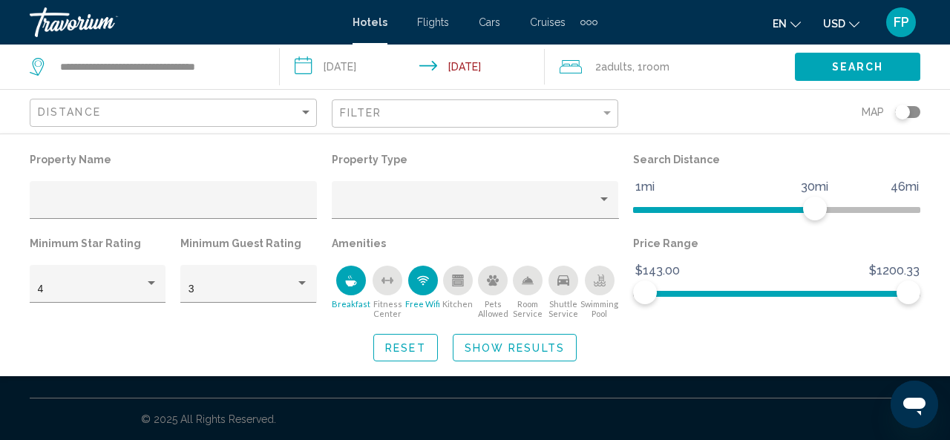
click at [561, 290] on div "Shuttle Service" at bounding box center [563, 281] width 30 height 30
click at [607, 289] on div "Swimming Pool" at bounding box center [600, 281] width 30 height 30
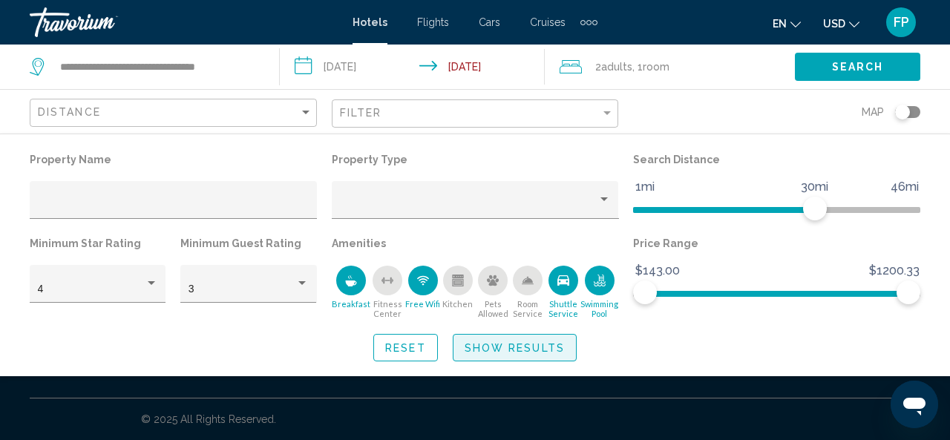
click at [538, 347] on span "Show Results" at bounding box center [515, 348] width 100 height 12
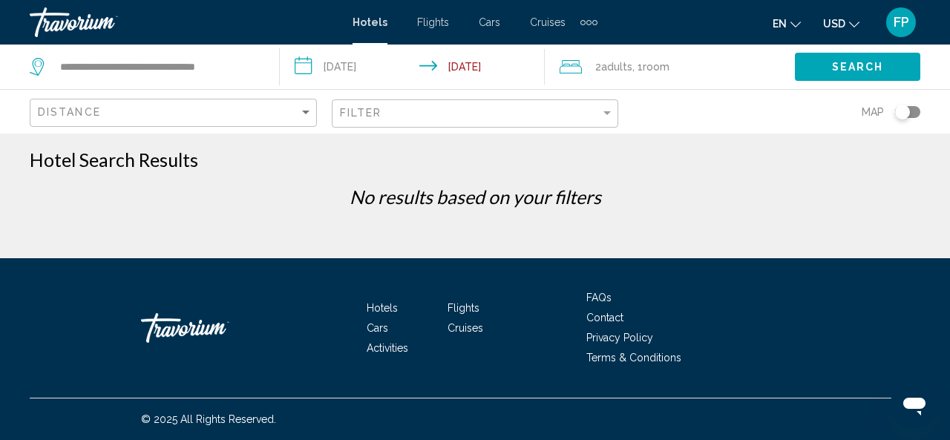
click at [377, 305] on span "Hotels" at bounding box center [382, 308] width 31 height 12
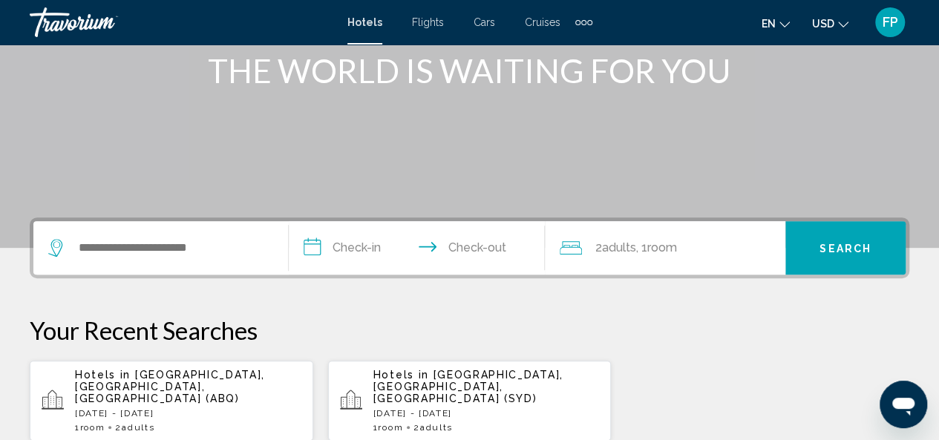
scroll to position [208, 0]
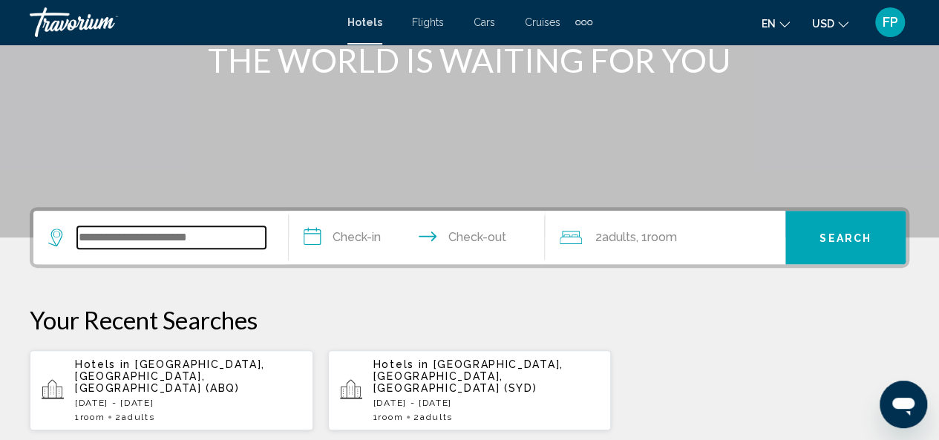
click at [89, 242] on input "Search widget" at bounding box center [171, 237] width 189 height 22
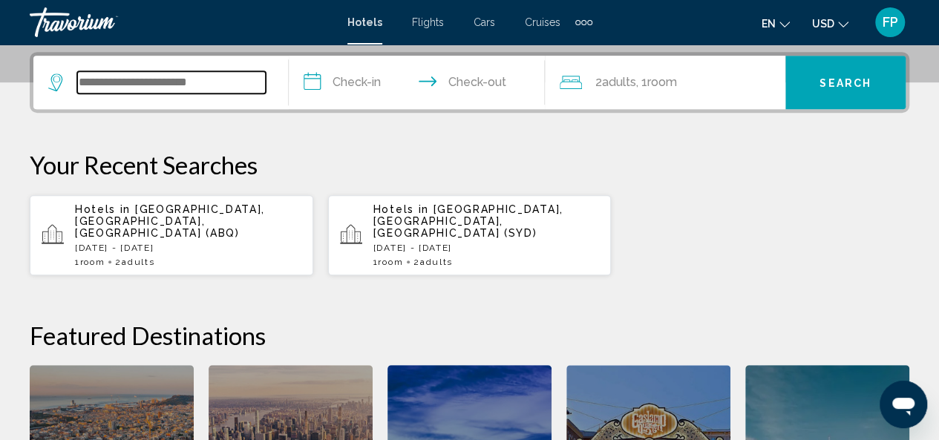
scroll to position [367, 0]
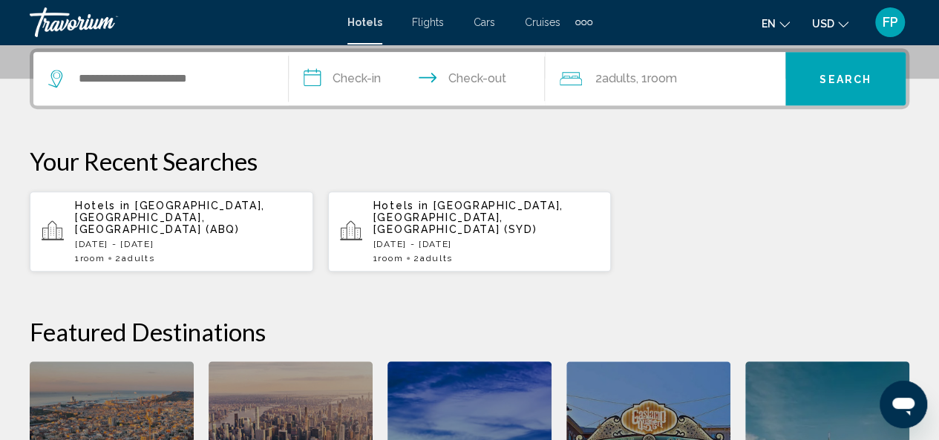
click at [91, 239] on p "Thu, 02 Oct - Wed, 08 Oct" at bounding box center [188, 244] width 226 height 10
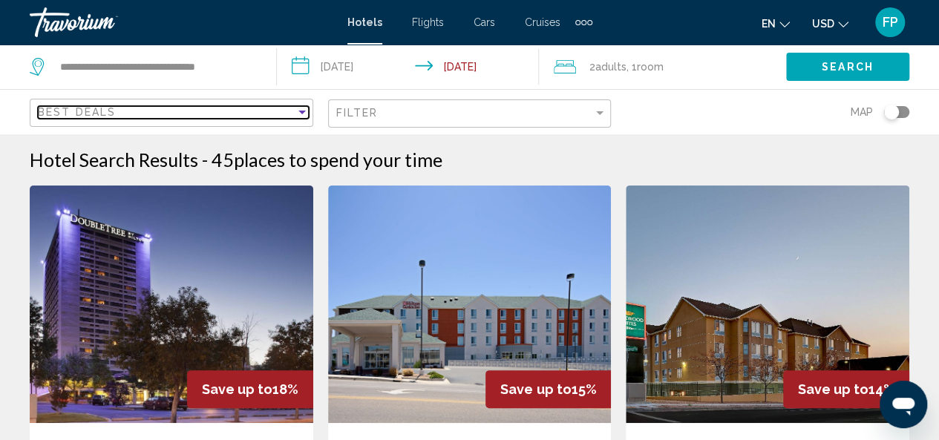
click at [302, 114] on div "Sort by" at bounding box center [301, 113] width 7 height 4
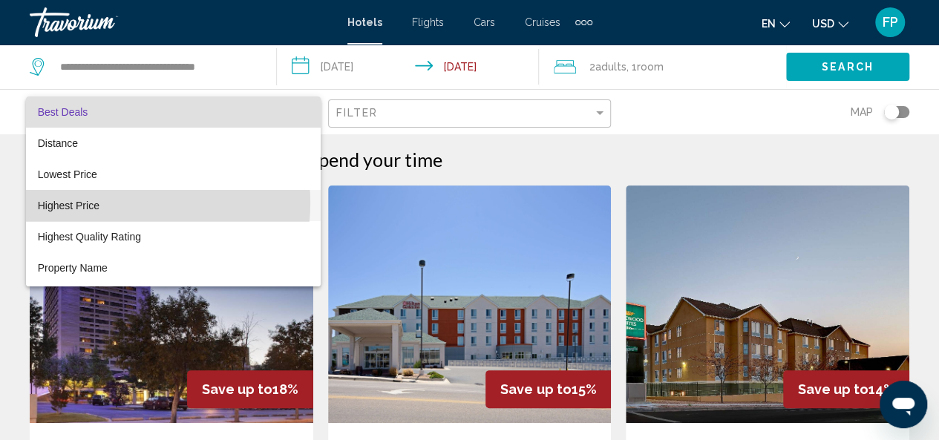
click at [122, 203] on span "Highest Price" at bounding box center [173, 205] width 271 height 31
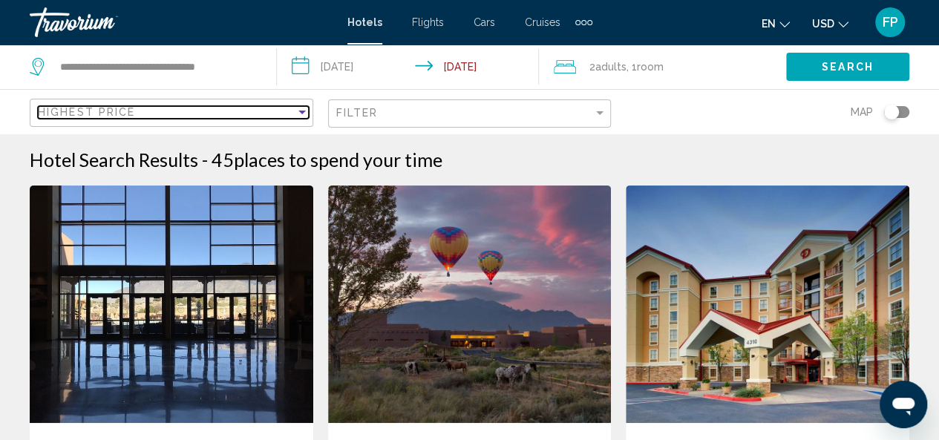
click at [301, 111] on div "Sort by" at bounding box center [301, 113] width 7 height 4
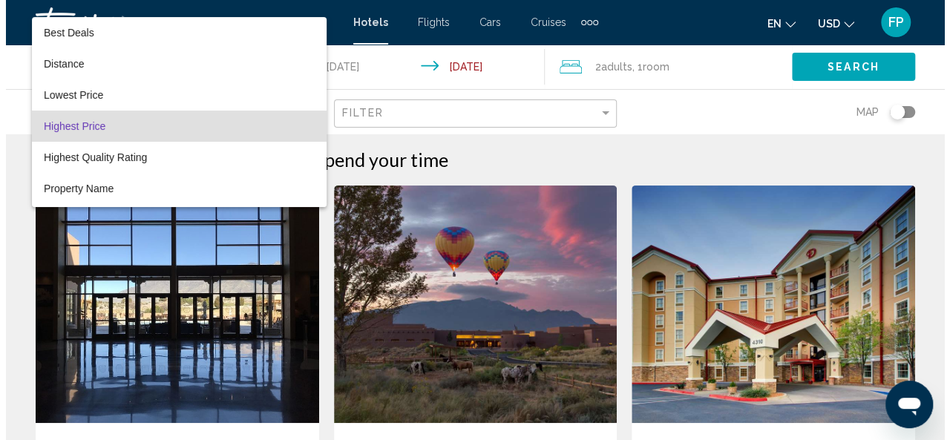
scroll to position [14, 0]
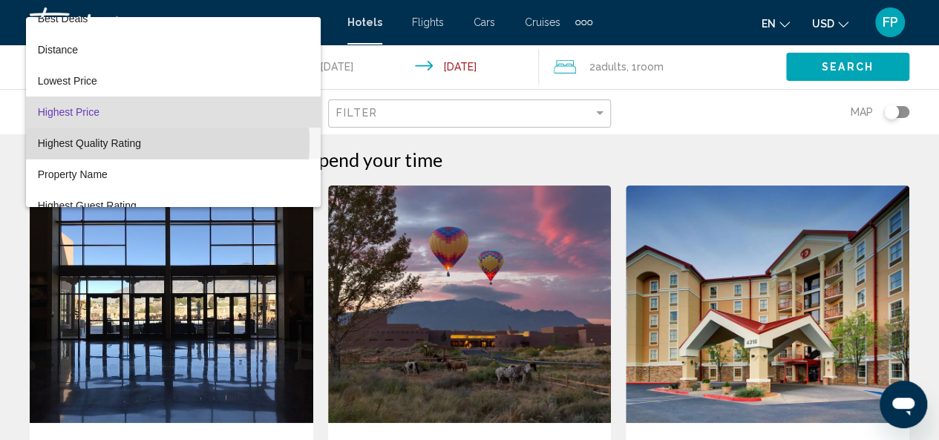
click at [119, 142] on span "Highest Quality Rating" at bounding box center [89, 143] width 103 height 12
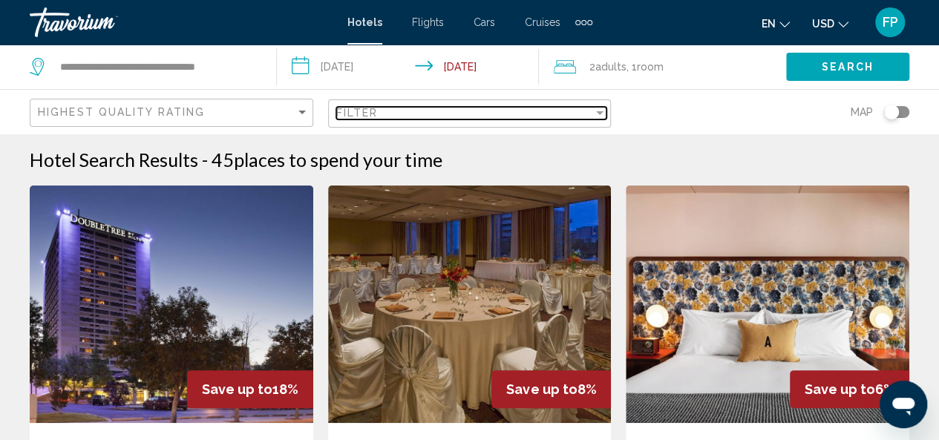
click at [602, 111] on div "Filter" at bounding box center [599, 113] width 7 height 4
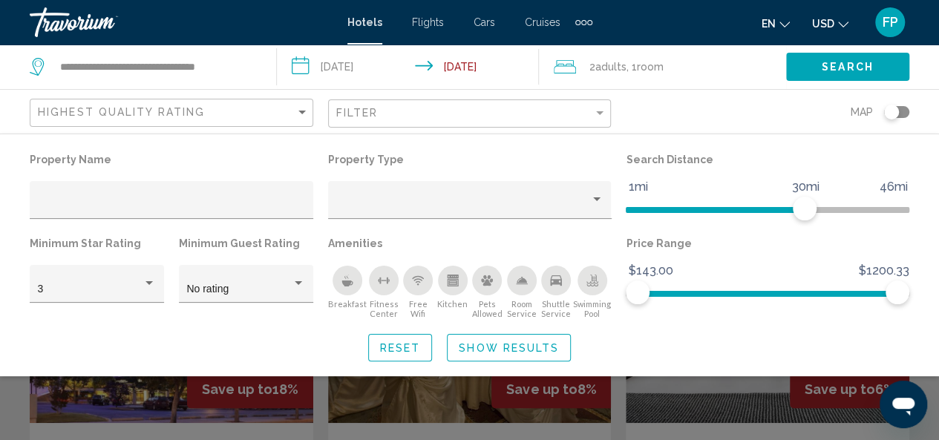
click at [330, 281] on button "Breakfast" at bounding box center [347, 292] width 39 height 54
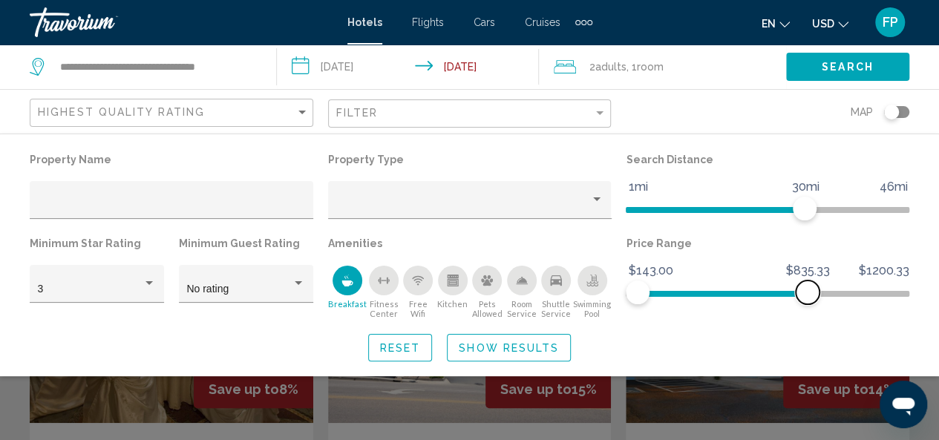
drag, startPoint x: 897, startPoint y: 293, endPoint x: 807, endPoint y: 293, distance: 89.1
click at [807, 293] on span "Hotel Filters" at bounding box center [808, 293] width 24 height 24
click at [522, 281] on icon "Room Service" at bounding box center [522, 280] width 10 height 7
click at [419, 291] on div "Free Wifi" at bounding box center [418, 281] width 30 height 30
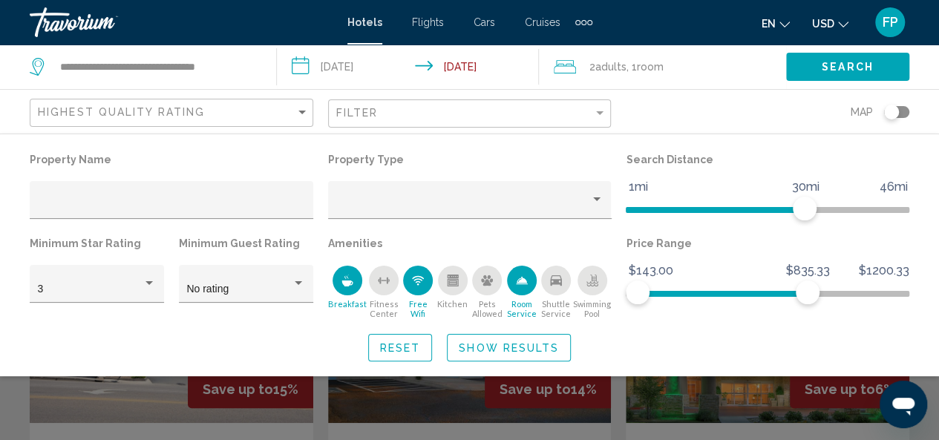
click at [560, 289] on div "Shuttle Service" at bounding box center [556, 281] width 30 height 30
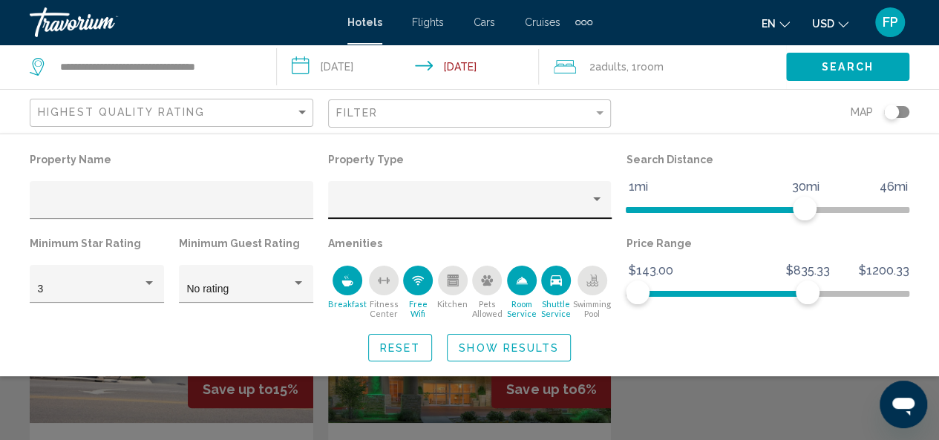
click at [600, 200] on div "Property type" at bounding box center [596, 200] width 13 height 12
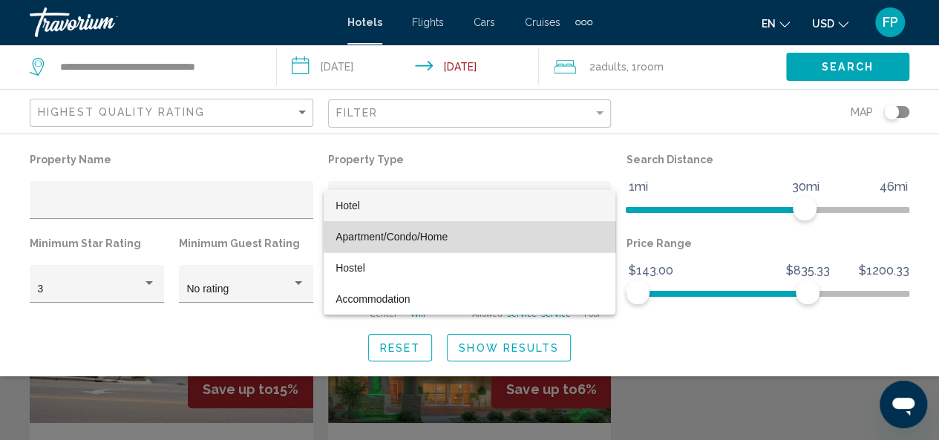
click at [482, 234] on span "Apartment/Condo/Home" at bounding box center [469, 236] width 268 height 31
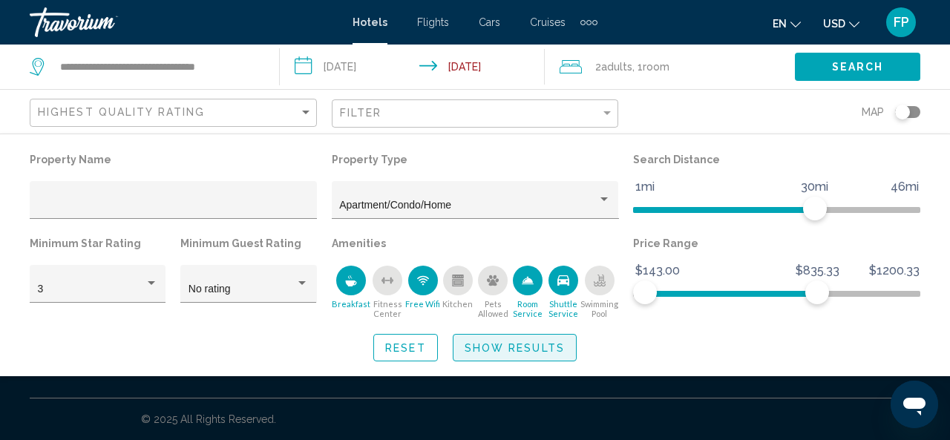
click at [495, 344] on span "Show Results" at bounding box center [515, 348] width 100 height 12
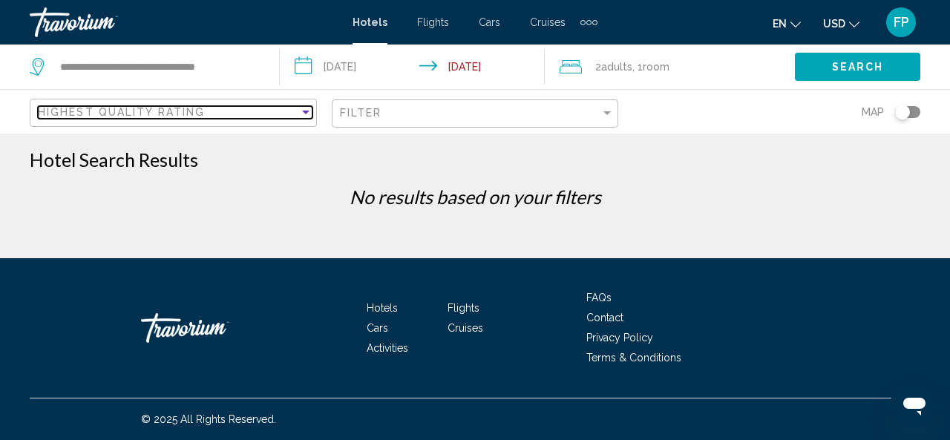
click at [304, 112] on div "Sort by" at bounding box center [305, 113] width 7 height 4
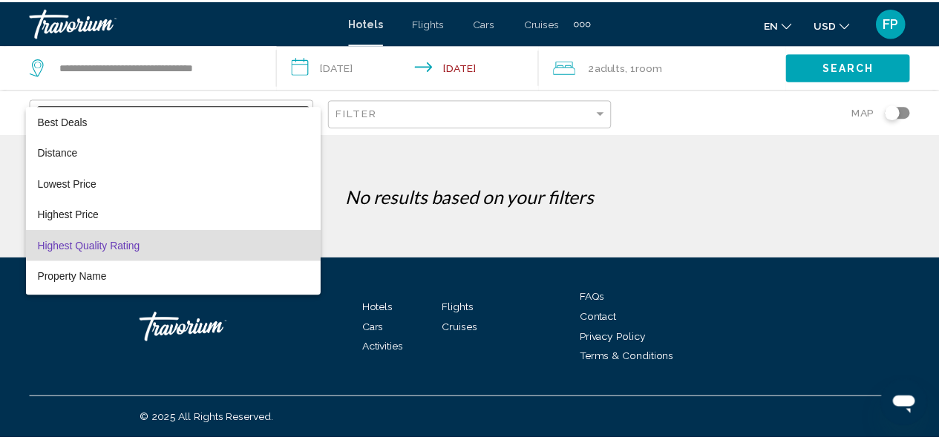
scroll to position [28, 0]
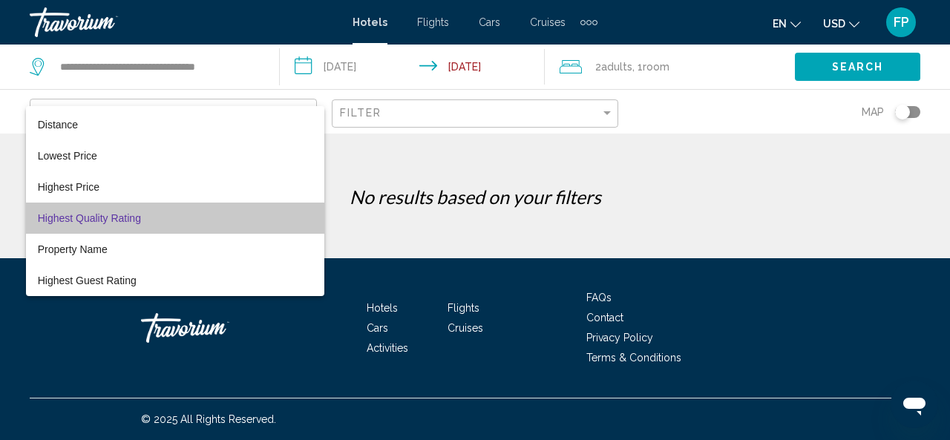
click at [229, 219] on span "Highest Quality Rating" at bounding box center [175, 218] width 275 height 31
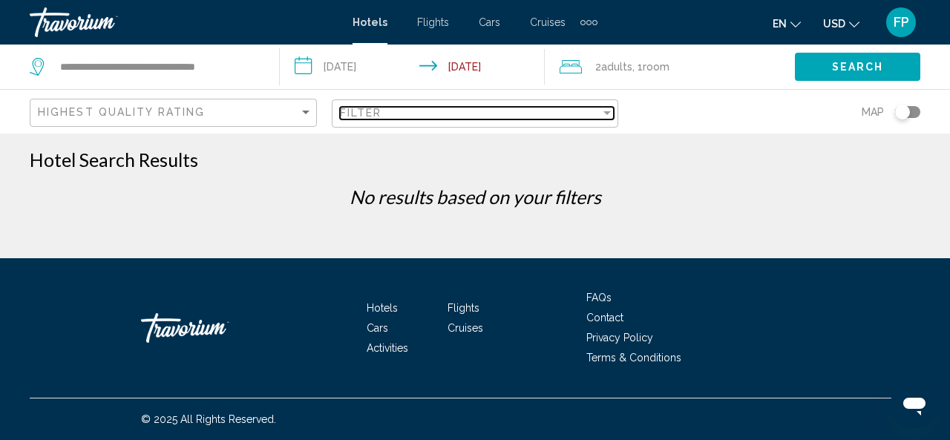
click at [609, 111] on div "Filter" at bounding box center [606, 113] width 7 height 4
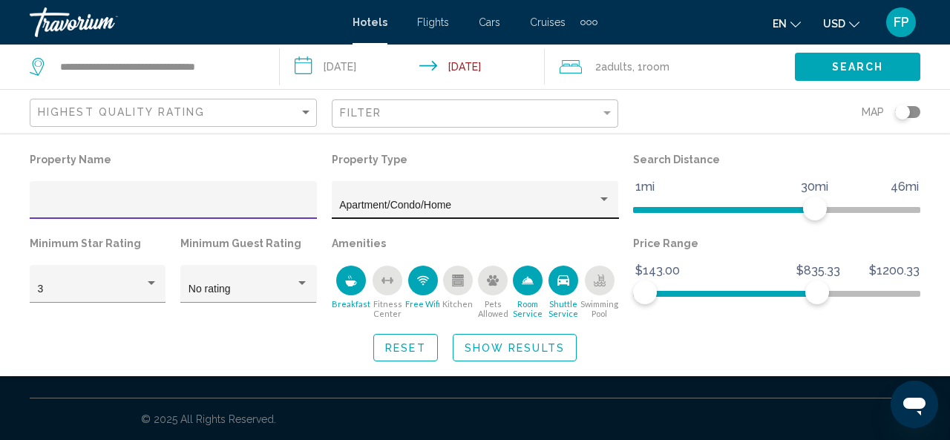
click at [604, 194] on div "Property type" at bounding box center [603, 200] width 13 height 12
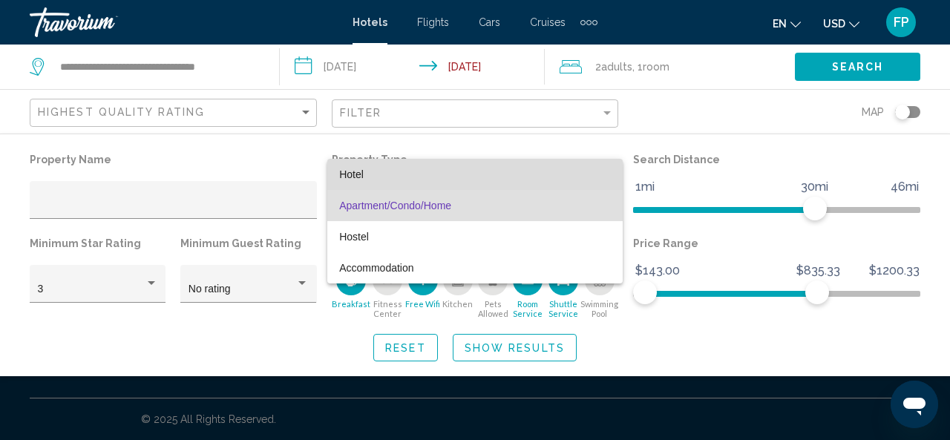
click at [428, 176] on span "Hotel" at bounding box center [475, 174] width 272 height 31
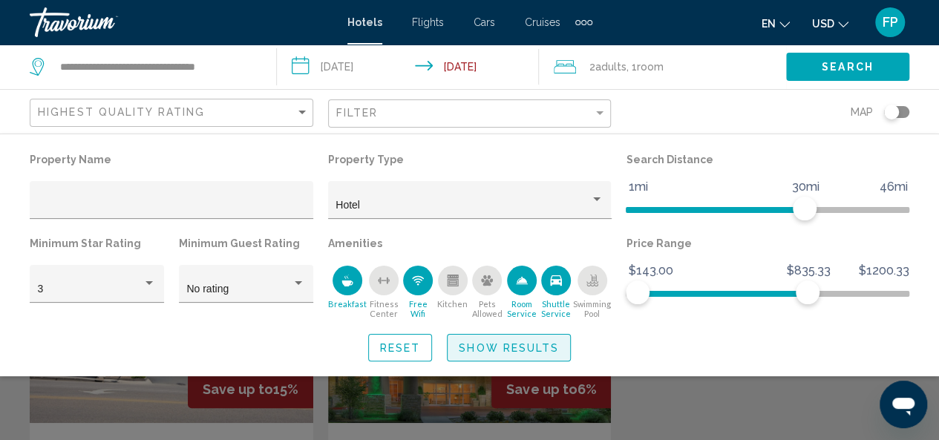
click at [500, 340] on button "Show Results" at bounding box center [509, 347] width 124 height 27
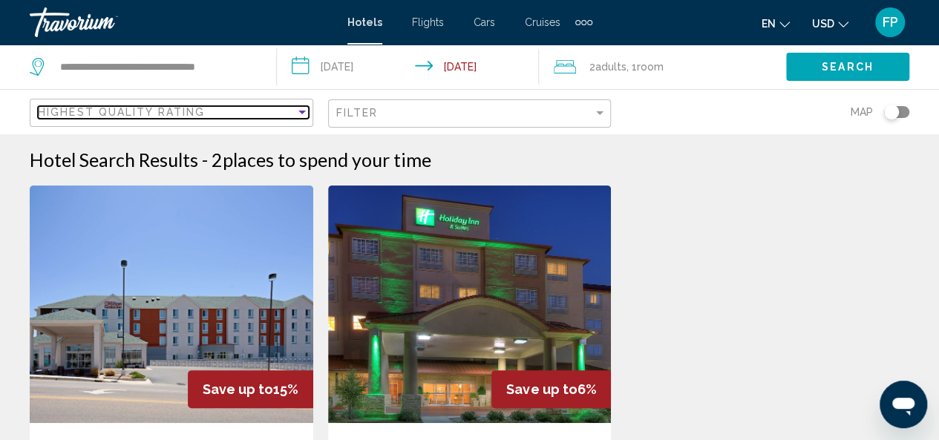
click at [303, 112] on div "Sort by" at bounding box center [301, 113] width 7 height 4
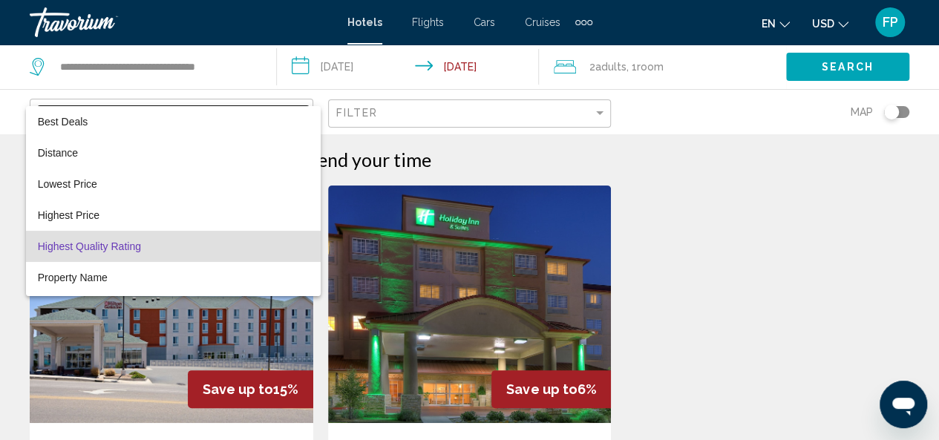
scroll to position [28, 0]
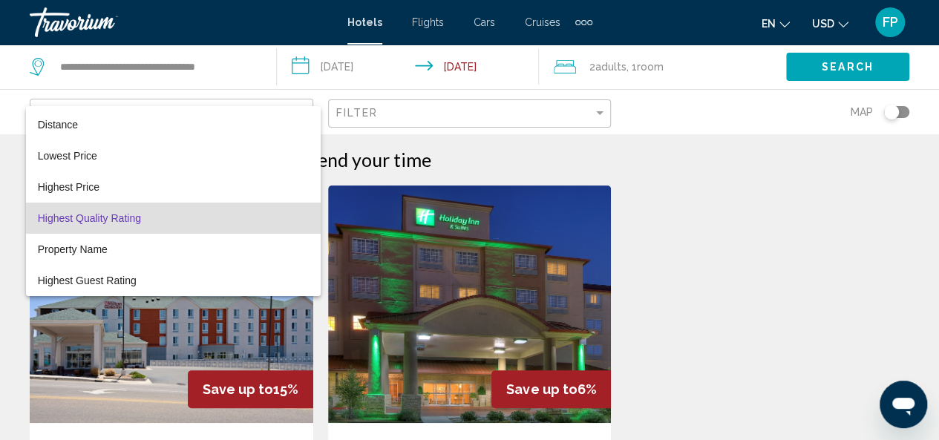
click at [599, 111] on div at bounding box center [469, 220] width 939 height 440
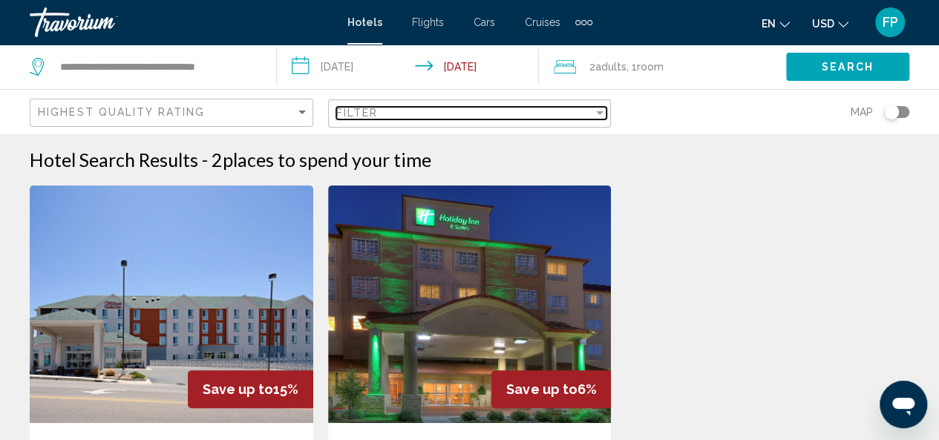
click at [601, 111] on div "Filter" at bounding box center [599, 113] width 7 height 4
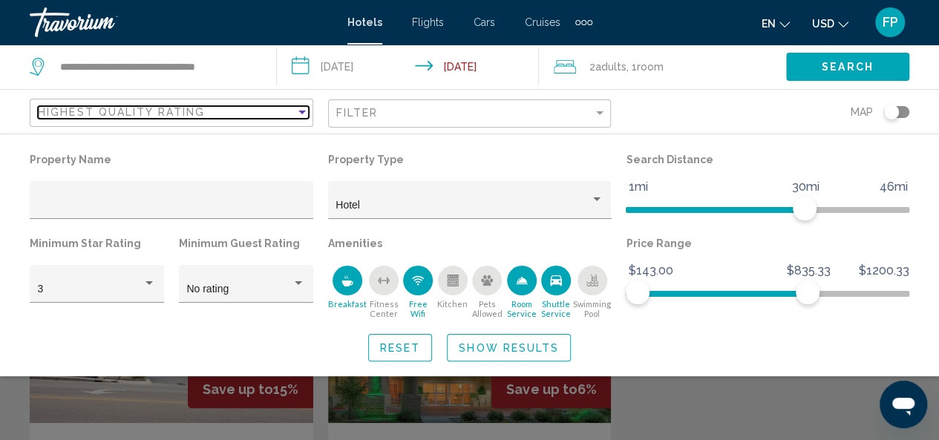
click at [301, 111] on div "Sort by" at bounding box center [301, 113] width 7 height 4
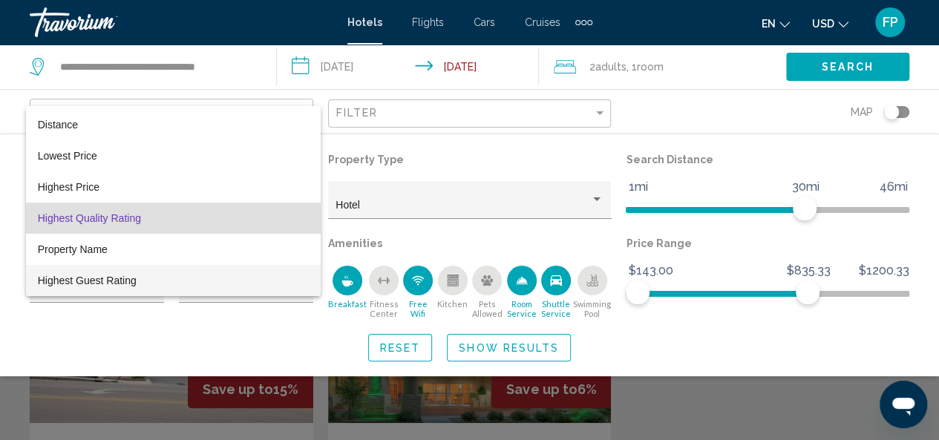
click at [142, 283] on span "Highest Guest Rating" at bounding box center [173, 280] width 271 height 31
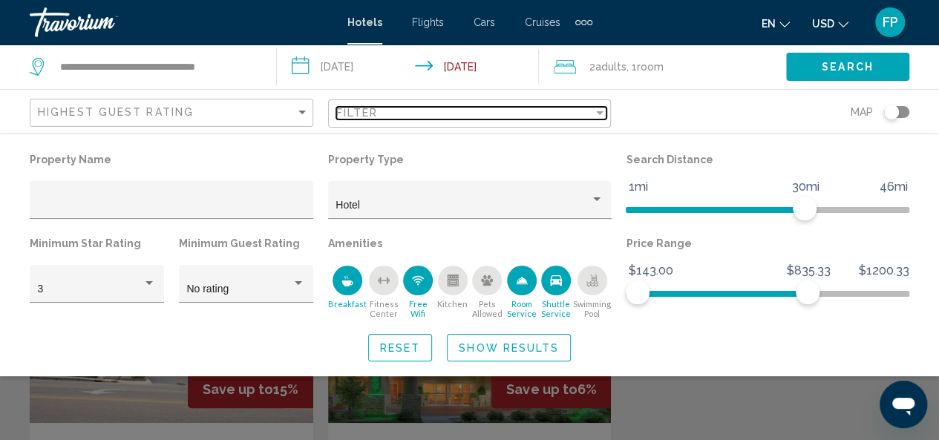
click at [600, 113] on div "Filter" at bounding box center [599, 113] width 7 height 4
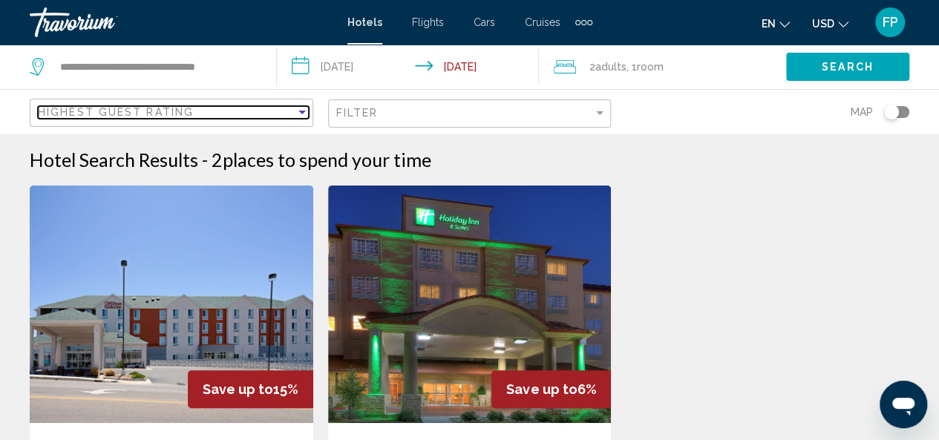
click at [303, 109] on div "Sort by" at bounding box center [301, 112] width 13 height 12
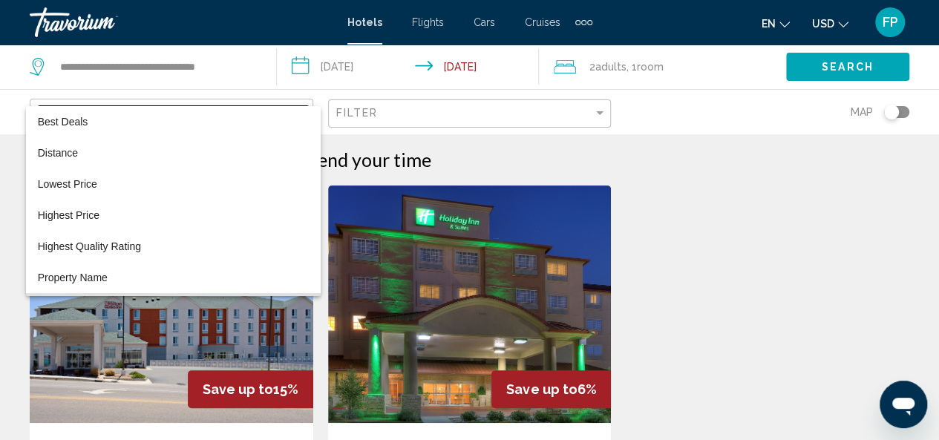
scroll to position [28, 0]
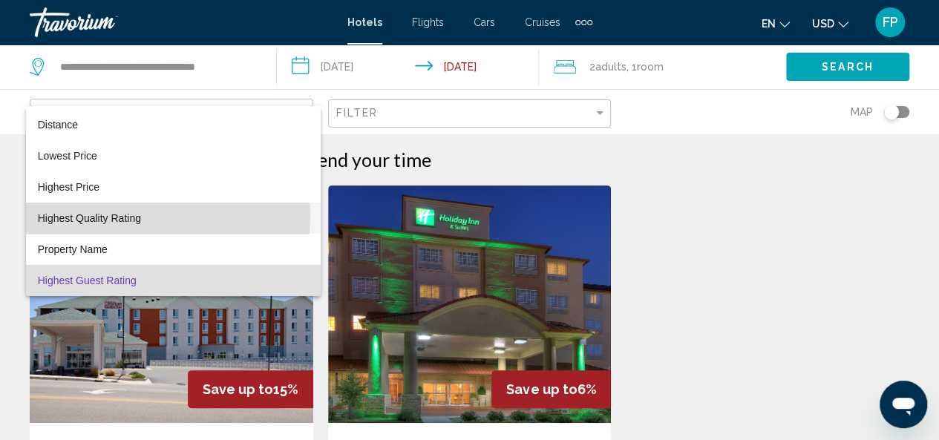
click at [163, 216] on span "Highest Quality Rating" at bounding box center [173, 218] width 271 height 31
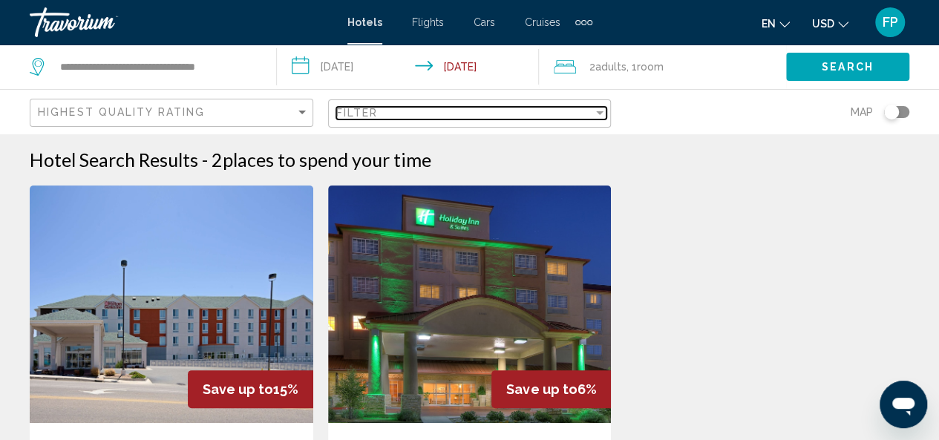
click at [600, 111] on div "Filter" at bounding box center [599, 113] width 7 height 4
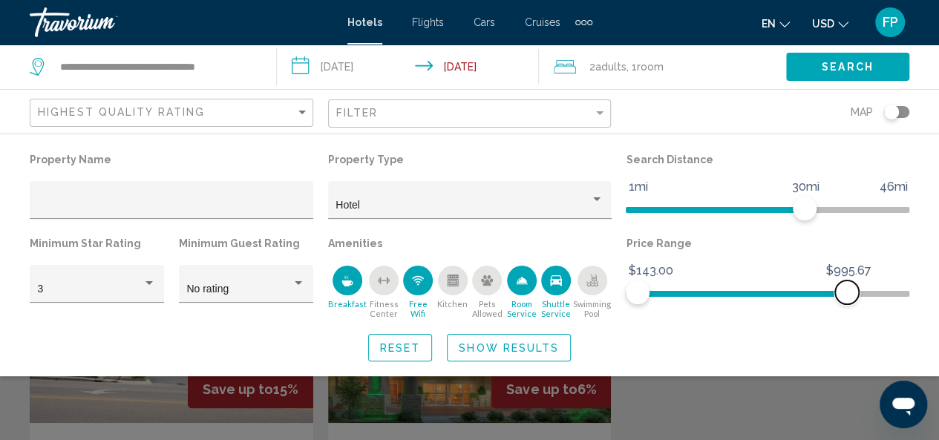
drag, startPoint x: 802, startPoint y: 292, endPoint x: 847, endPoint y: 290, distance: 45.3
click at [847, 290] on span "Hotel Filters" at bounding box center [847, 293] width 24 height 24
click at [518, 350] on span "Show Results" at bounding box center [509, 348] width 100 height 12
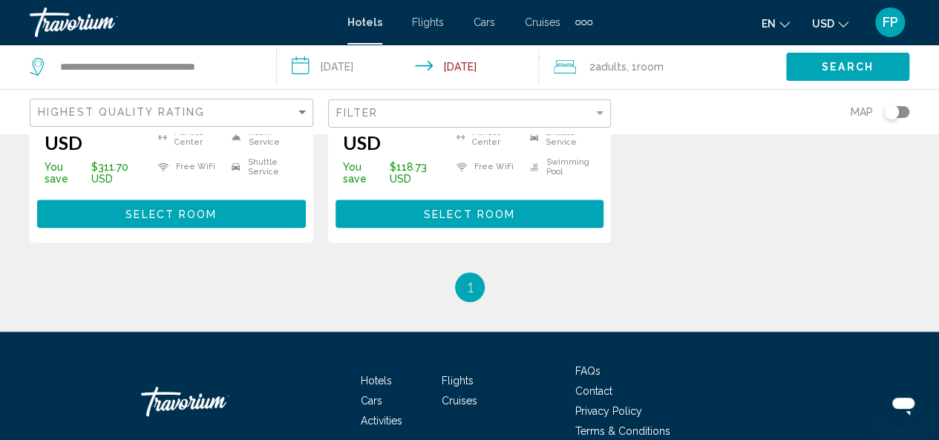
scroll to position [560, 0]
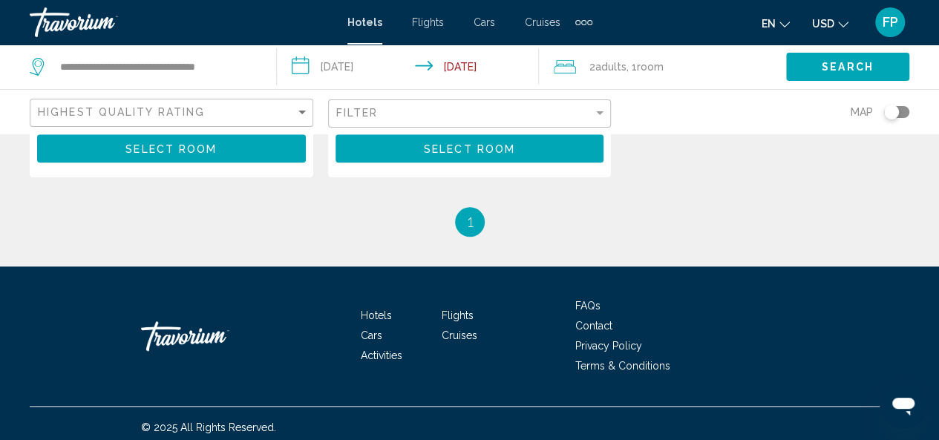
click at [377, 309] on span "Hotels" at bounding box center [376, 315] width 31 height 12
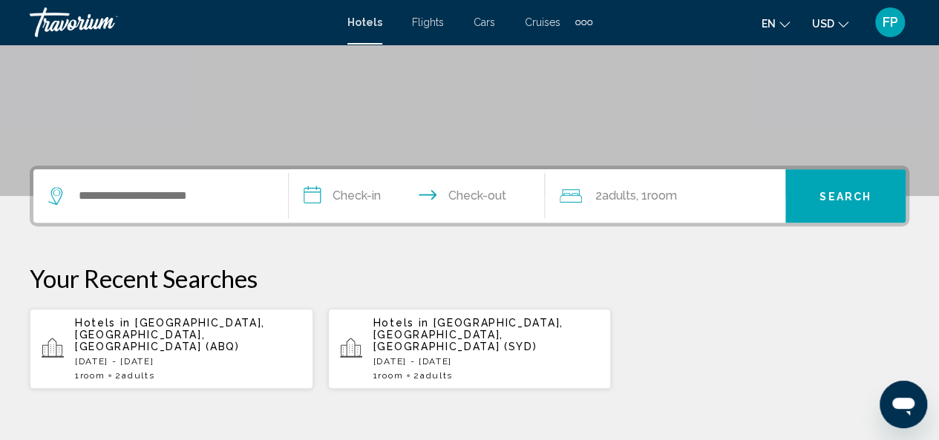
scroll to position [257, 0]
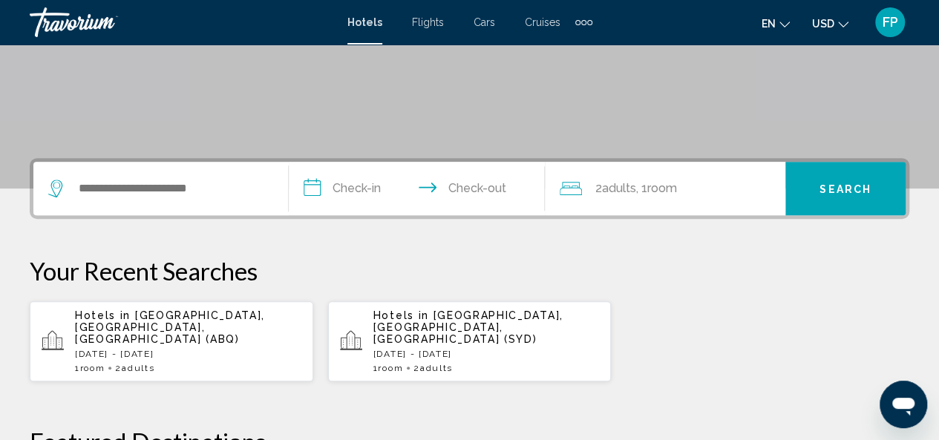
click at [264, 349] on p "Thu, 02 Oct - Wed, 08 Oct" at bounding box center [188, 354] width 226 height 10
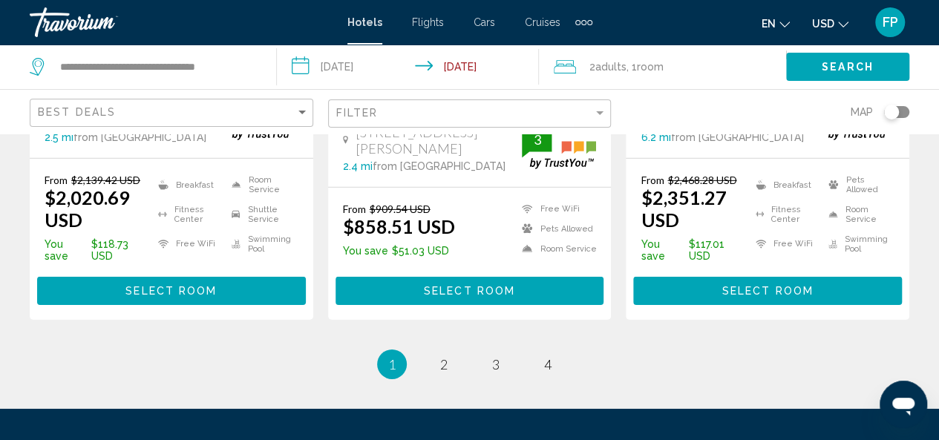
scroll to position [2197, 0]
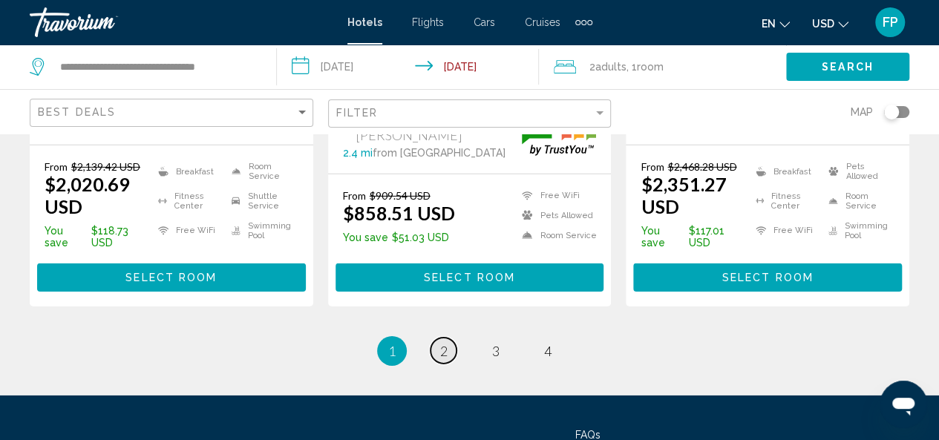
click at [447, 338] on link "page 2" at bounding box center [443, 351] width 26 height 26
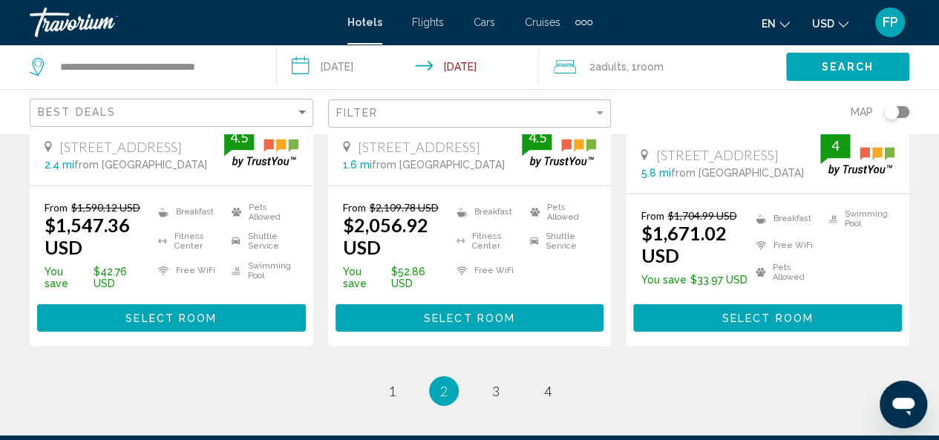
scroll to position [2127, 0]
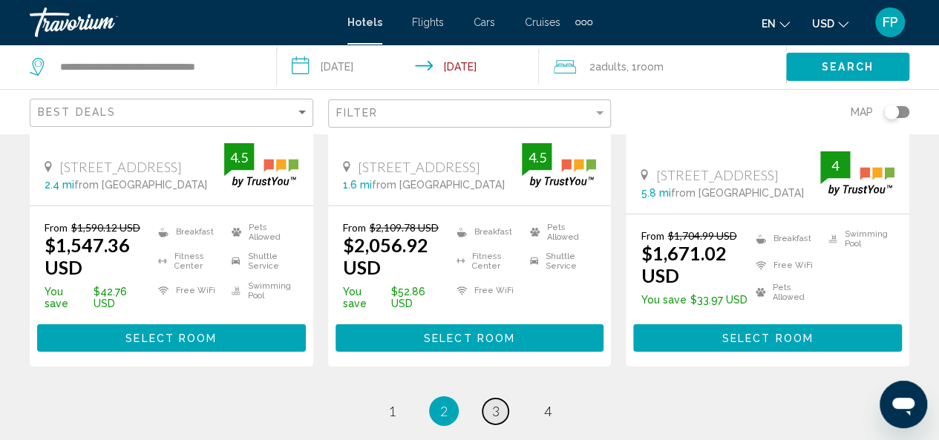
click at [495, 403] on span "3" at bounding box center [495, 411] width 7 height 16
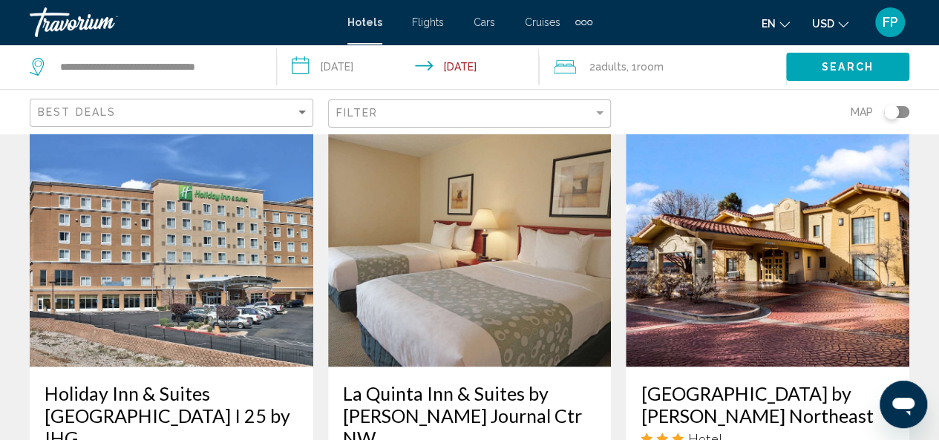
scroll to position [1236, 0]
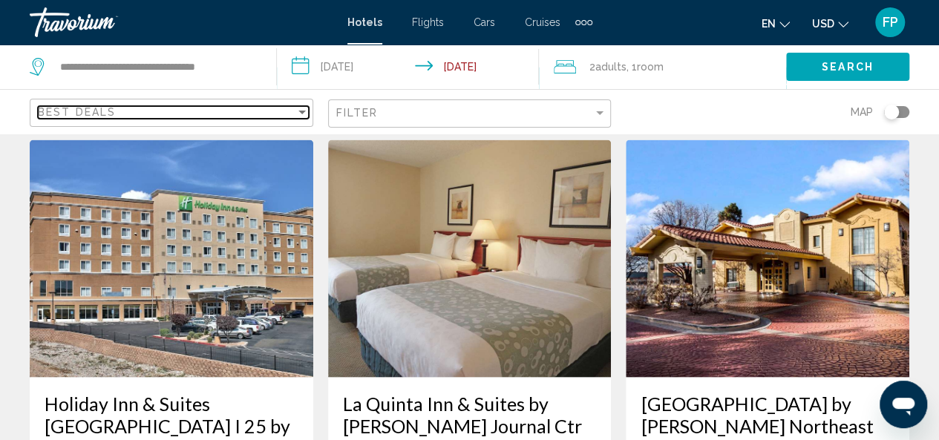
click at [303, 114] on div "Sort by" at bounding box center [301, 112] width 13 height 12
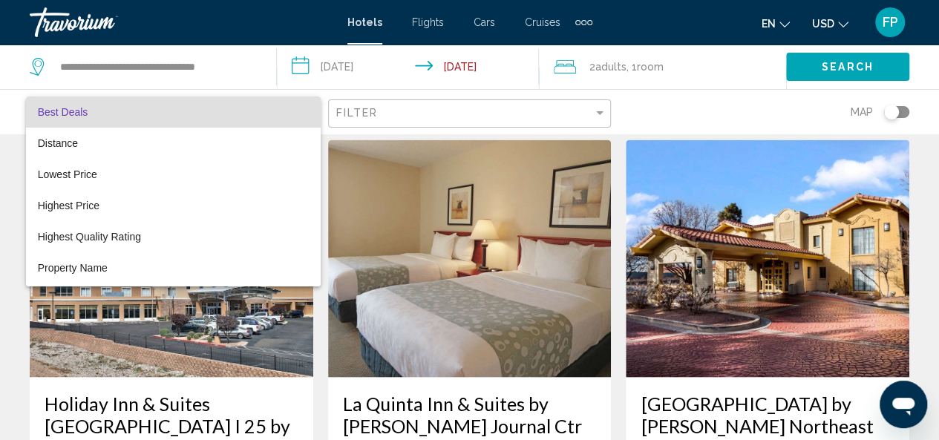
scroll to position [28, 0]
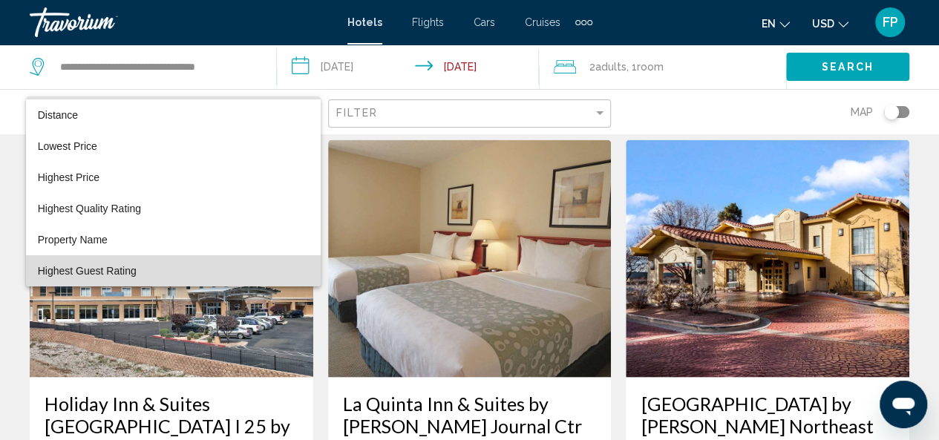
click at [177, 263] on span "Highest Guest Rating" at bounding box center [173, 270] width 271 height 31
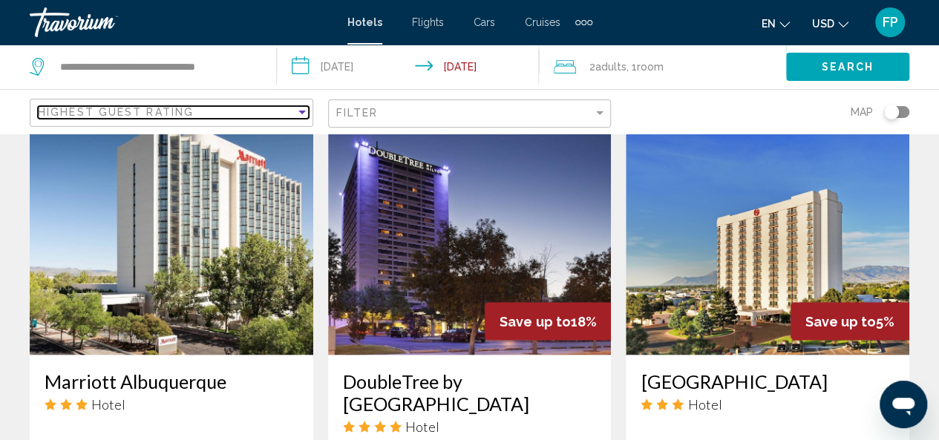
scroll to position [2327, 0]
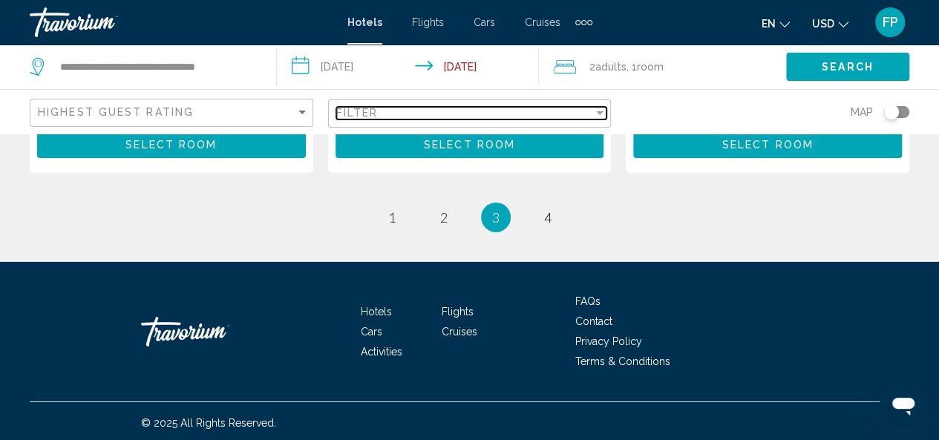
click at [598, 115] on div "Filter" at bounding box center [599, 113] width 13 height 12
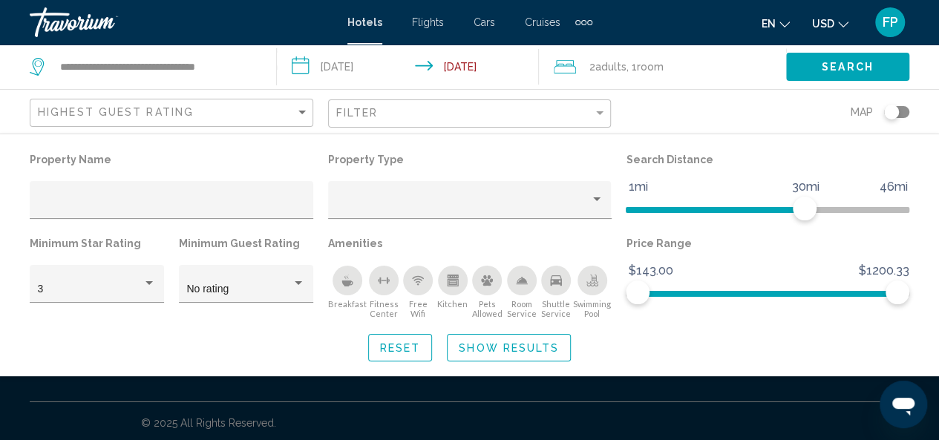
click at [345, 284] on icon "Breakfast" at bounding box center [346, 284] width 11 height 6
click at [522, 287] on div "Room Service" at bounding box center [522, 281] width 30 height 30
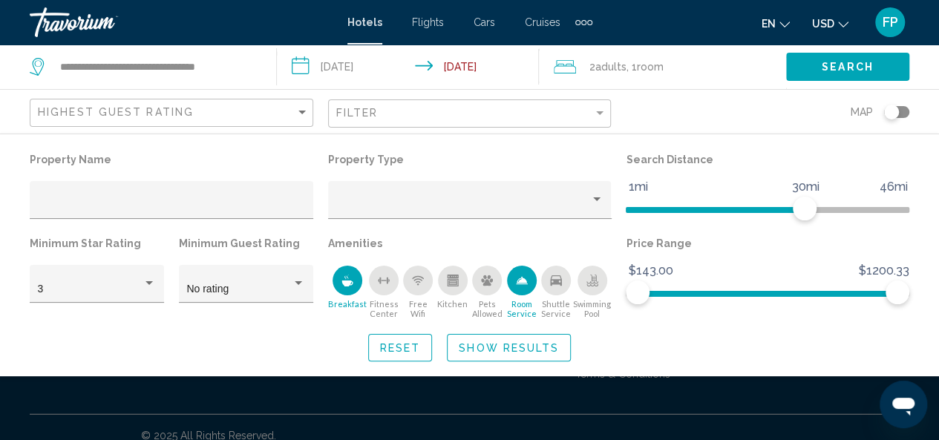
click at [568, 289] on div "Shuttle Service" at bounding box center [556, 281] width 30 height 30
click at [595, 281] on icon "Swimming Pool" at bounding box center [593, 278] width 6 height 7
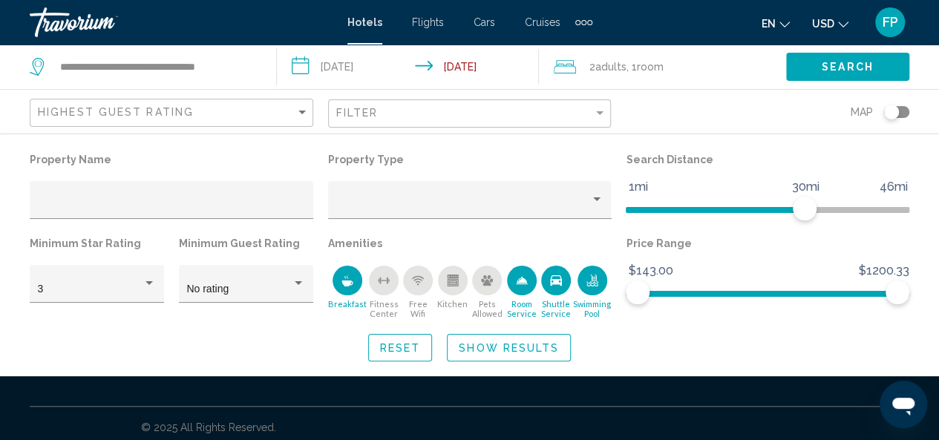
click at [449, 287] on div "Kitchen" at bounding box center [453, 281] width 30 height 30
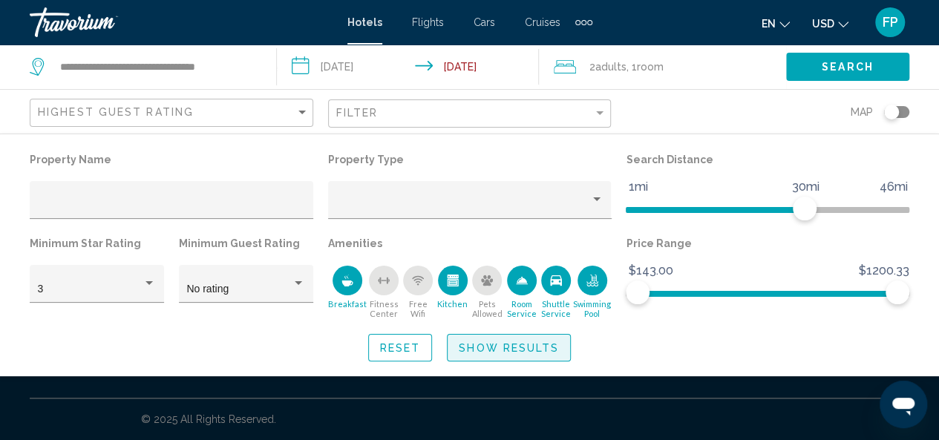
click at [484, 346] on span "Show Results" at bounding box center [509, 348] width 100 height 12
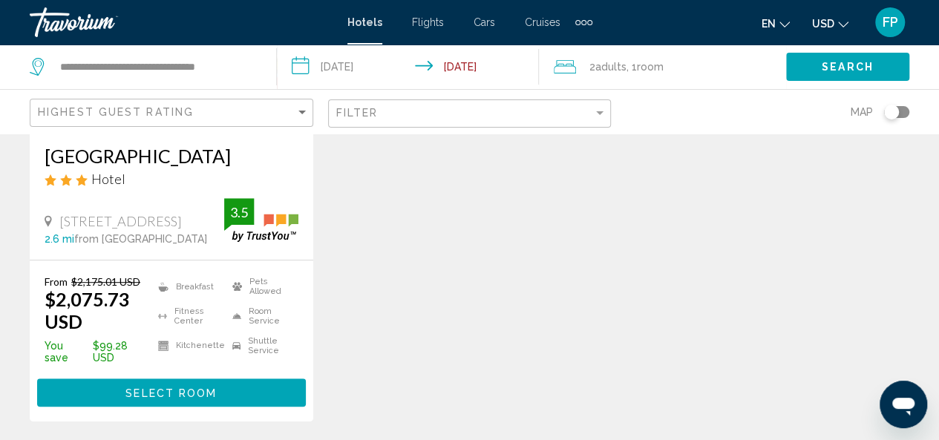
scroll to position [275, 0]
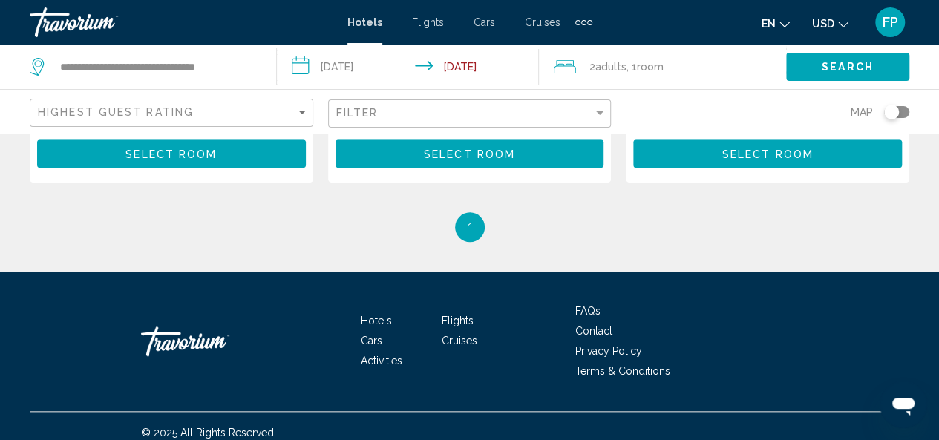
scroll to position [560, 0]
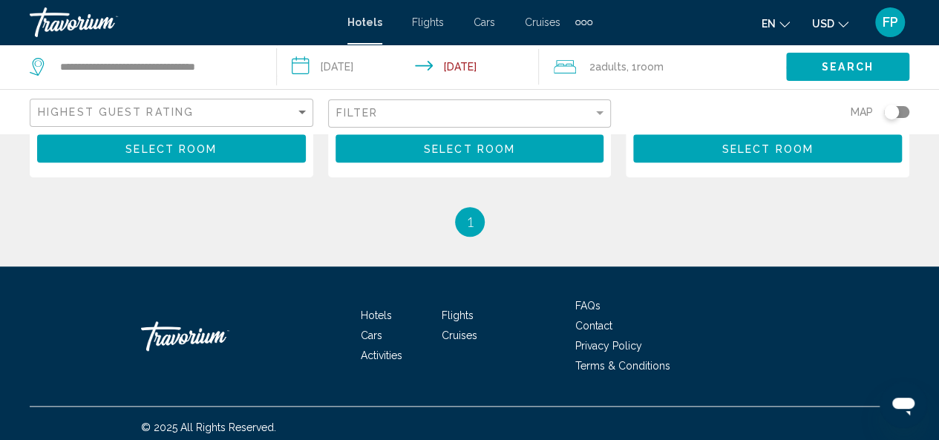
click at [368, 330] on span "Cars" at bounding box center [372, 336] width 22 height 12
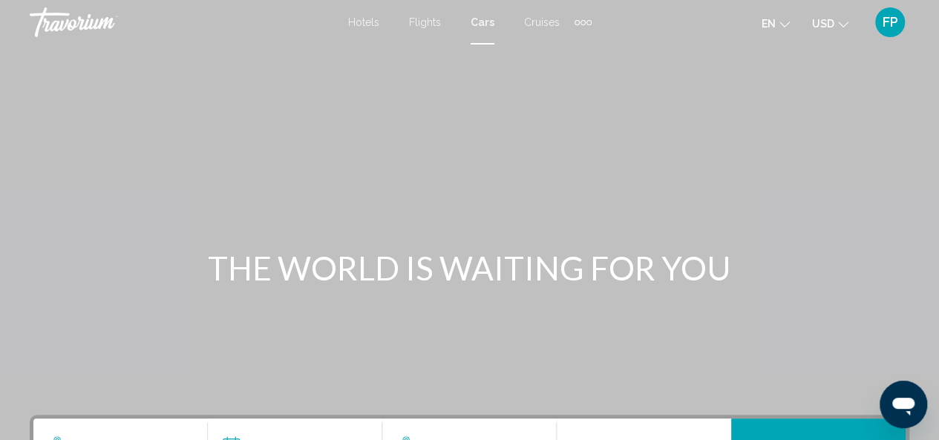
click at [482, 24] on span "Cars" at bounding box center [483, 22] width 24 height 12
click at [484, 32] on div "Hotels Flights Cars Cruises Activities Hotels Flights Cars Cruises Activities" at bounding box center [469, 22] width 243 height 24
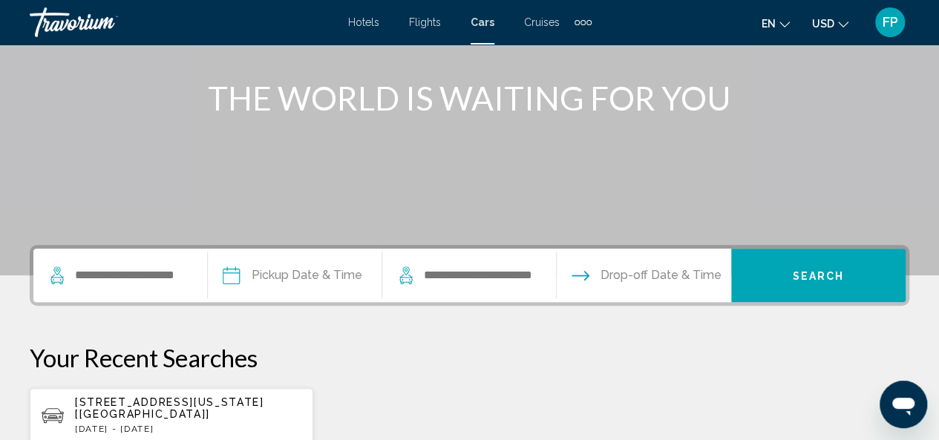
scroll to position [188, 0]
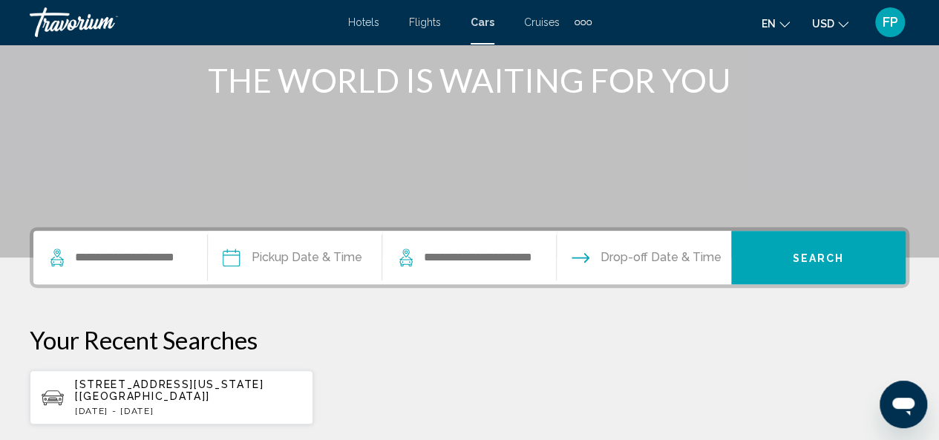
click at [191, 402] on p "1940 Highway 160 W, Ste 101, Fort Mill, 29708, Sc, South Carolina [SC] [US]" at bounding box center [188, 390] width 226 height 24
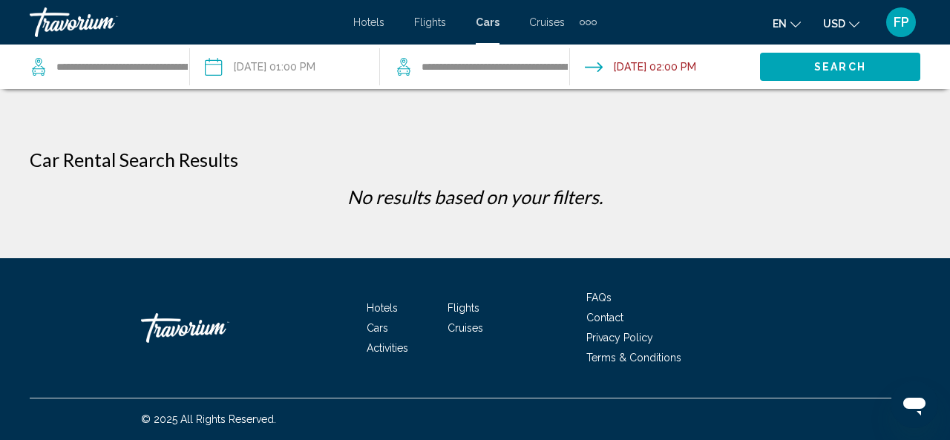
click at [603, 65] on input "Drop-off date: Aug 27, 2025 02:00 PM" at bounding box center [664, 69] width 196 height 49
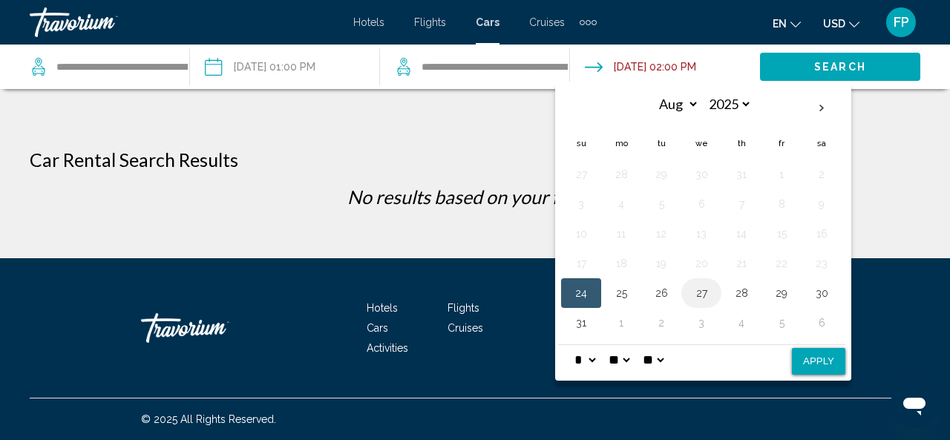
click at [698, 286] on button "27" at bounding box center [701, 293] width 24 height 21
click at [799, 362] on button "Apply" at bounding box center [818, 361] width 53 height 27
type input "**********"
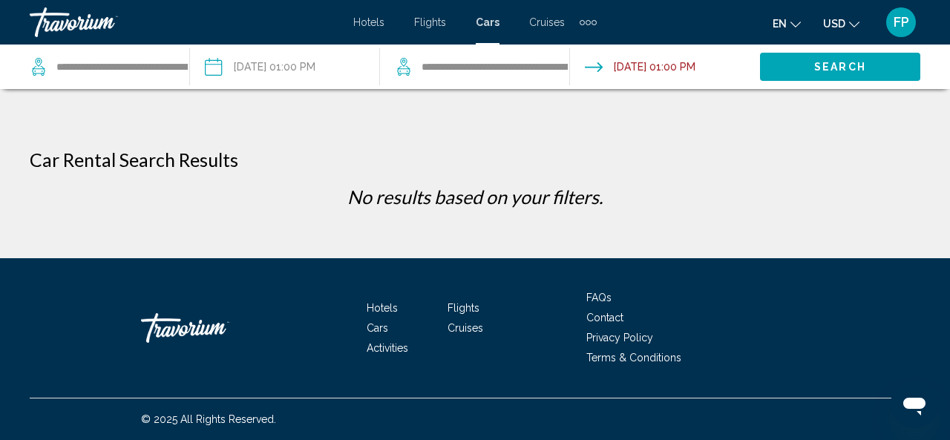
click at [723, 61] on input "**********" at bounding box center [664, 69] width 196 height 49
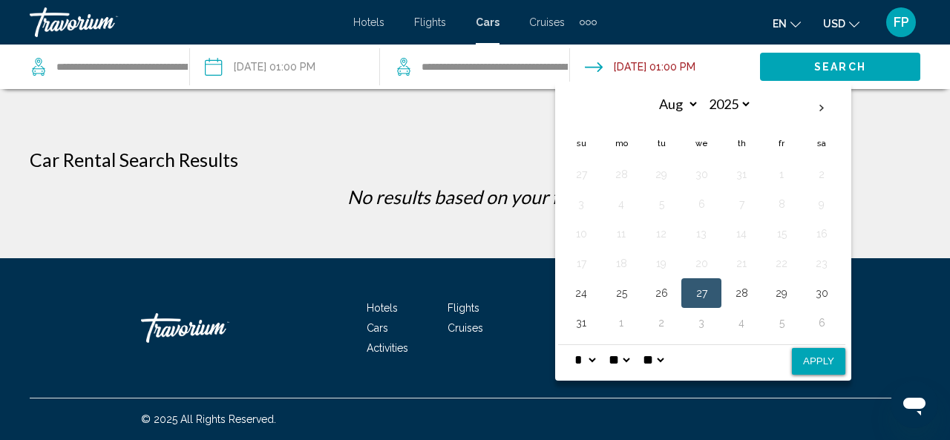
click at [594, 356] on select "* * * * * * * * * ** ** **" at bounding box center [584, 360] width 27 height 30
select select "*"
click at [571, 345] on select "* * * * * * * * * ** ** **" at bounding box center [584, 360] width 27 height 30
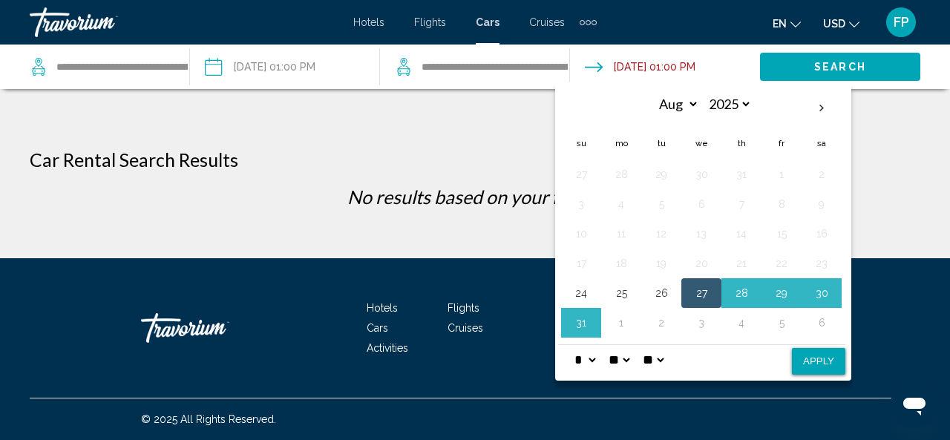
click at [821, 355] on button "Apply" at bounding box center [818, 361] width 53 height 27
type input "**********"
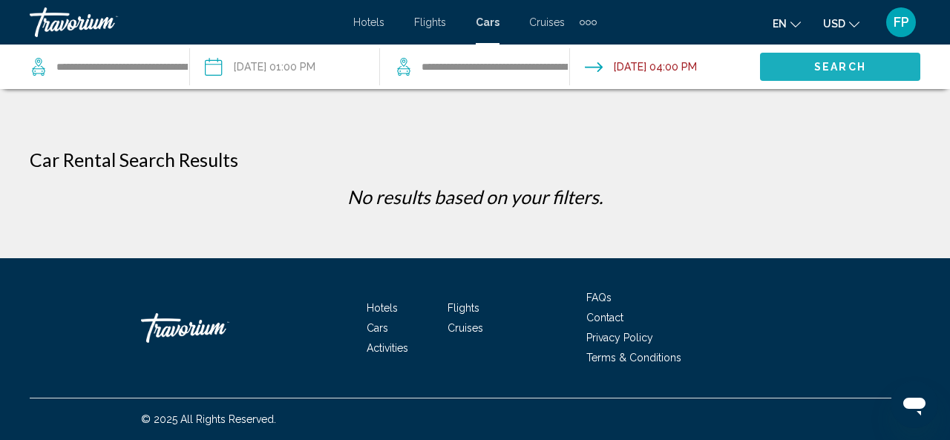
click at [837, 62] on span "Search" at bounding box center [840, 68] width 52 height 12
click at [377, 309] on span "Hotels" at bounding box center [382, 308] width 31 height 12
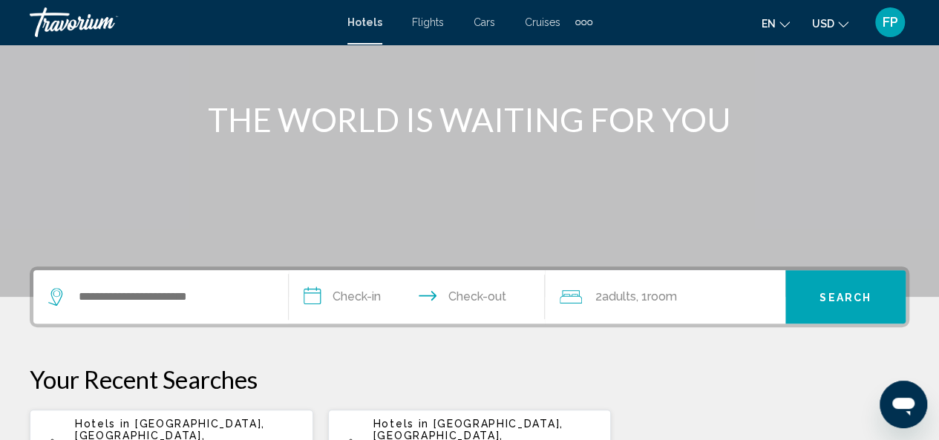
scroll to position [119, 0]
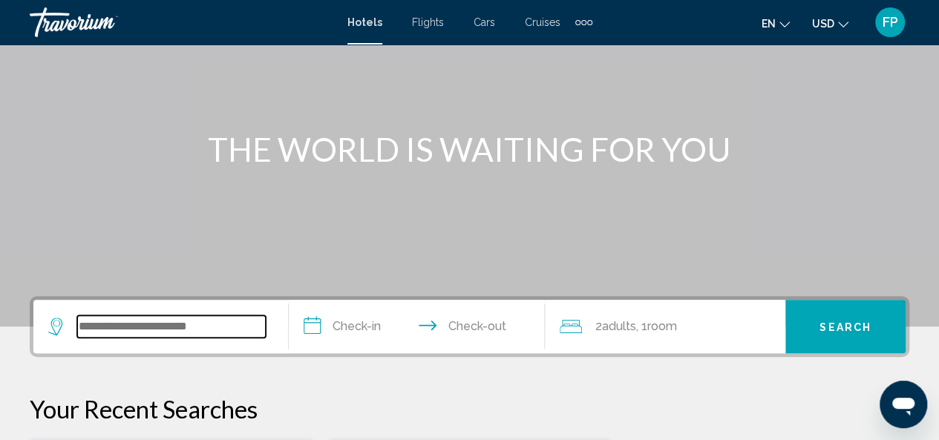
click at [154, 332] on input "Search widget" at bounding box center [171, 326] width 189 height 22
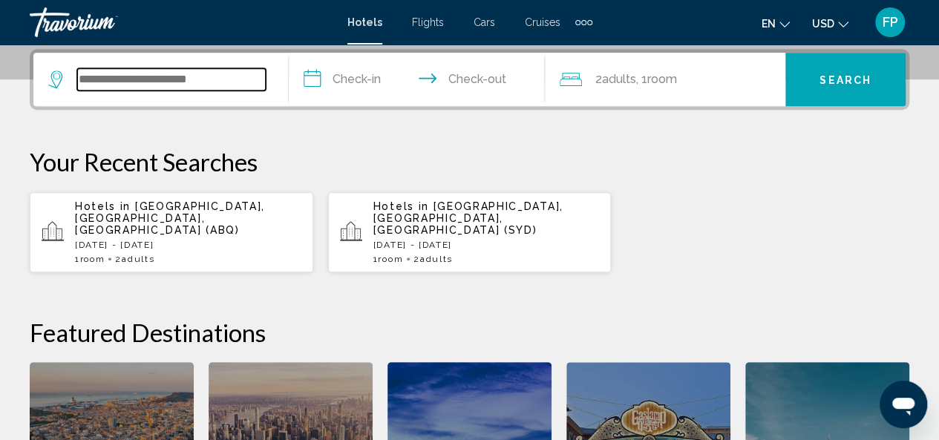
scroll to position [367, 0]
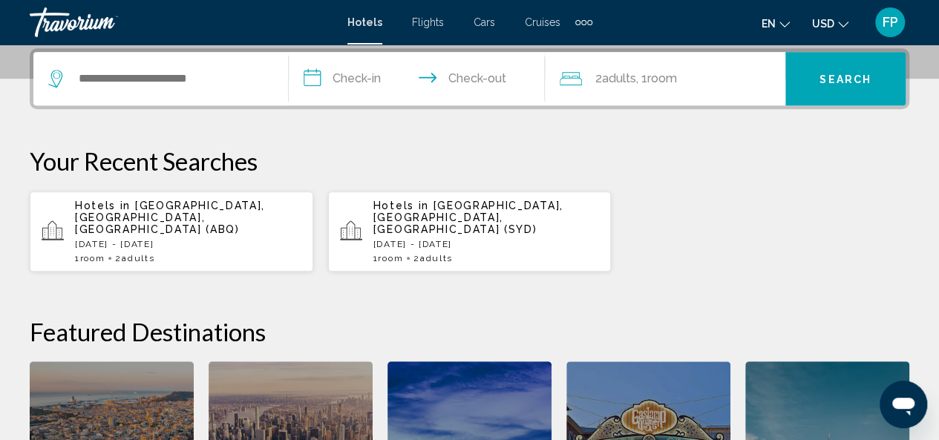
click at [139, 239] on p "Thu, 02 Oct - Wed, 08 Oct" at bounding box center [188, 244] width 226 height 10
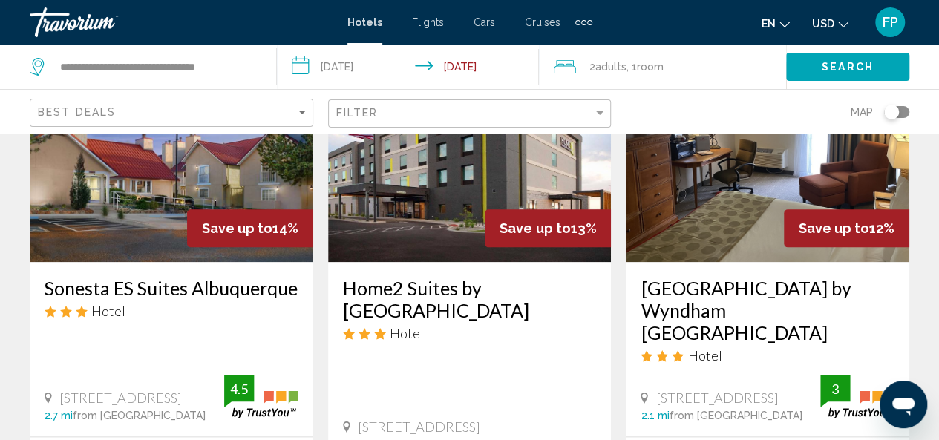
scroll to position [772, 0]
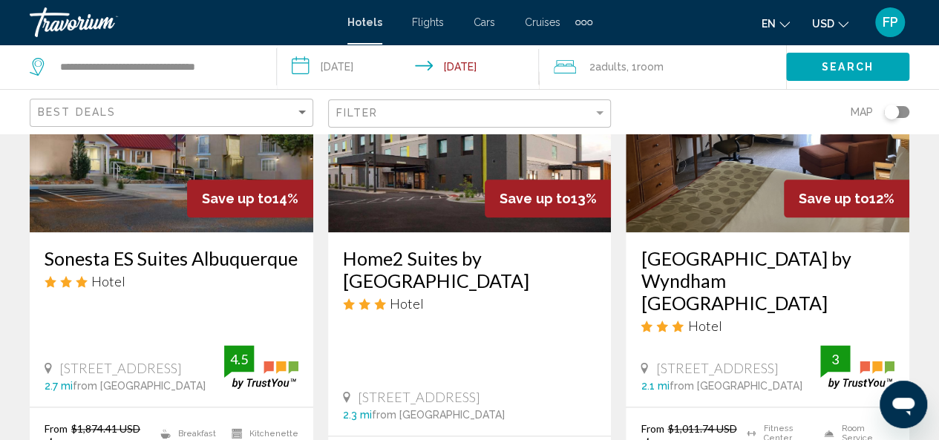
click at [614, 26] on div "en English Español Français Italiano Português русский USD USD ($) MXN (Mex$) C…" at bounding box center [758, 22] width 303 height 31
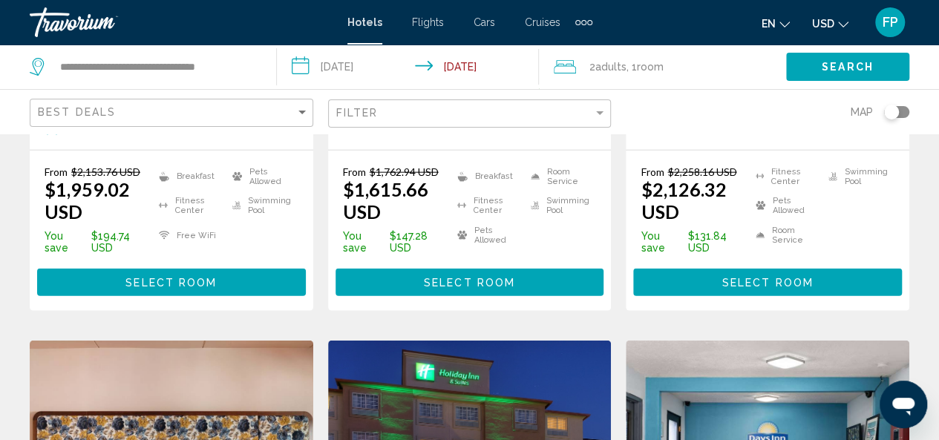
scroll to position [1633, 0]
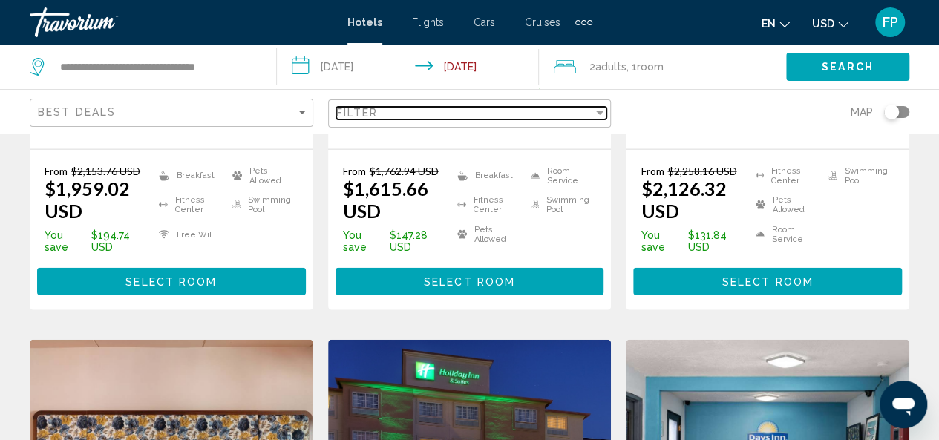
click at [601, 115] on div "Filter" at bounding box center [599, 113] width 13 height 12
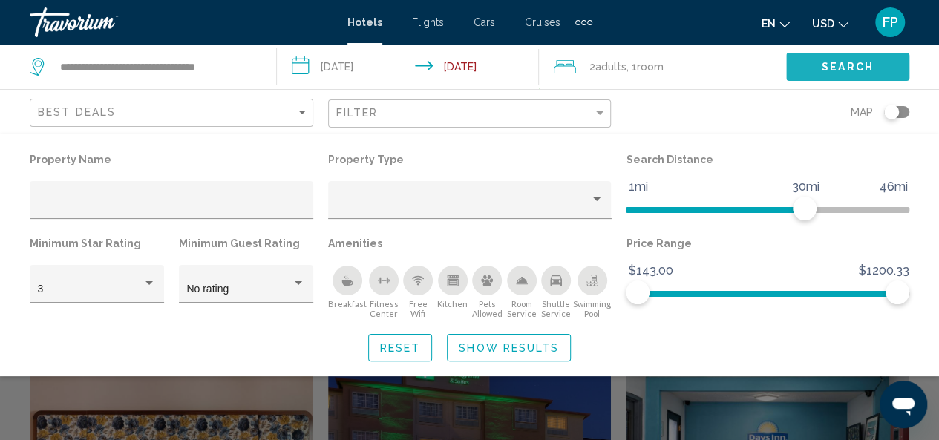
click at [805, 65] on button "Search" at bounding box center [847, 66] width 123 height 27
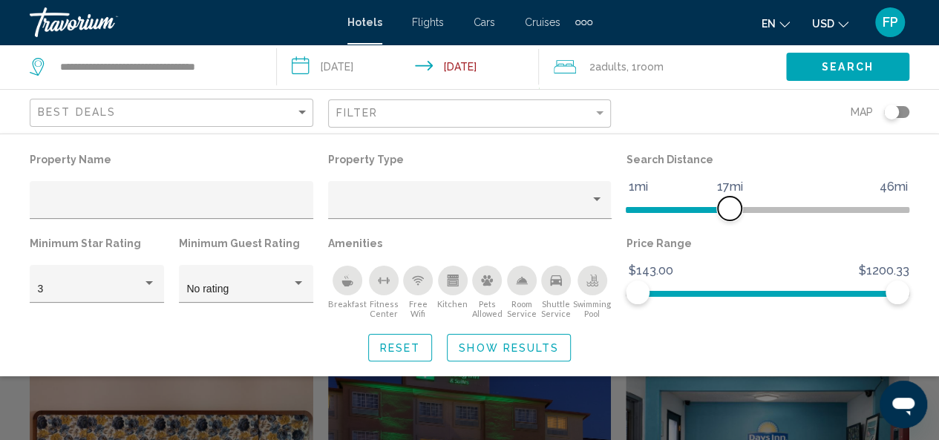
drag, startPoint x: 800, startPoint y: 208, endPoint x: 730, endPoint y: 208, distance: 69.8
click at [730, 208] on span "Hotel Filters" at bounding box center [730, 209] width 24 height 24
click at [853, 60] on span "Search" at bounding box center [848, 66] width 52 height 12
click at [846, 76] on button "Search" at bounding box center [847, 66] width 123 height 27
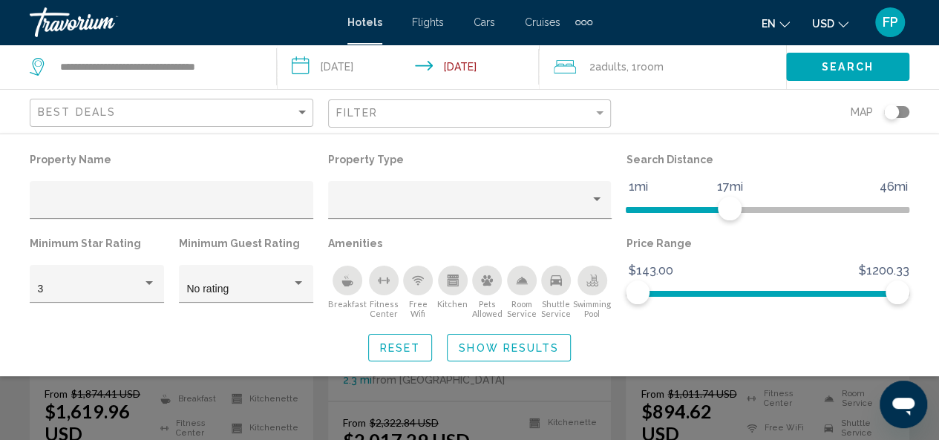
scroll to position [790, 0]
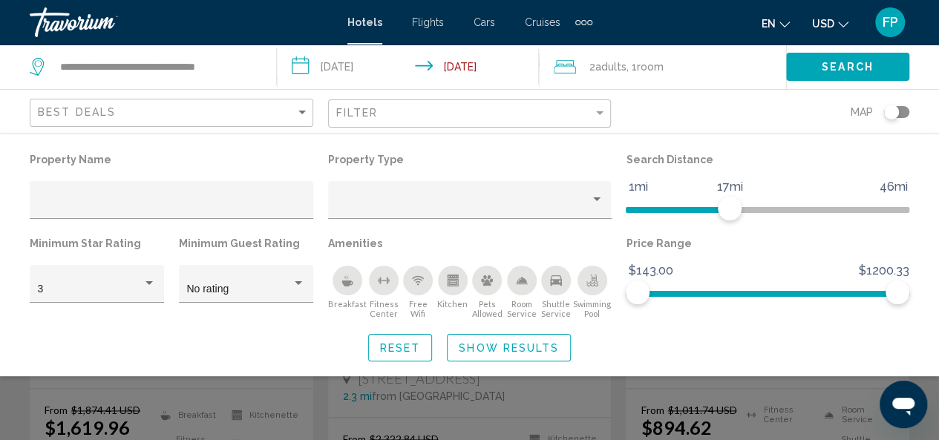
click at [719, 399] on div "Search widget" at bounding box center [469, 331] width 939 height 217
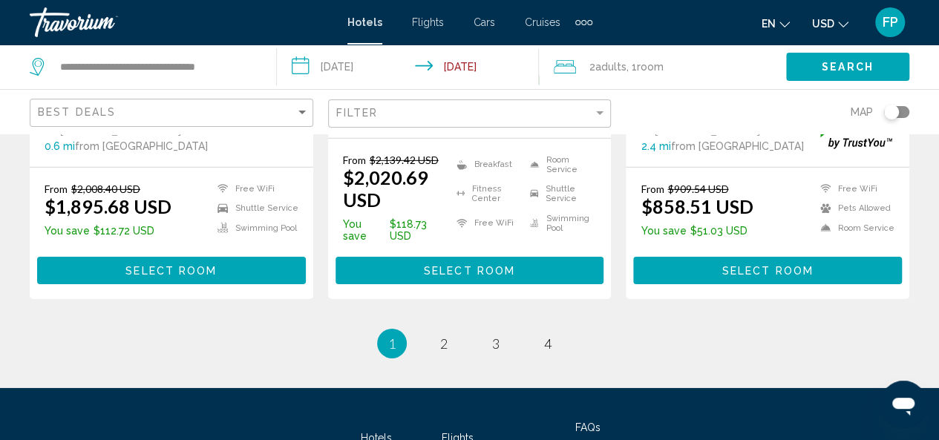
scroll to position [2235, 0]
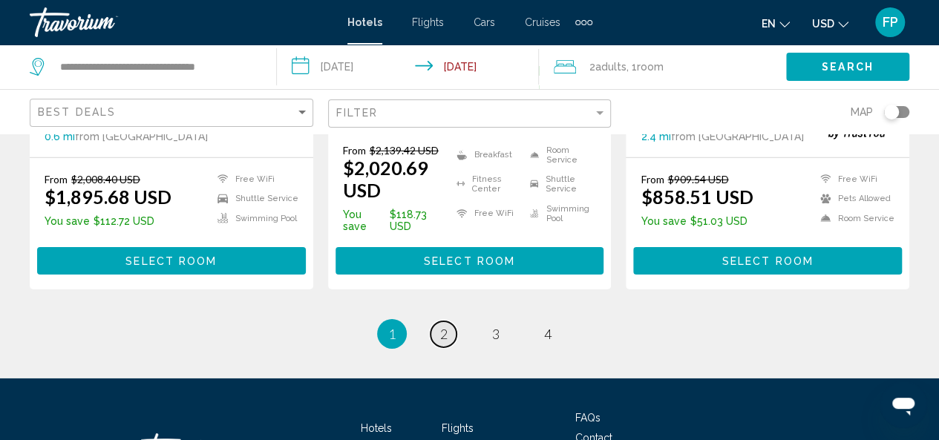
click at [441, 326] on span "2" at bounding box center [443, 334] width 7 height 16
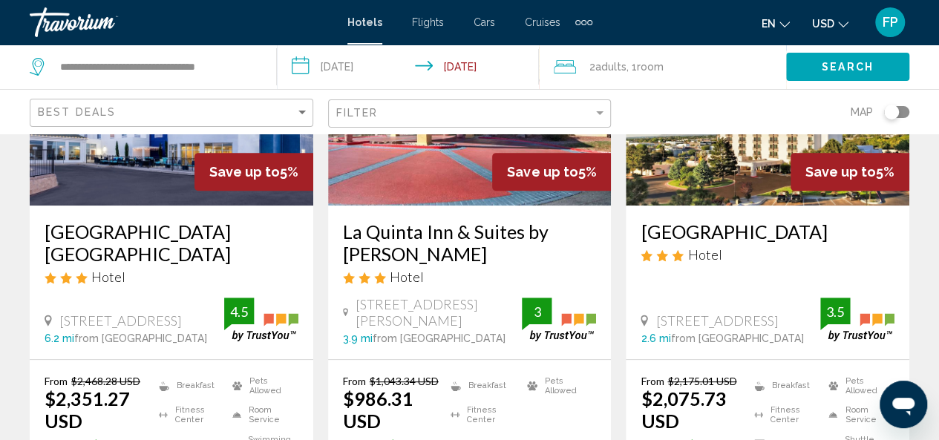
scroll to position [227, 0]
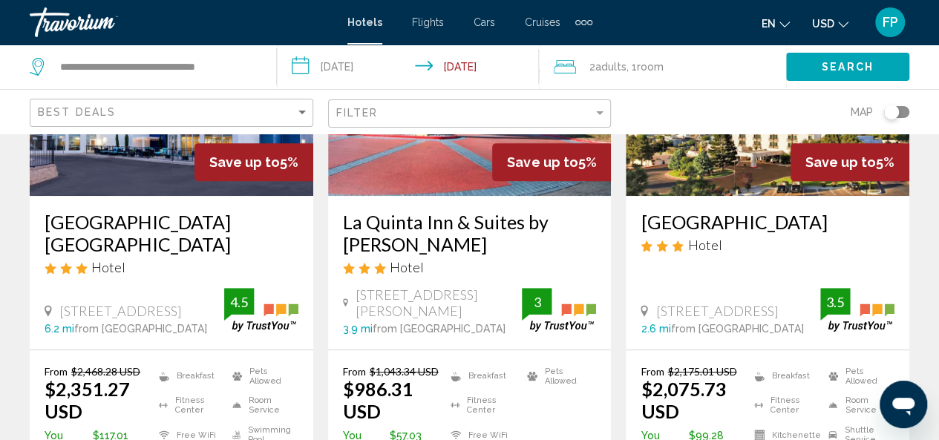
click at [426, 26] on span "Flights" at bounding box center [428, 22] width 32 height 12
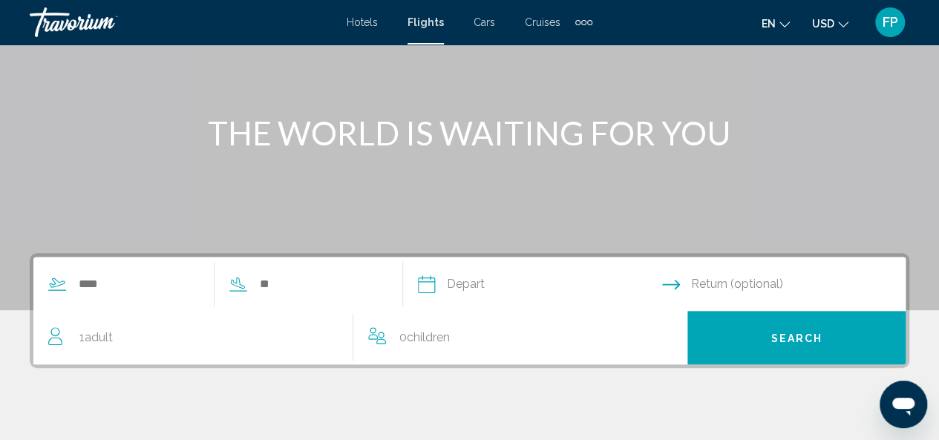
scroll to position [148, 0]
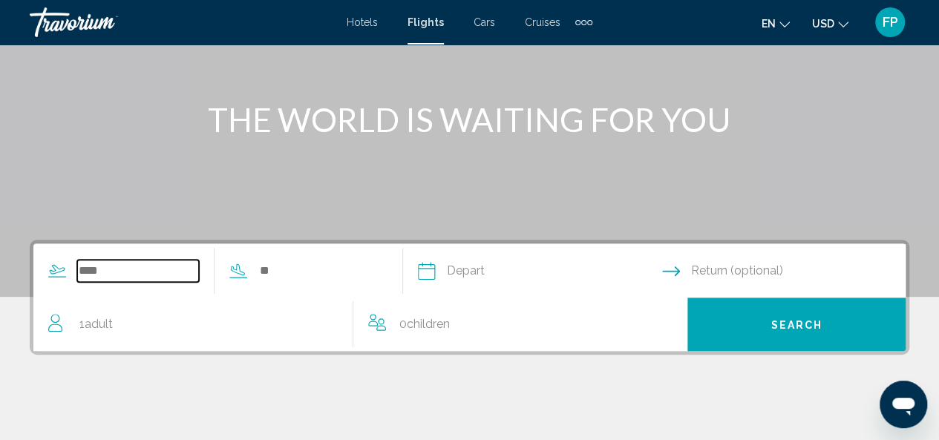
click at [102, 270] on input "Search widget" at bounding box center [138, 271] width 122 height 22
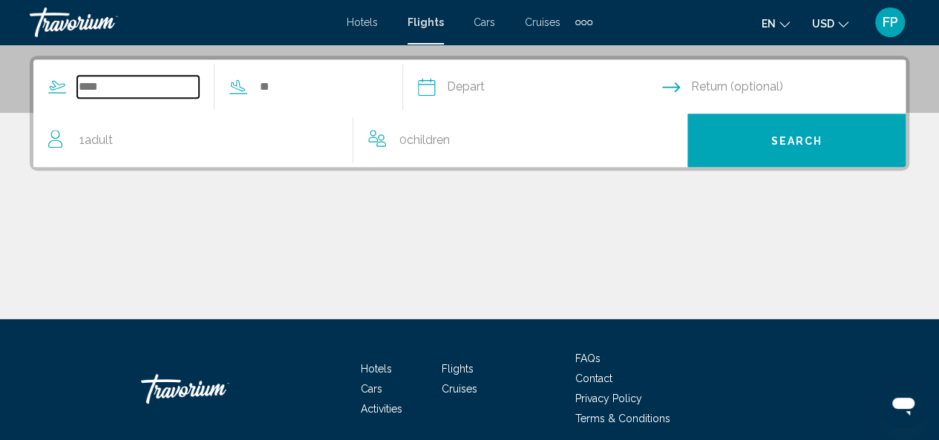
scroll to position [340, 0]
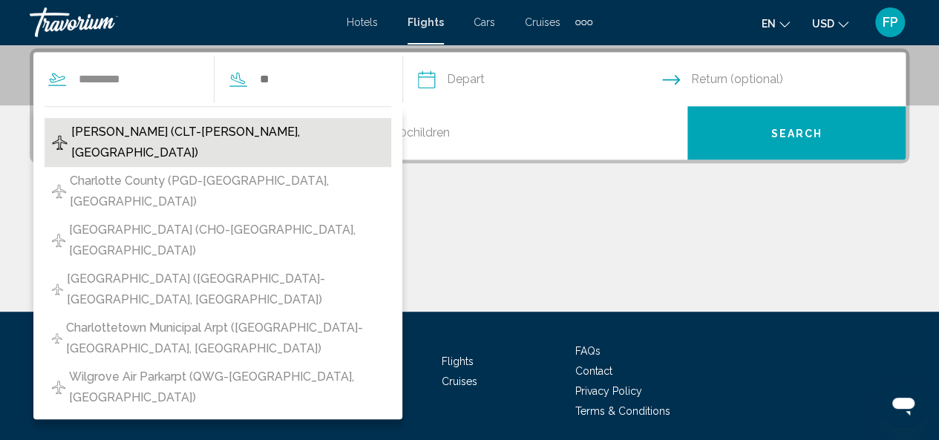
click at [181, 127] on span "Charlotte-Douglas Intl (CLT-Charlotte, United States of America)" at bounding box center [227, 143] width 312 height 42
type input "**********"
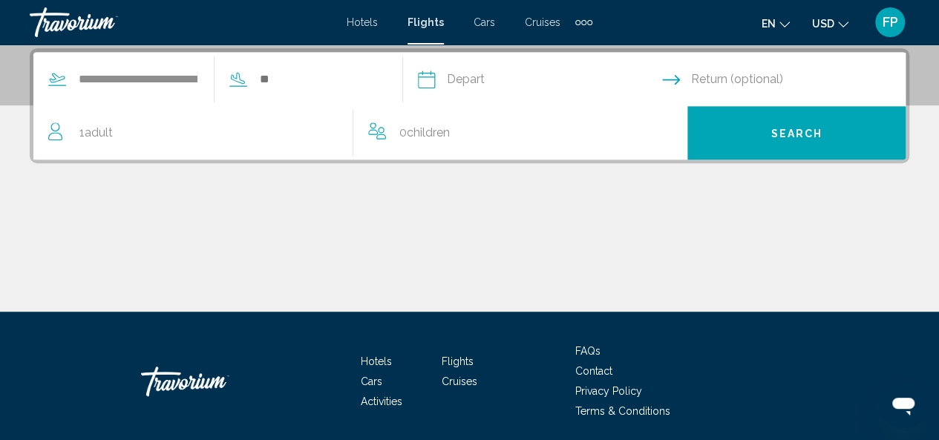
click at [515, 79] on input "Depart date" at bounding box center [539, 82] width 250 height 58
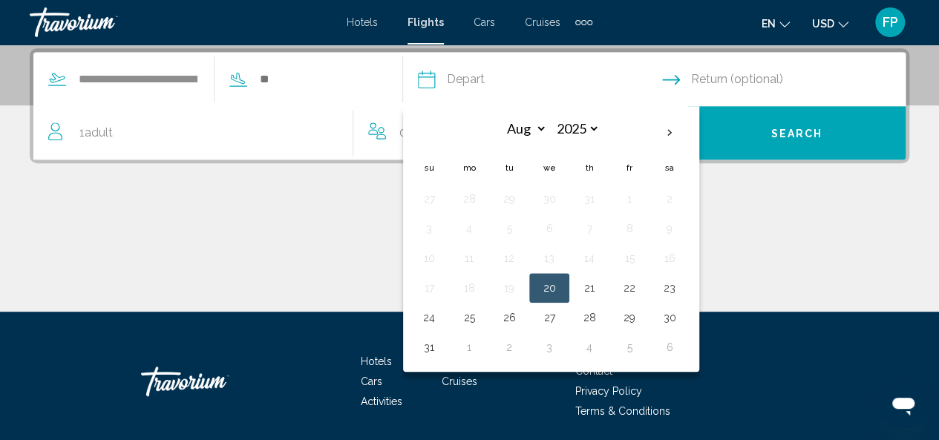
click at [680, 76] on icon "Return date" at bounding box center [671, 80] width 18 height 18
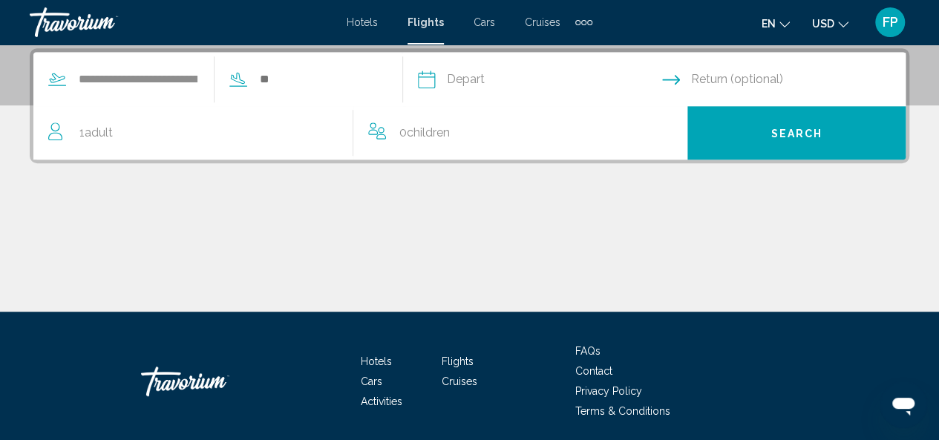
click at [680, 76] on icon "Return date" at bounding box center [671, 80] width 18 height 18
click at [641, 70] on input "Depart date" at bounding box center [539, 82] width 250 height 58
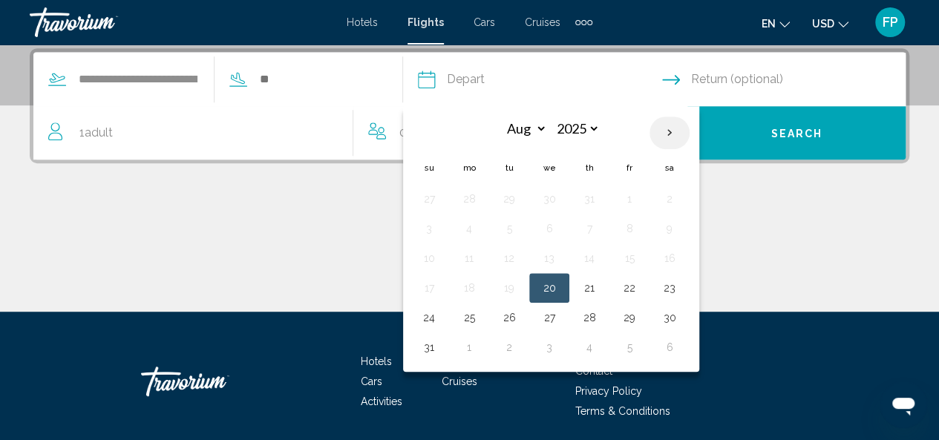
click at [689, 125] on th "Next month" at bounding box center [669, 133] width 40 height 33
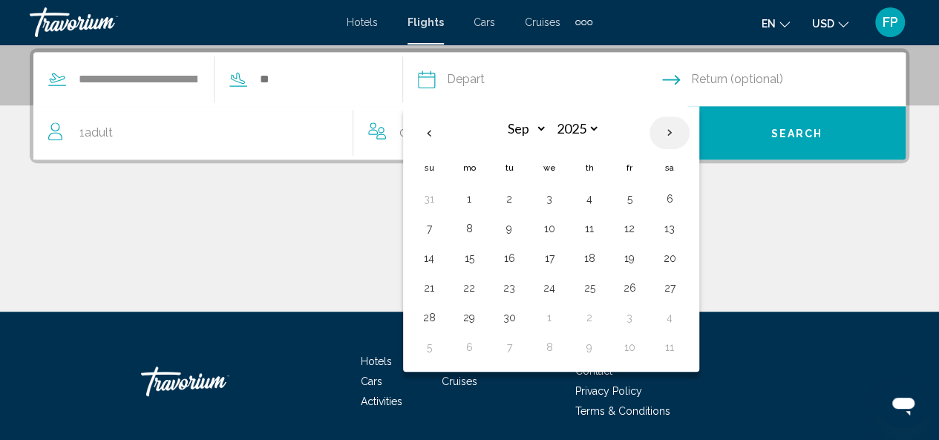
click at [689, 125] on th "Next month" at bounding box center [669, 133] width 40 height 33
select select "*"
click at [641, 284] on button "24" at bounding box center [629, 288] width 24 height 21
type input "**********"
select select "*"
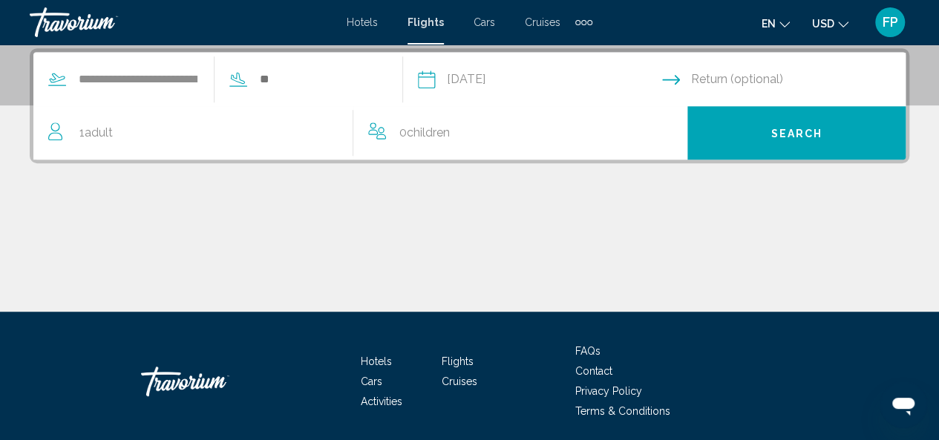
click at [747, 79] on input "Return date" at bounding box center [787, 82] width 250 height 58
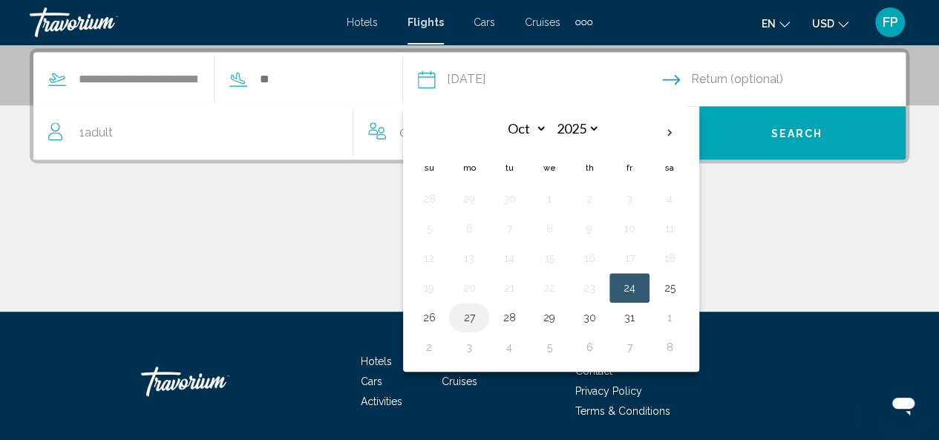
click at [481, 321] on button "27" at bounding box center [469, 317] width 24 height 21
type input "**********"
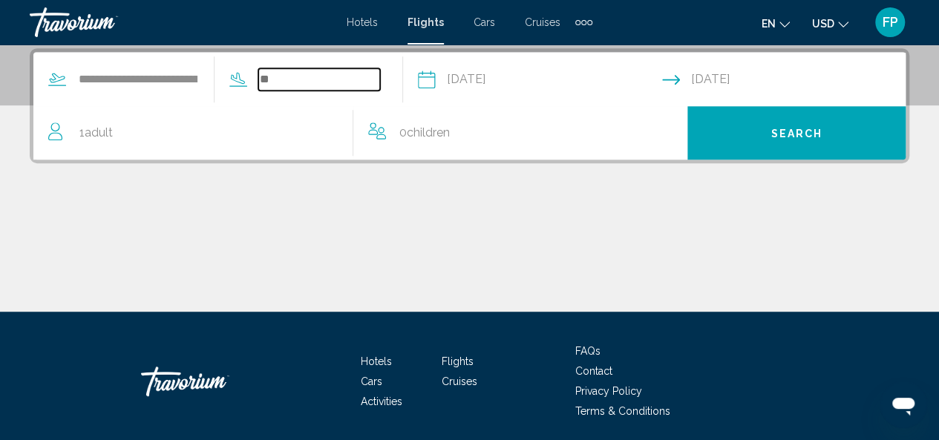
click at [291, 72] on input "Search widget" at bounding box center [319, 79] width 122 height 22
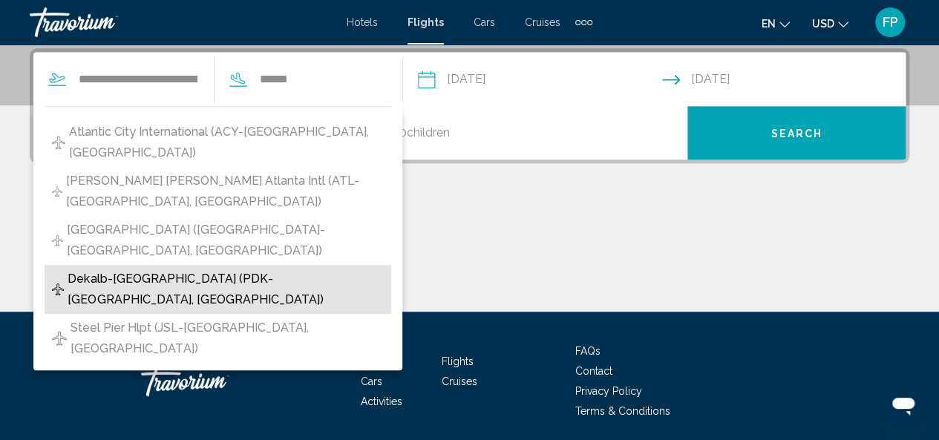
click at [289, 269] on span "Dekalb-Peachtree Airport (PDK-Atlanta, United States of America)" at bounding box center [226, 290] width 316 height 42
type input "**********"
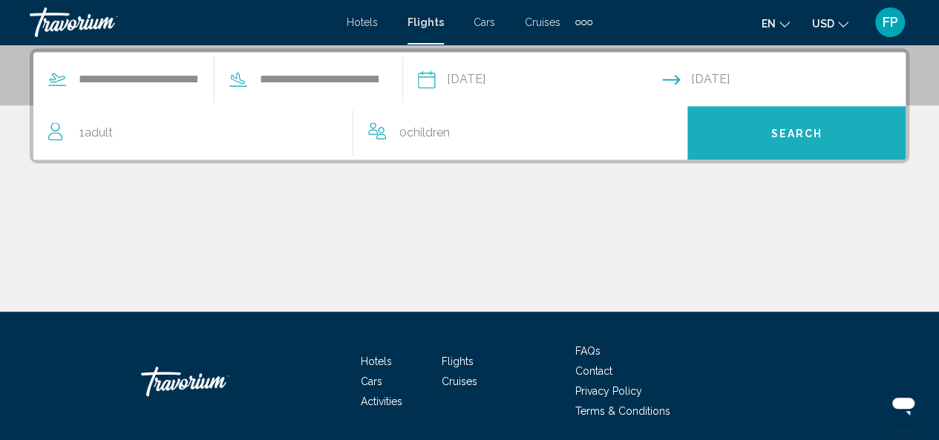
click at [772, 128] on span "Search" at bounding box center [796, 134] width 52 height 12
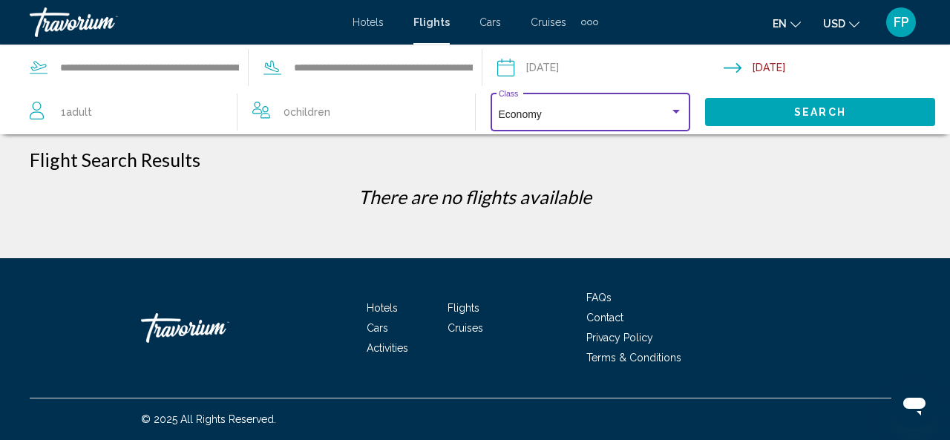
click at [676, 111] on div "Search widget" at bounding box center [675, 112] width 7 height 4
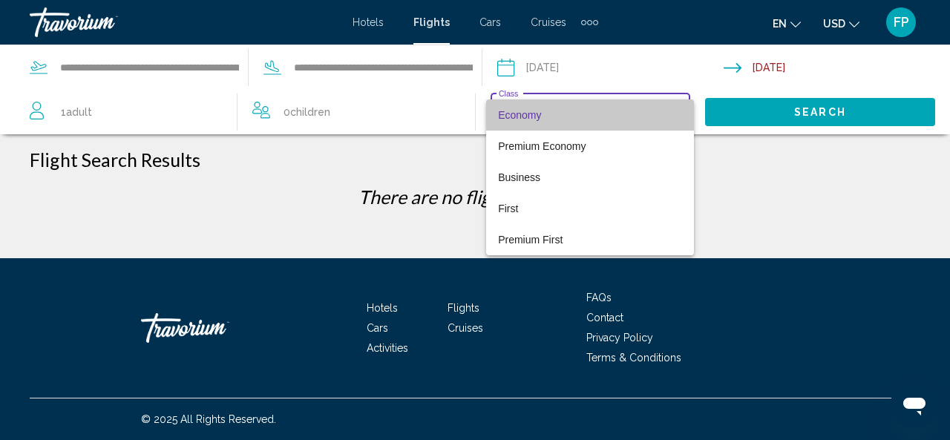
click at [676, 111] on span "Economy" at bounding box center [590, 114] width 184 height 31
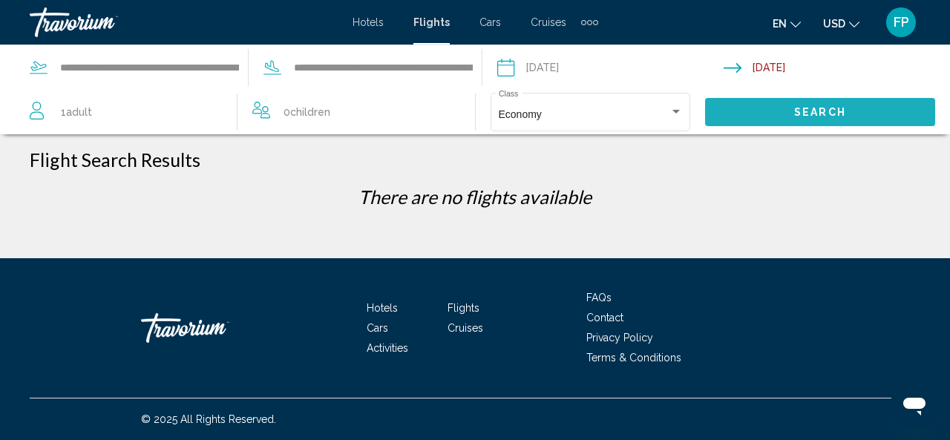
click at [859, 115] on button "Search" at bounding box center [820, 111] width 230 height 27
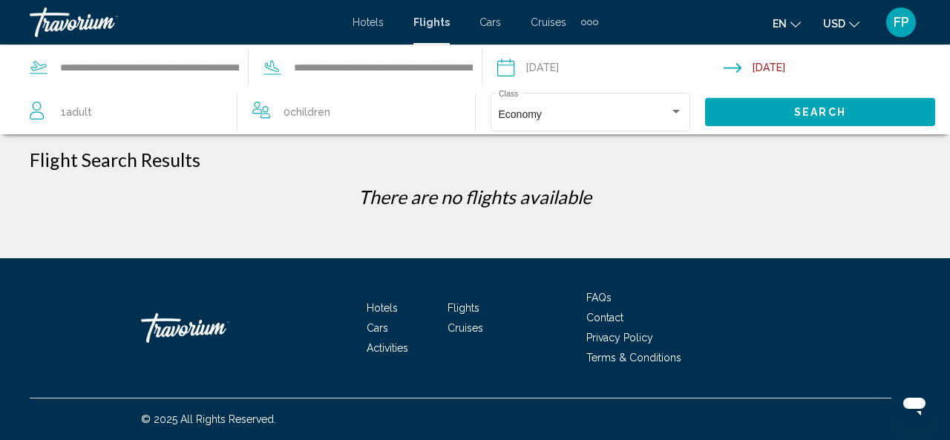
click at [275, 67] on icon "Search widget" at bounding box center [272, 68] width 18 height 18
click at [299, 71] on input "**********" at bounding box center [383, 67] width 182 height 22
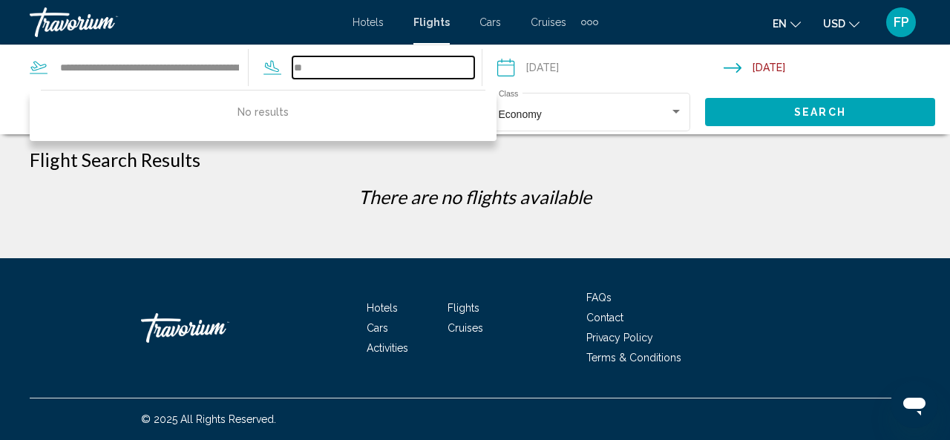
type input "*"
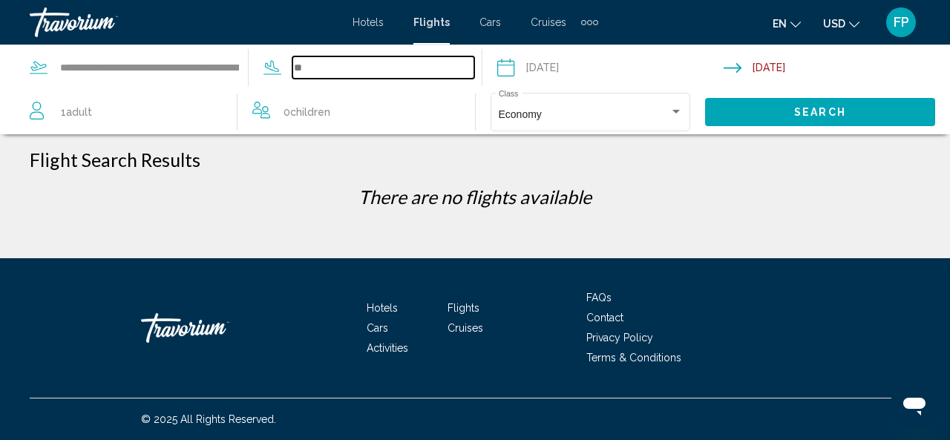
click at [306, 71] on input "Search widget" at bounding box center [383, 67] width 182 height 22
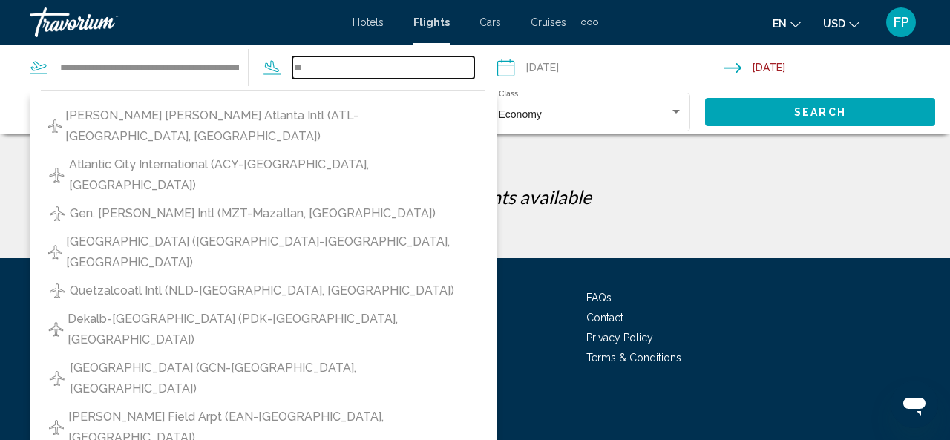
type input "*"
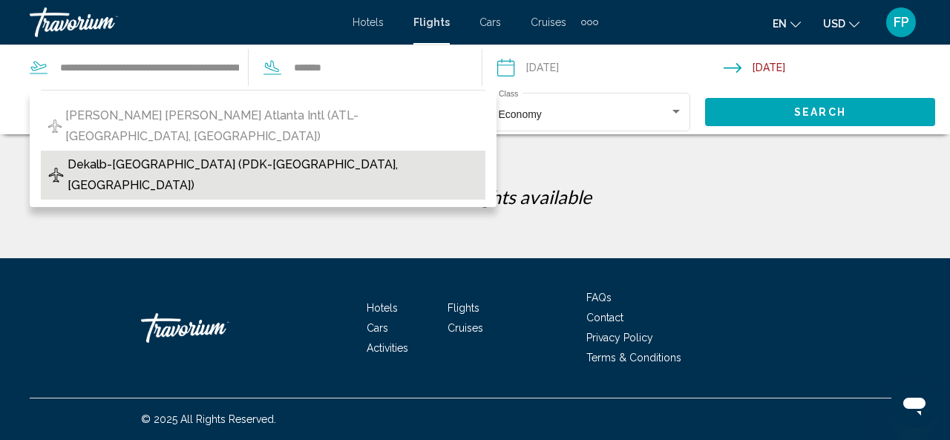
click at [327, 154] on span "Dekalb-Peachtree Airport (PDK-Atlanta, United States of America)" at bounding box center [273, 175] width 410 height 42
type input "**********"
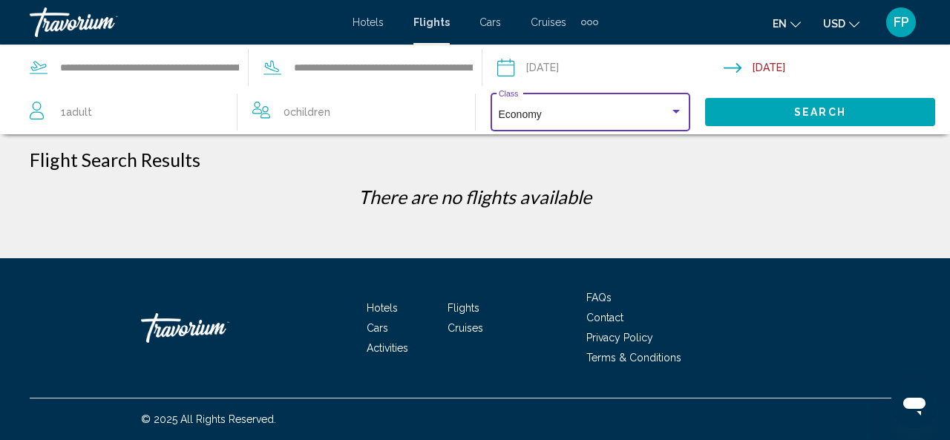
click at [672, 114] on div "Search widget" at bounding box center [675, 112] width 13 height 12
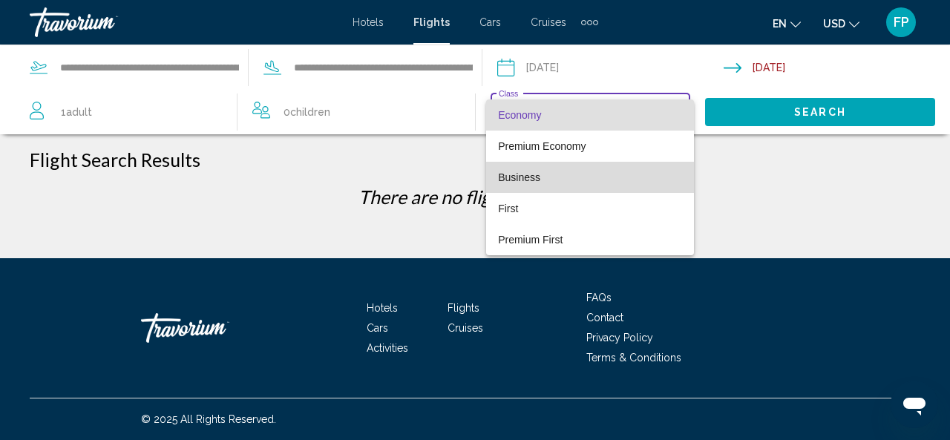
click at [562, 171] on span "Business" at bounding box center [590, 177] width 184 height 31
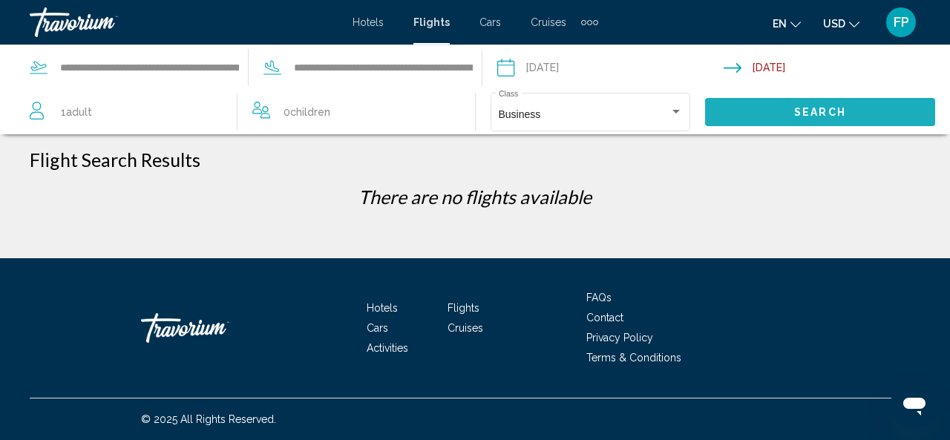
click at [738, 107] on button "Search" at bounding box center [820, 111] width 230 height 27
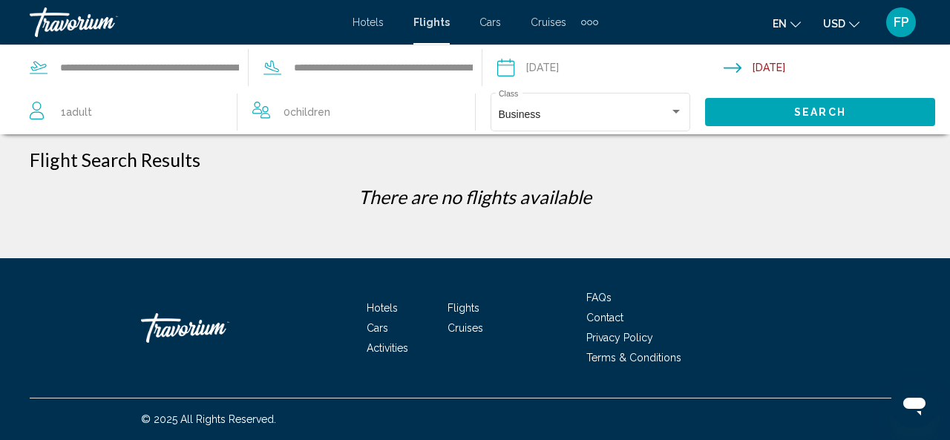
click at [858, 19] on icon "Change currency" at bounding box center [854, 24] width 10 height 10
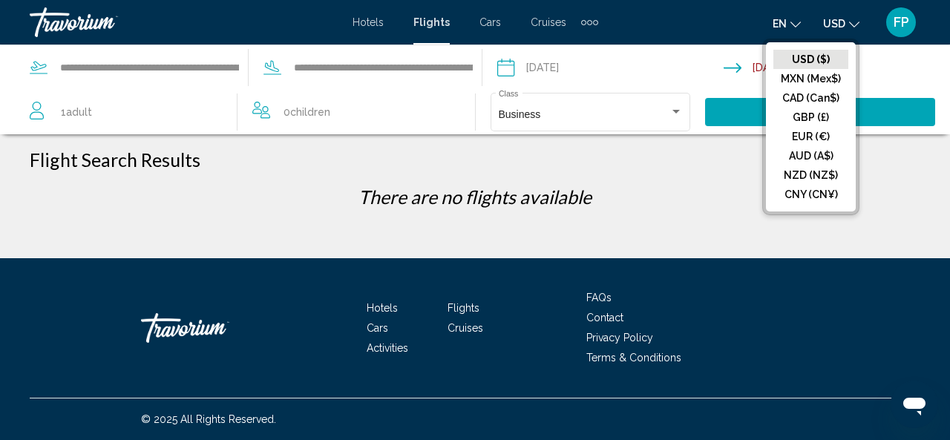
click at [807, 57] on button "USD ($)" at bounding box center [810, 59] width 75 height 19
